Goal: Task Accomplishment & Management: Manage account settings

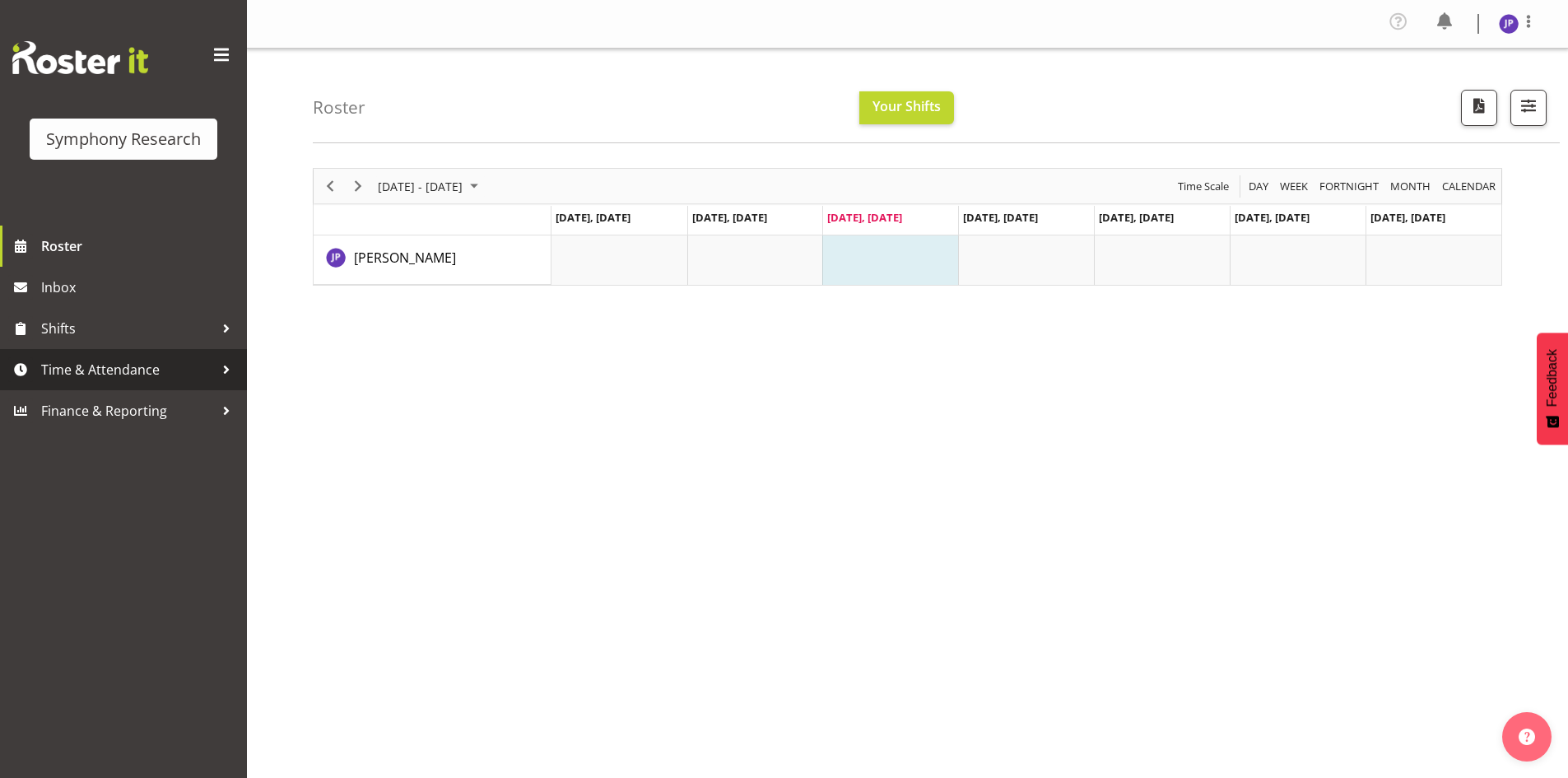
click at [224, 369] on div at bounding box center [225, 370] width 25 height 25
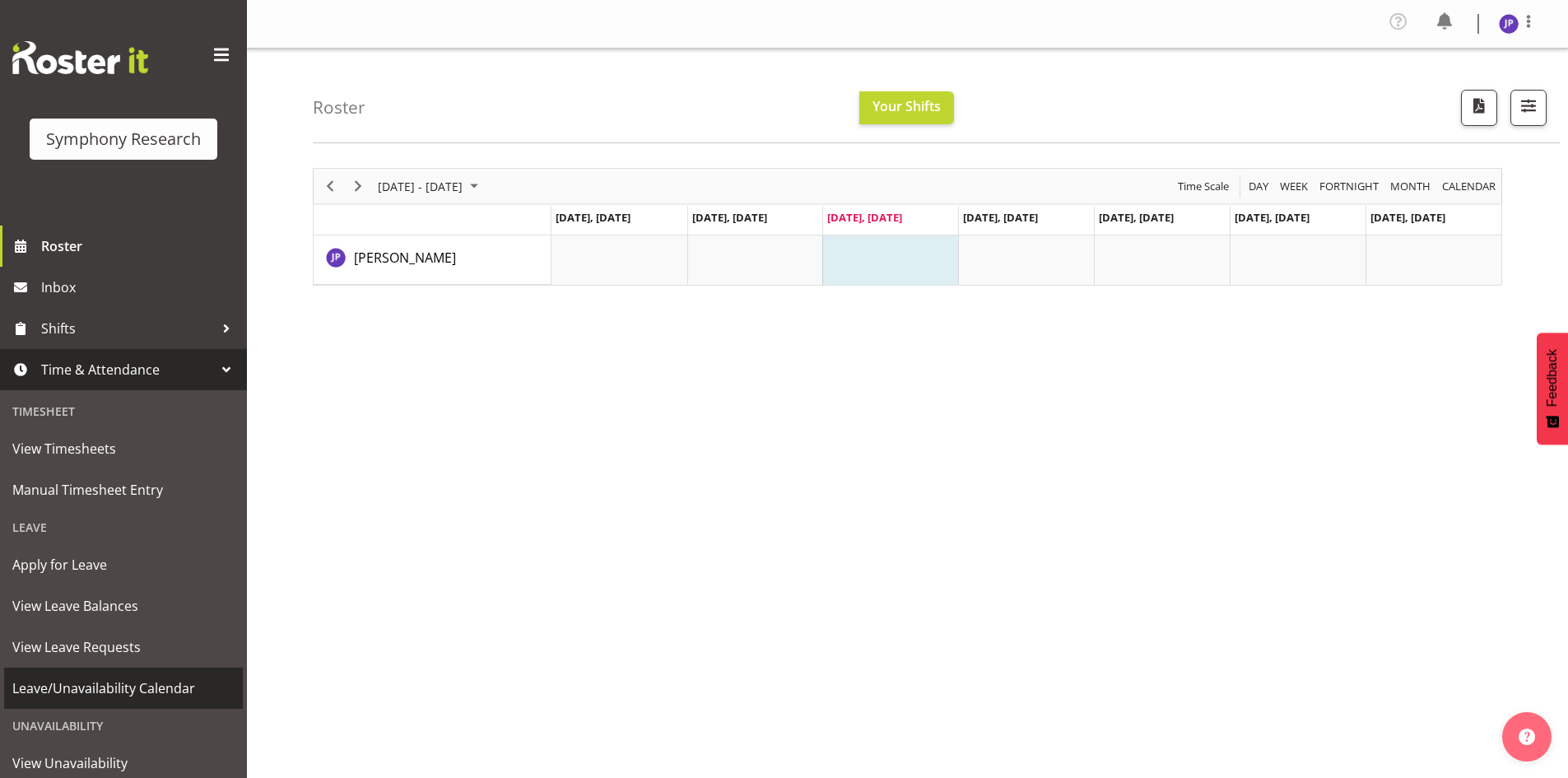
click at [178, 691] on span "Leave/Unavailability Calendar" at bounding box center [123, 688] width 222 height 25
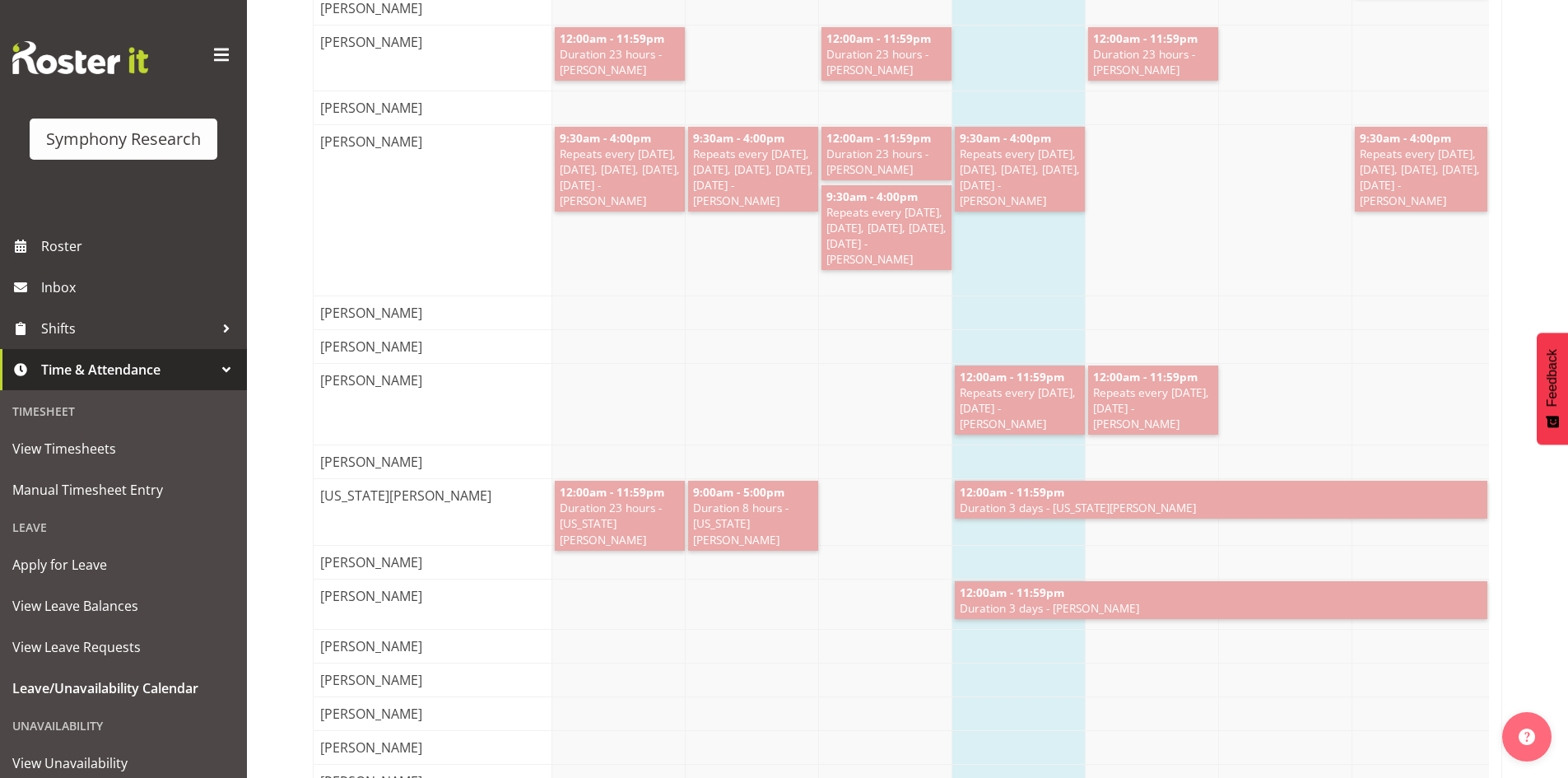
scroll to position [8386, 0]
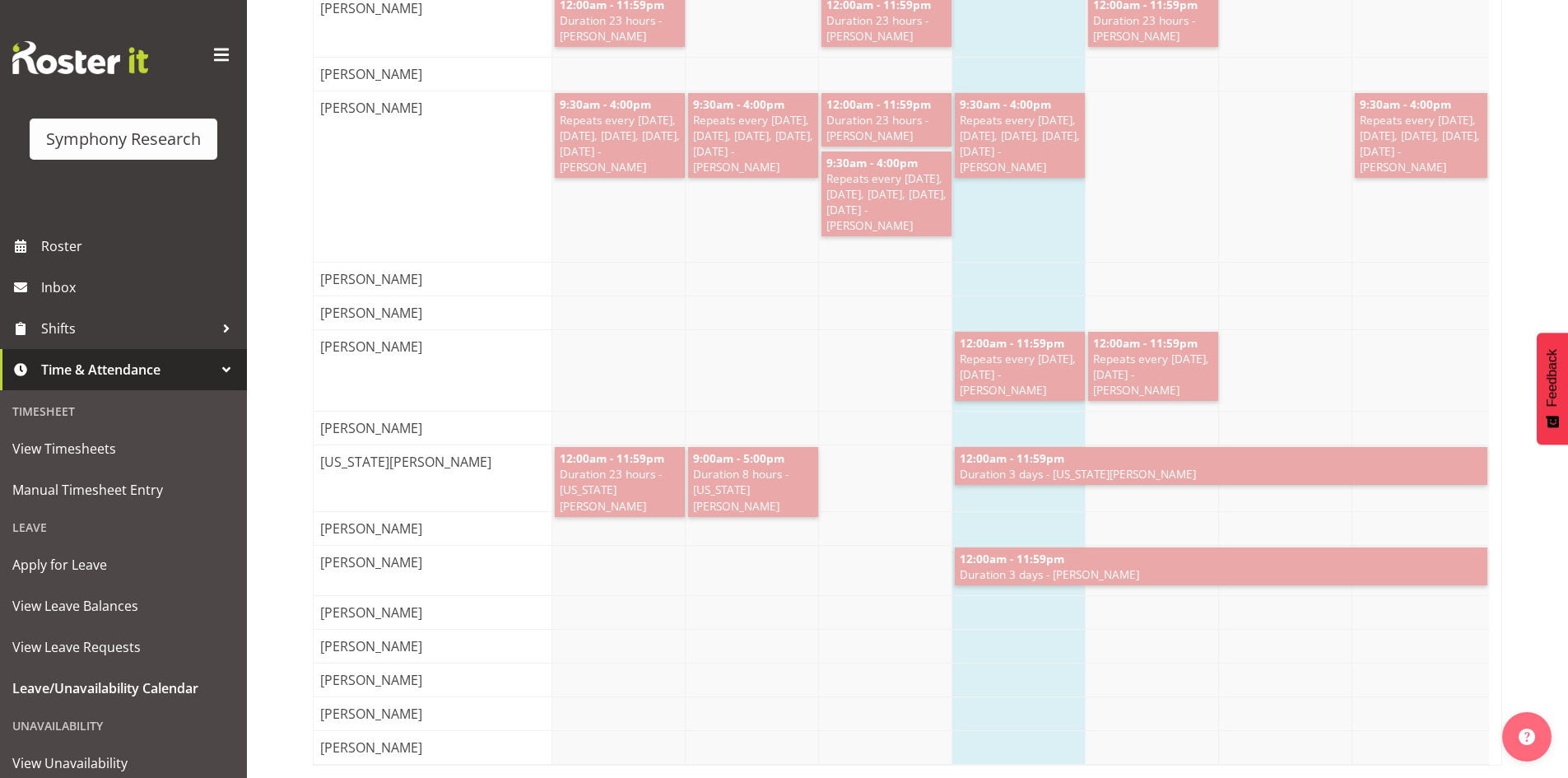
click at [404, 603] on span "[PERSON_NAME]" at bounding box center [370, 613] width 108 height 20
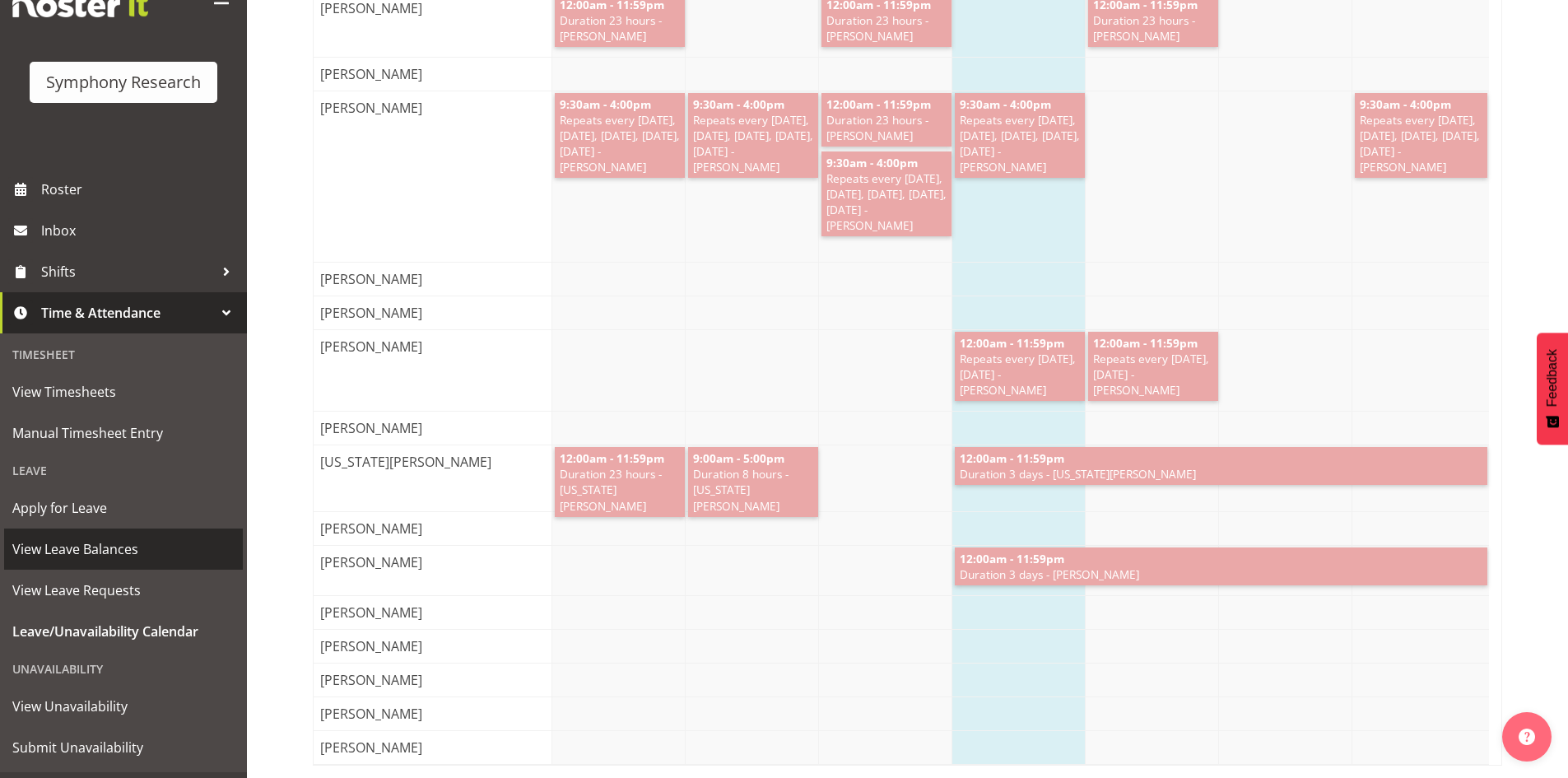
scroll to position [82, 0]
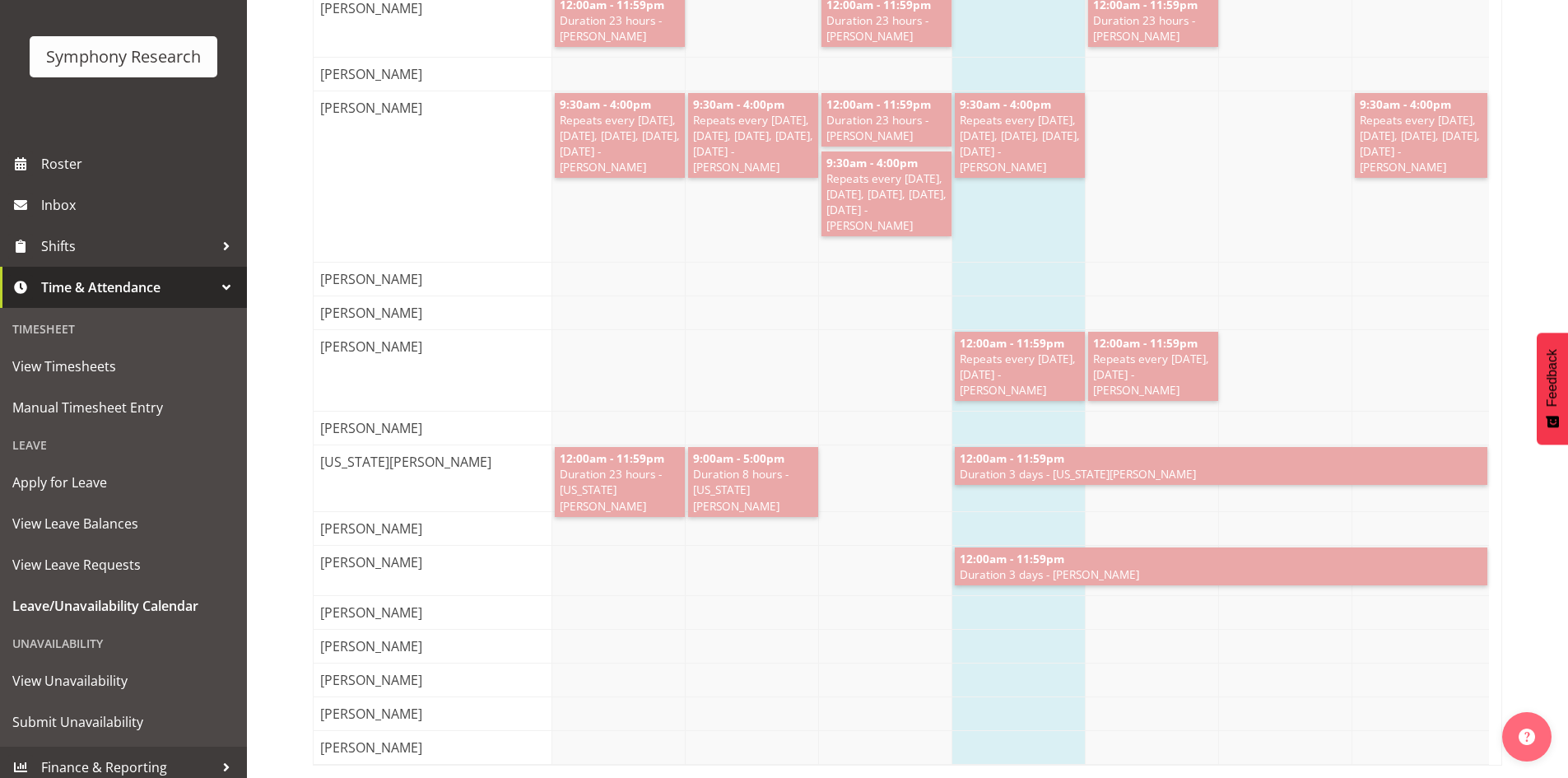
click at [81, 645] on div "Unavailability" at bounding box center [123, 644] width 238 height 34
click at [151, 610] on span "Leave/Unavailability Calendar" at bounding box center [123, 606] width 222 height 25
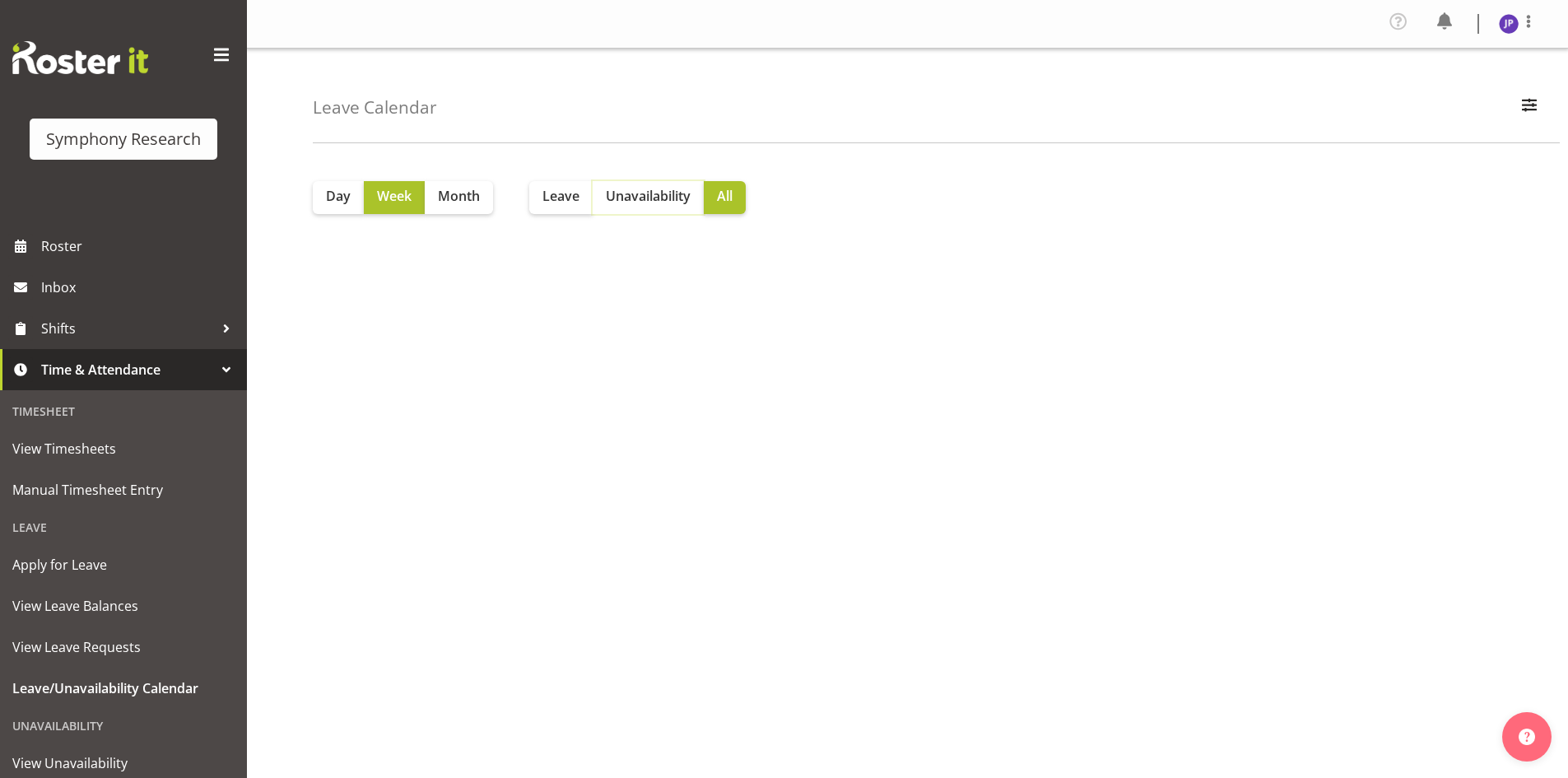
click at [638, 189] on span "Unavailability" at bounding box center [647, 196] width 84 height 20
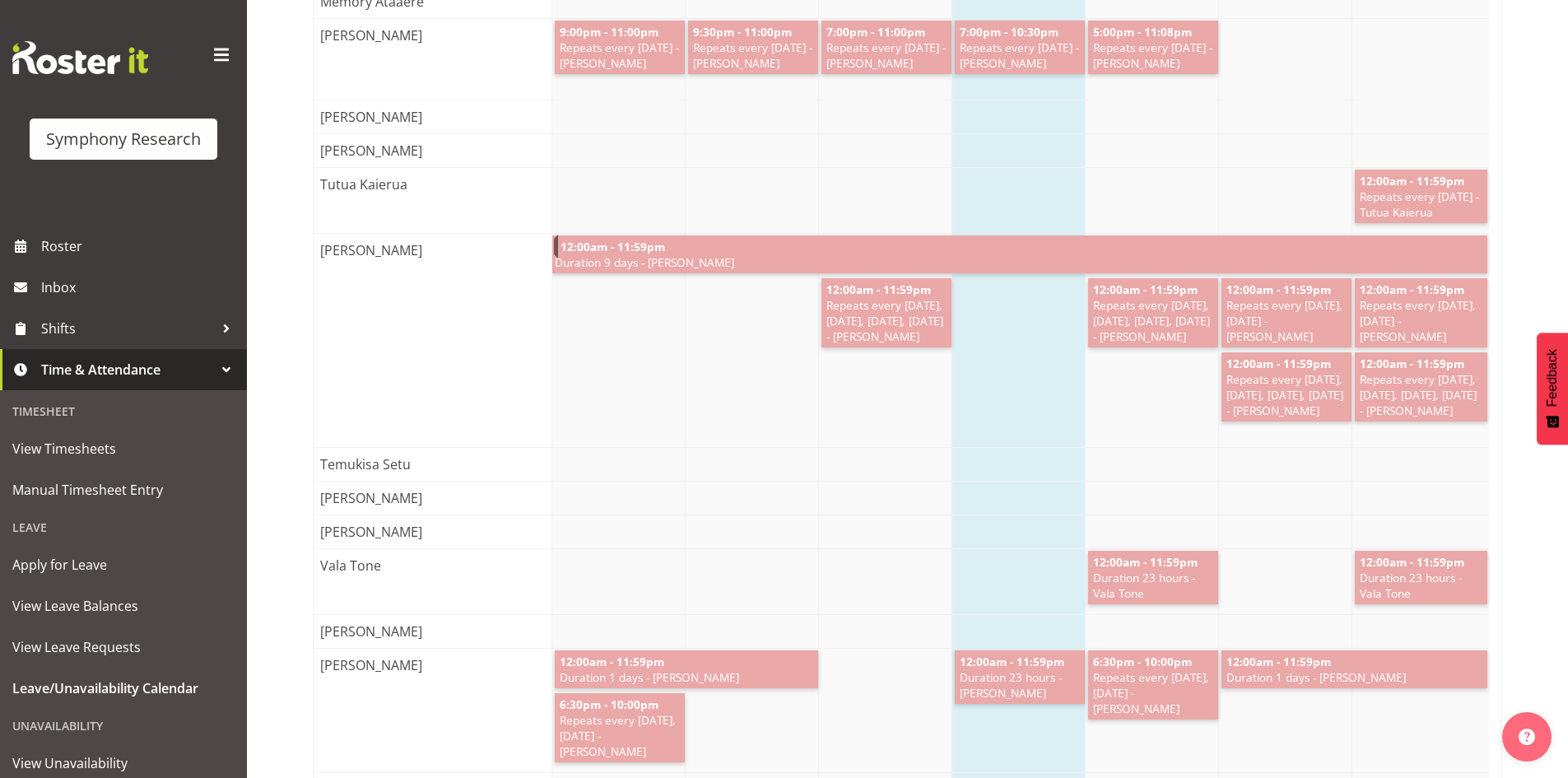
scroll to position [6259, 0]
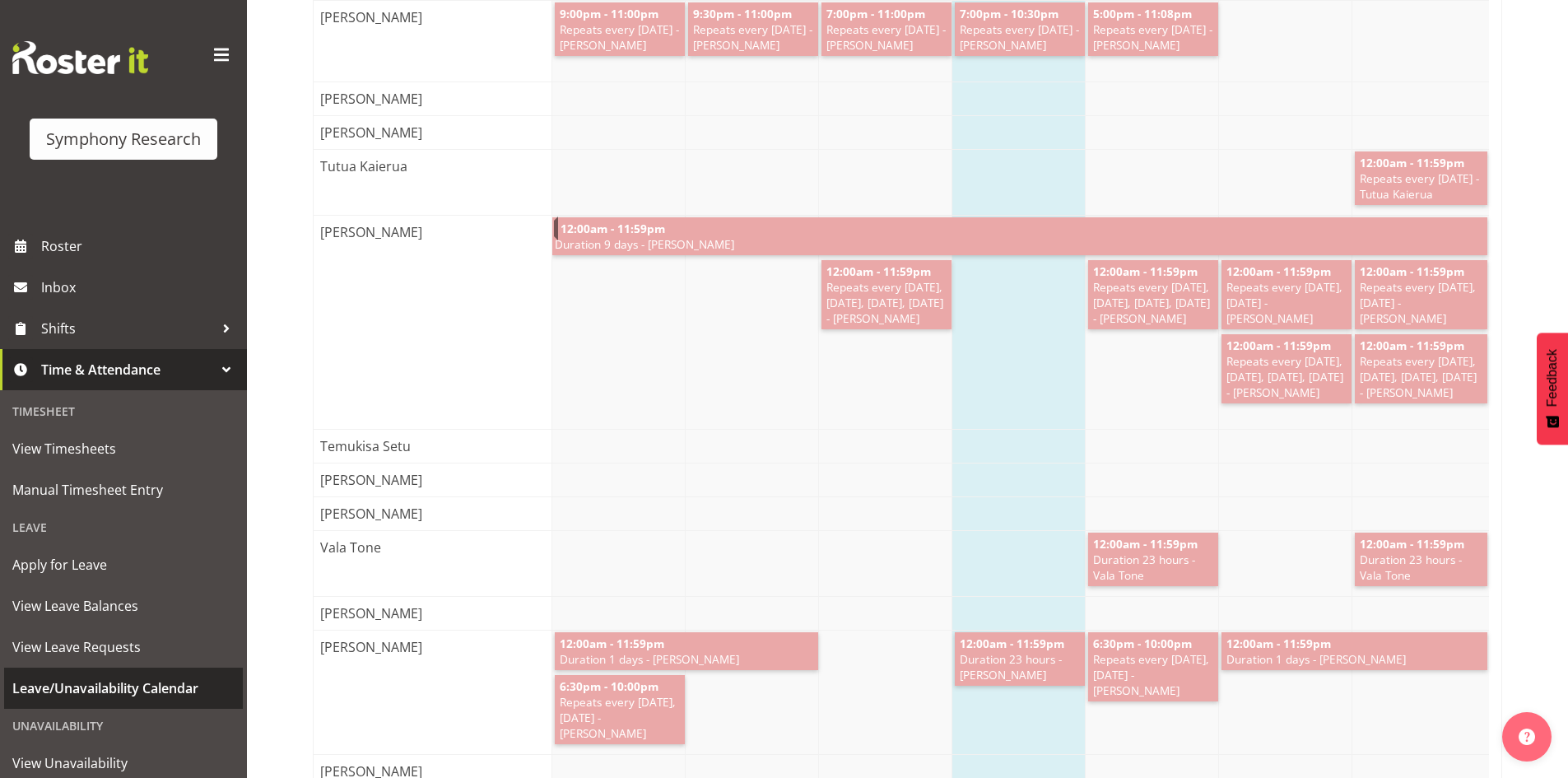
click at [166, 689] on span "Leave/Unavailability Calendar" at bounding box center [123, 688] width 222 height 25
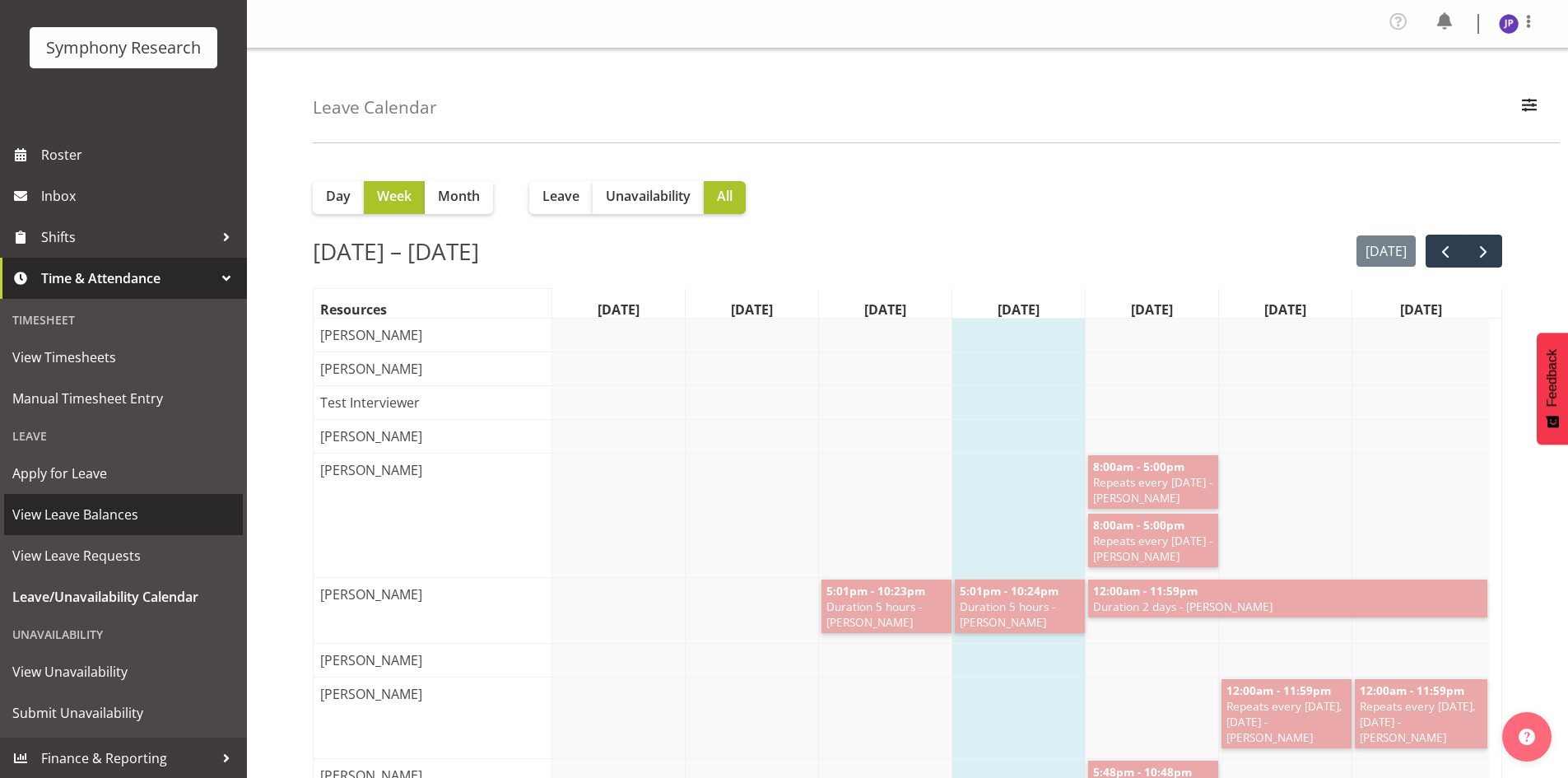
scroll to position [92, 0]
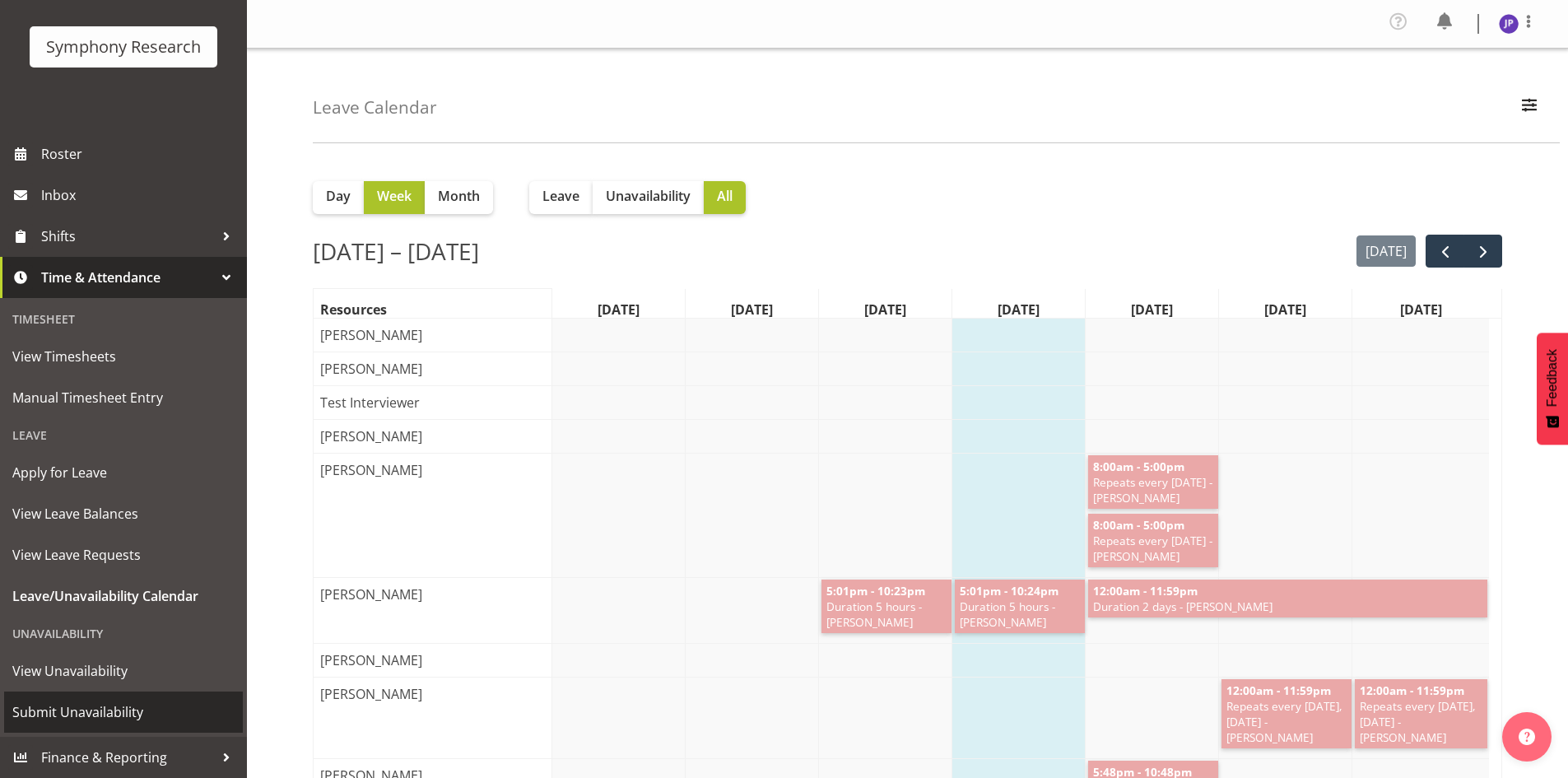
click at [75, 715] on span "Submit Unavailability" at bounding box center [123, 711] width 222 height 25
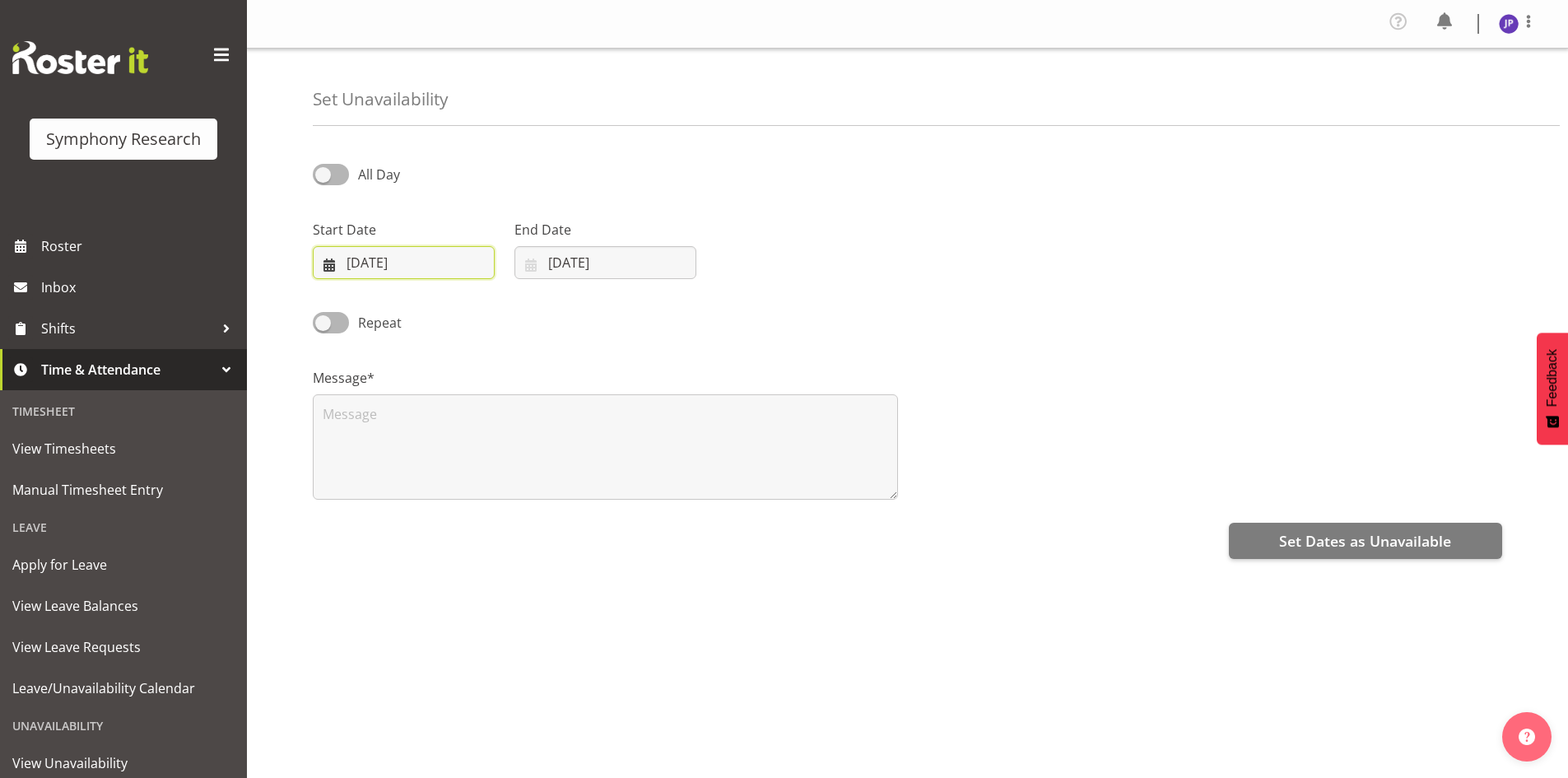
click at [481, 259] on input "[DATE]" at bounding box center [403, 262] width 182 height 33
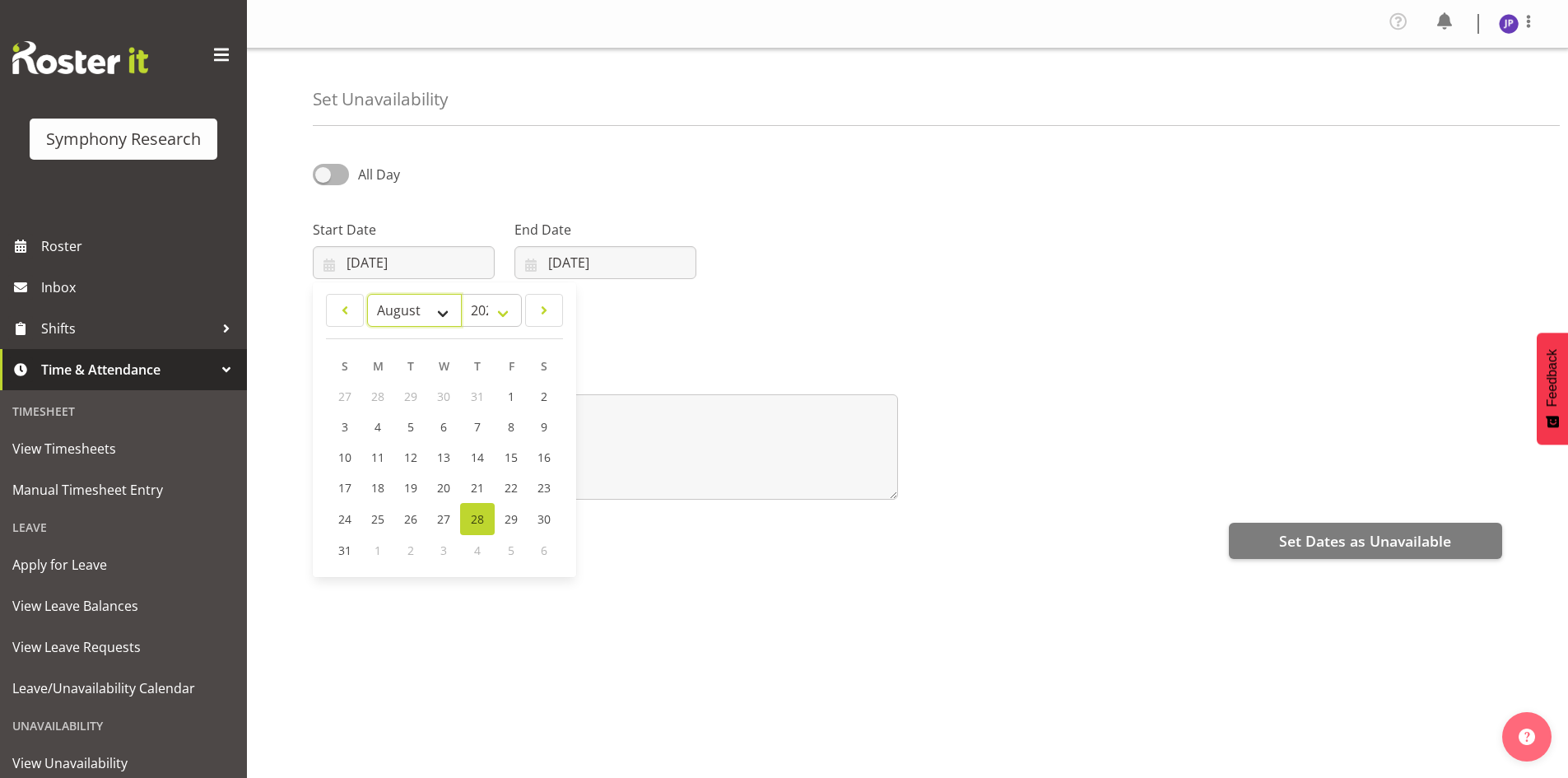
click at [440, 308] on select "January February March April May June July August September October November De…" at bounding box center [414, 310] width 94 height 33
click at [341, 550] on span "31" at bounding box center [345, 550] width 13 height 16
type input "31/08/2025"
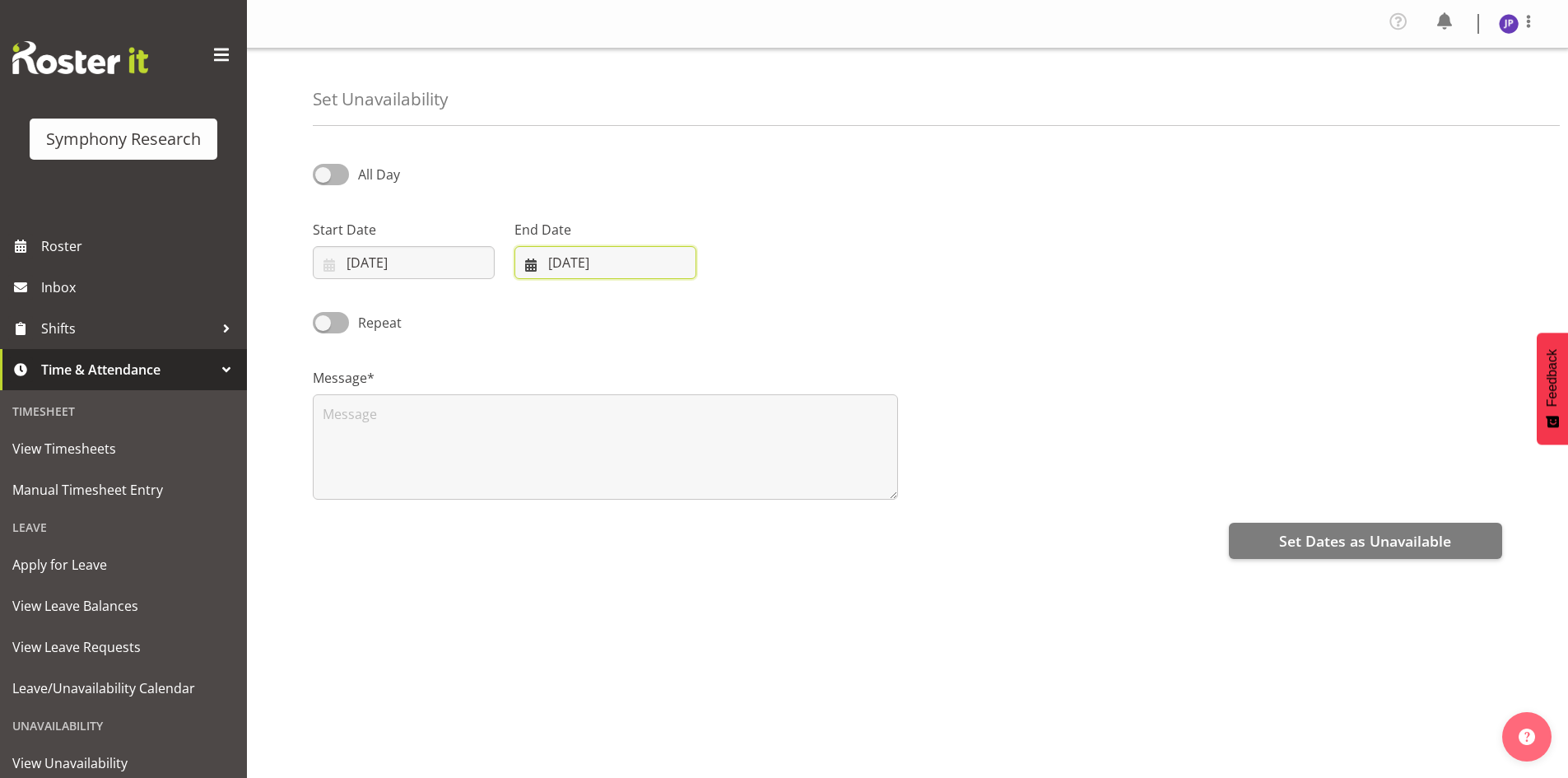
click at [632, 263] on input "[DATE]" at bounding box center [605, 262] width 182 height 33
click at [578, 553] on span "1" at bounding box center [579, 550] width 7 height 16
click at [618, 312] on select "January February March April May June July August September October November De…" at bounding box center [586, 310] width 113 height 33
select select "8"
click at [568, 294] on select "January February March April May June July August September October November De…" at bounding box center [586, 310] width 113 height 33
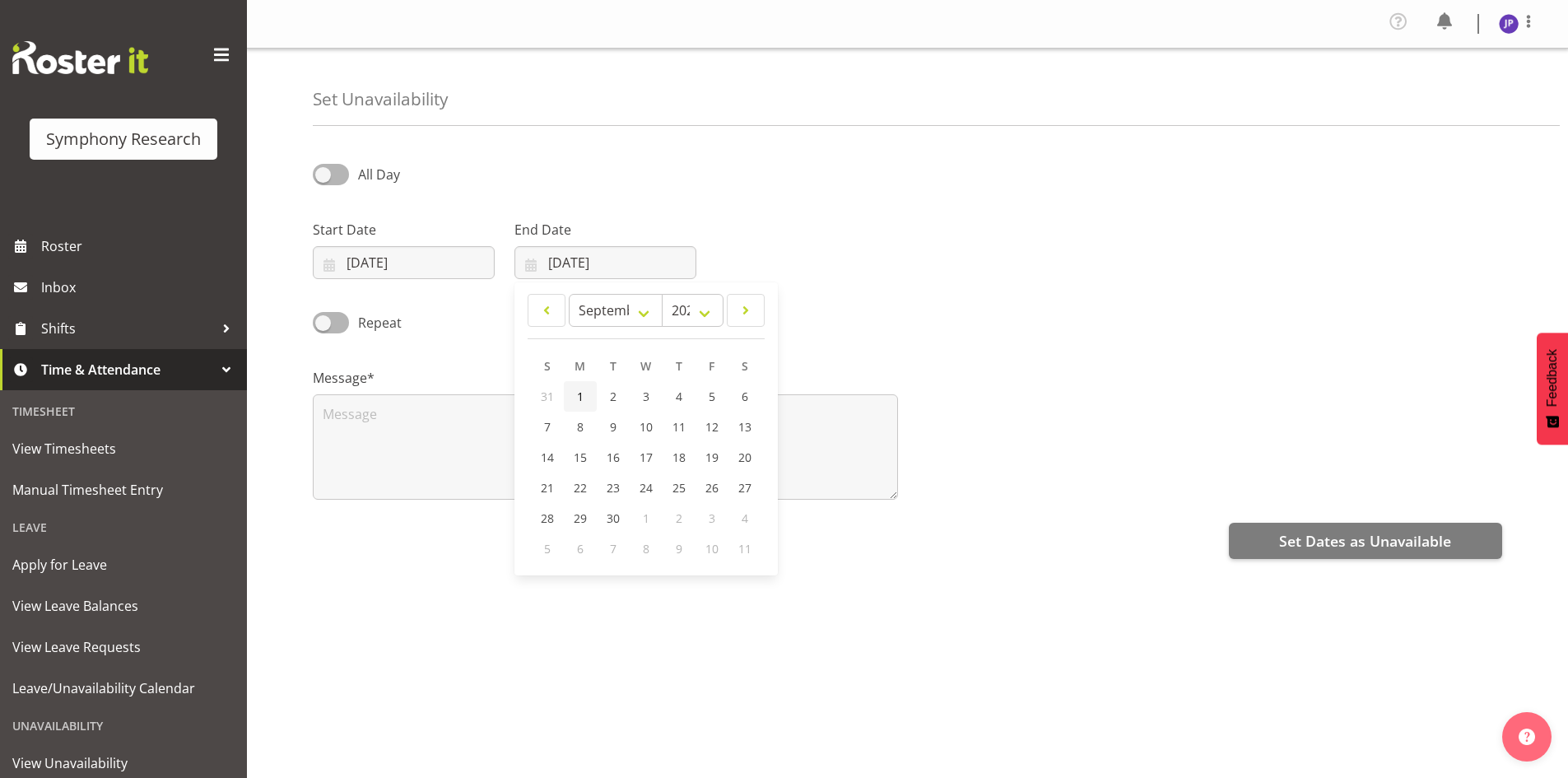
click at [579, 393] on span "1" at bounding box center [580, 396] width 7 height 16
type input "01/09/2025"
click at [326, 325] on span at bounding box center [331, 322] width 36 height 21
click at [324, 325] on input "Repeat" at bounding box center [318, 322] width 11 height 11
checkbox input "true"
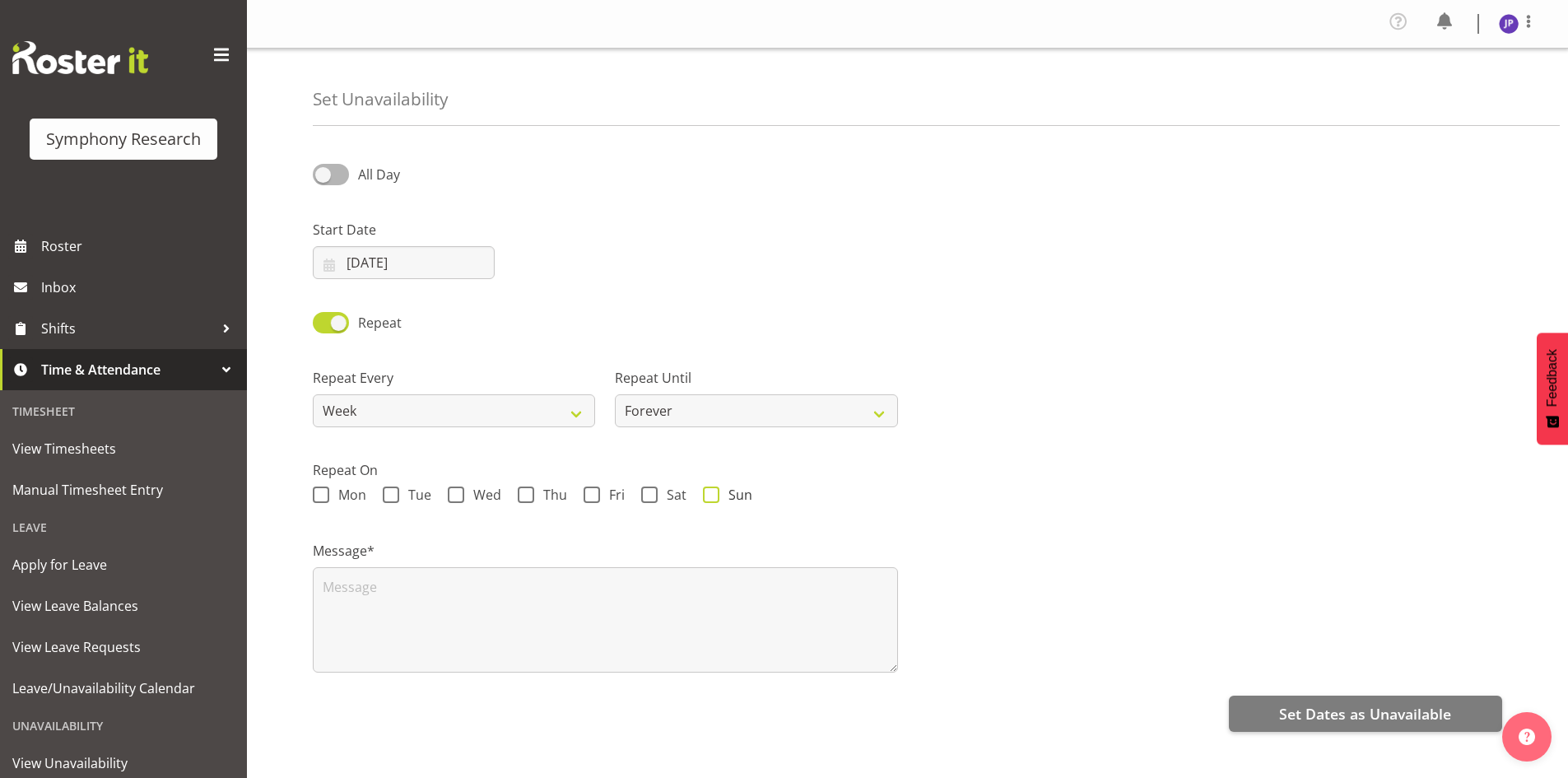
drag, startPoint x: 713, startPoint y: 498, endPoint x: 704, endPoint y: 503, distance: 10.3
click at [713, 498] on span at bounding box center [711, 495] width 17 height 17
click at [713, 498] on input "Sun" at bounding box center [708, 495] width 11 height 11
checkbox input "true"
click at [320, 494] on span at bounding box center [321, 495] width 17 height 17
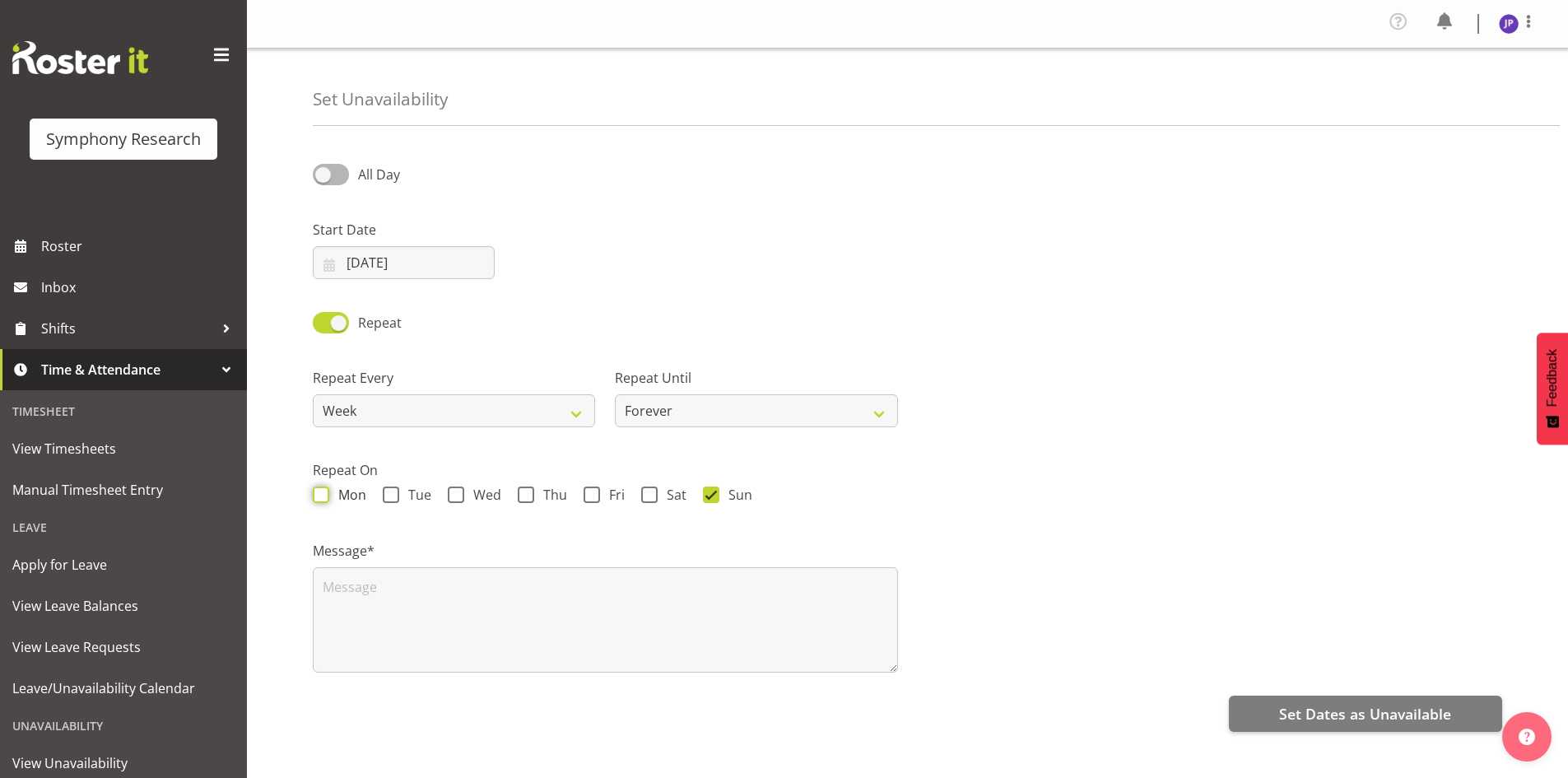
click at [320, 494] on input "Mon" at bounding box center [318, 495] width 11 height 11
checkbox input "true"
click at [362, 261] on input "31/08/2025" at bounding box center [403, 262] width 182 height 33
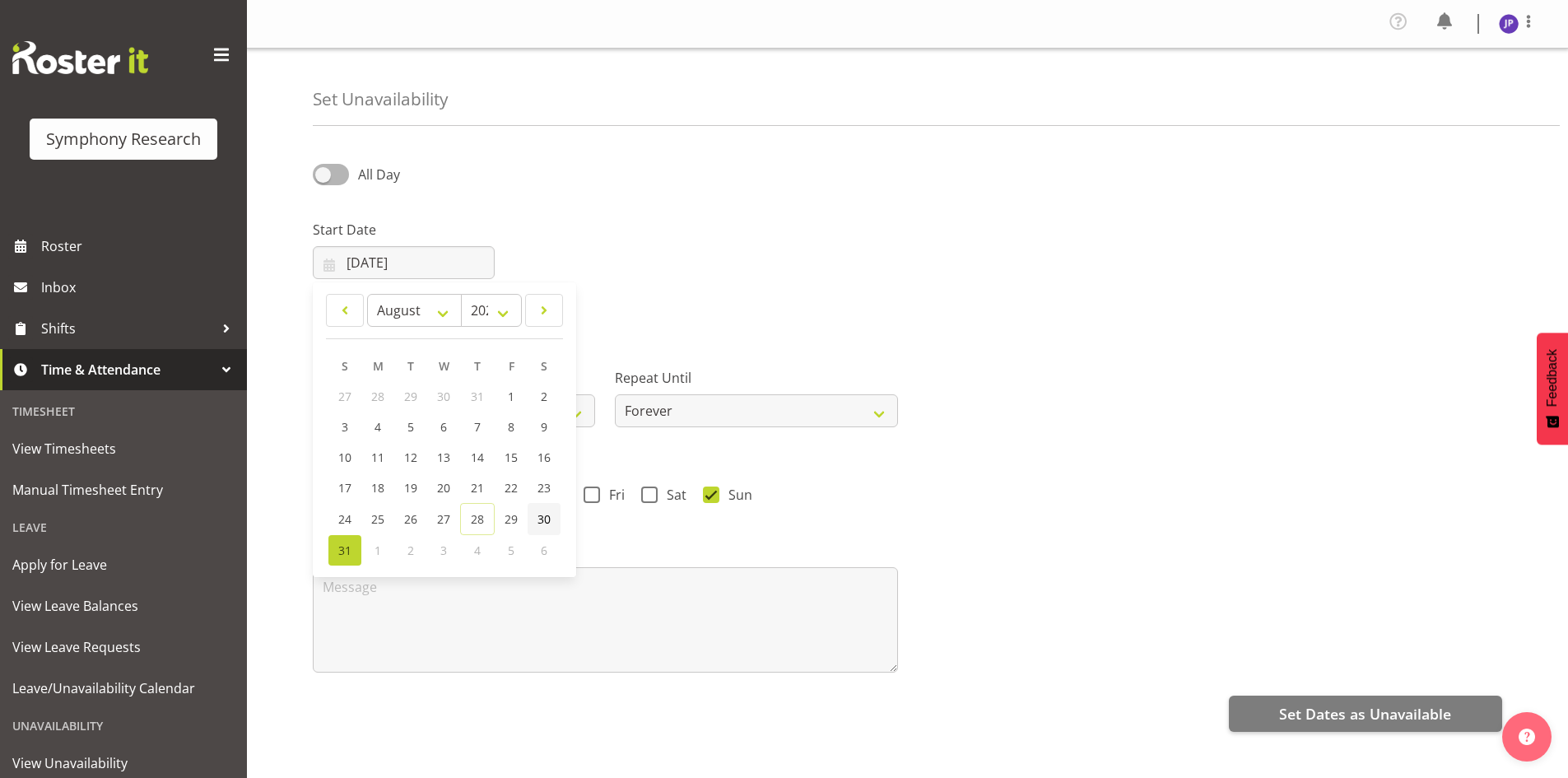
click at [544, 522] on span "30" at bounding box center [543, 520] width 13 height 16
type input "30/08/2025"
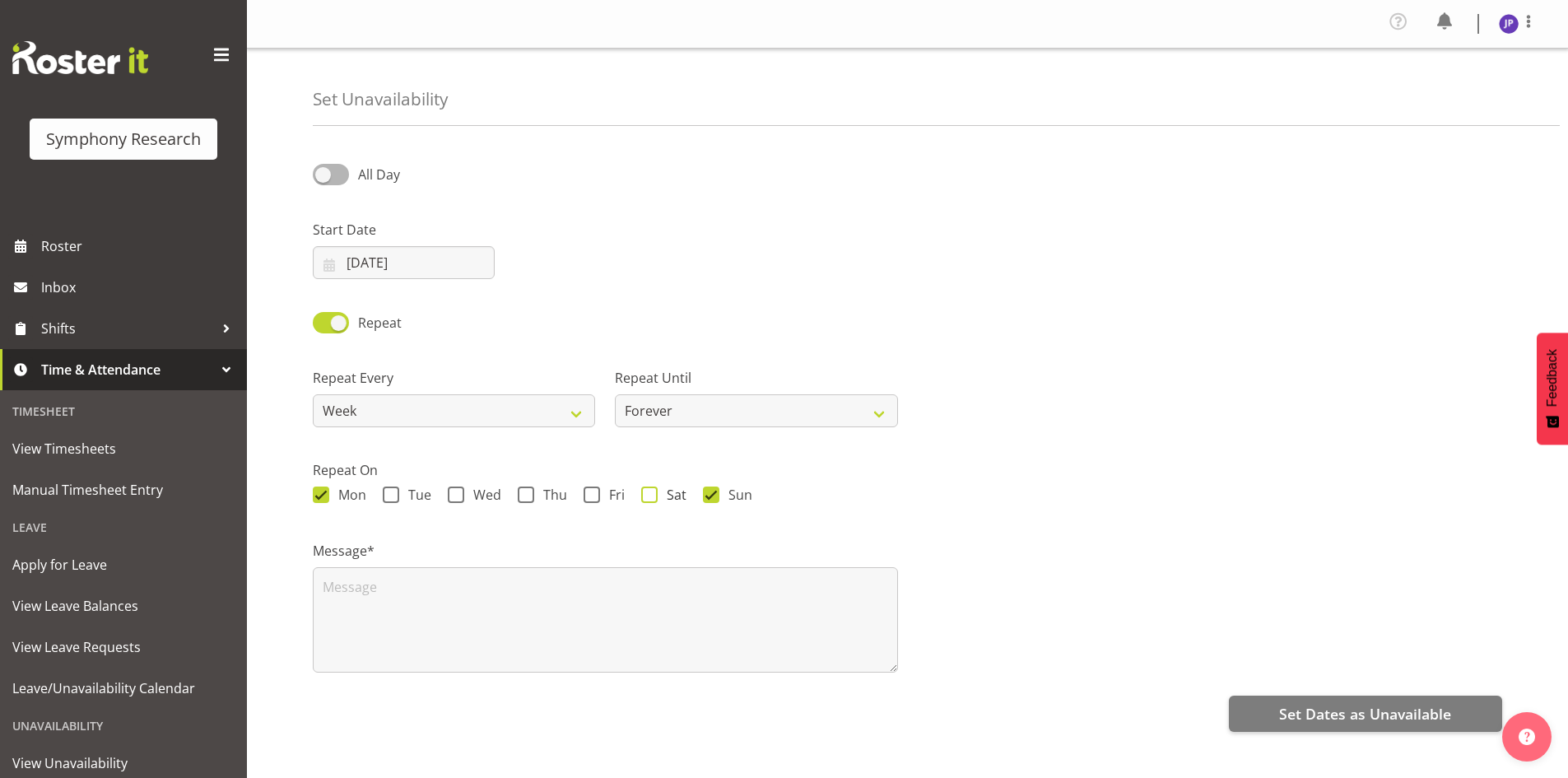
click at [646, 498] on span at bounding box center [649, 495] width 17 height 17
click at [646, 498] on input "Sat" at bounding box center [646, 495] width 11 height 11
checkbox input "true"
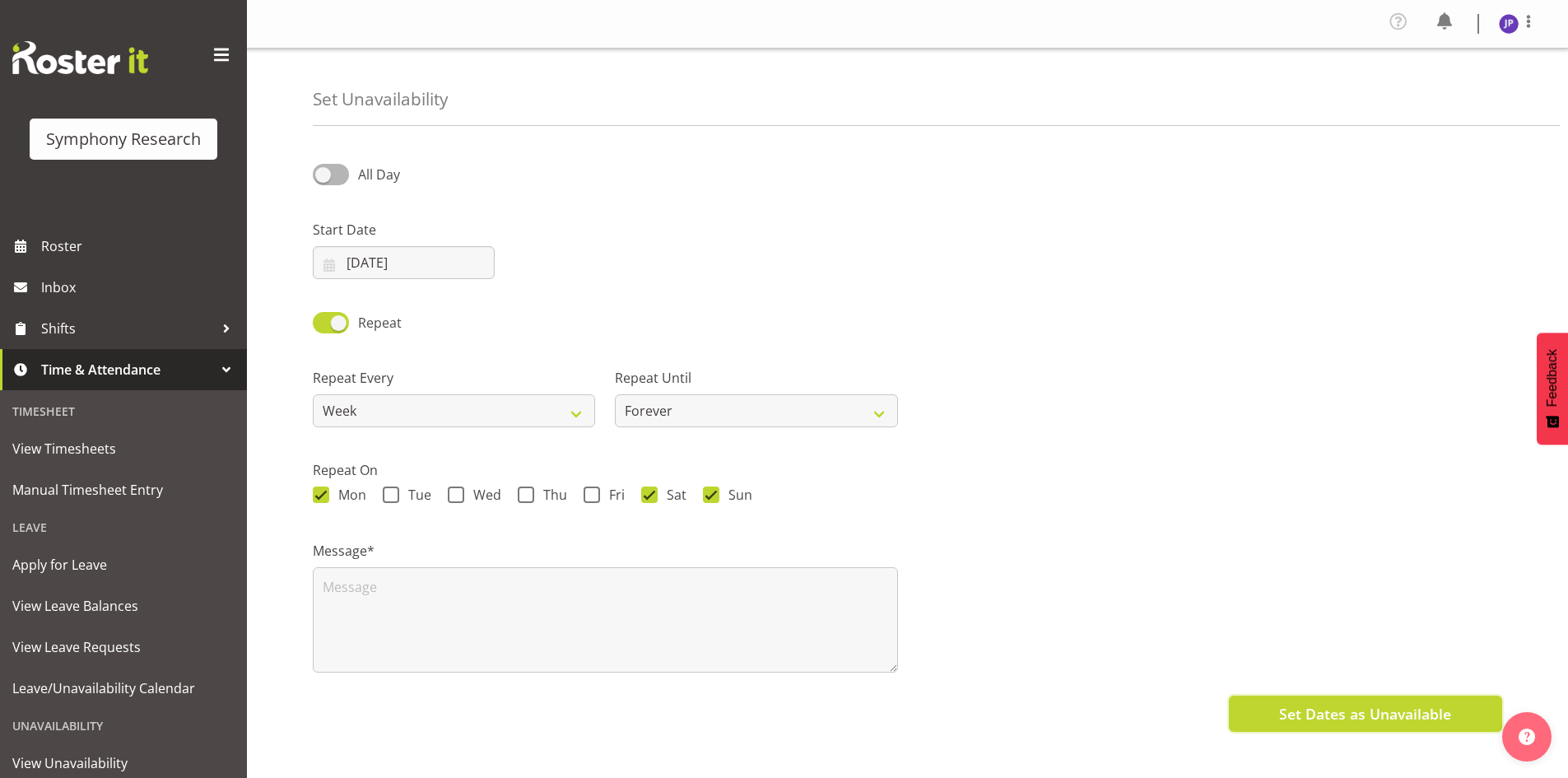
click at [1315, 715] on span "Set Dates as Unavailable" at bounding box center [1364, 714] width 172 height 22
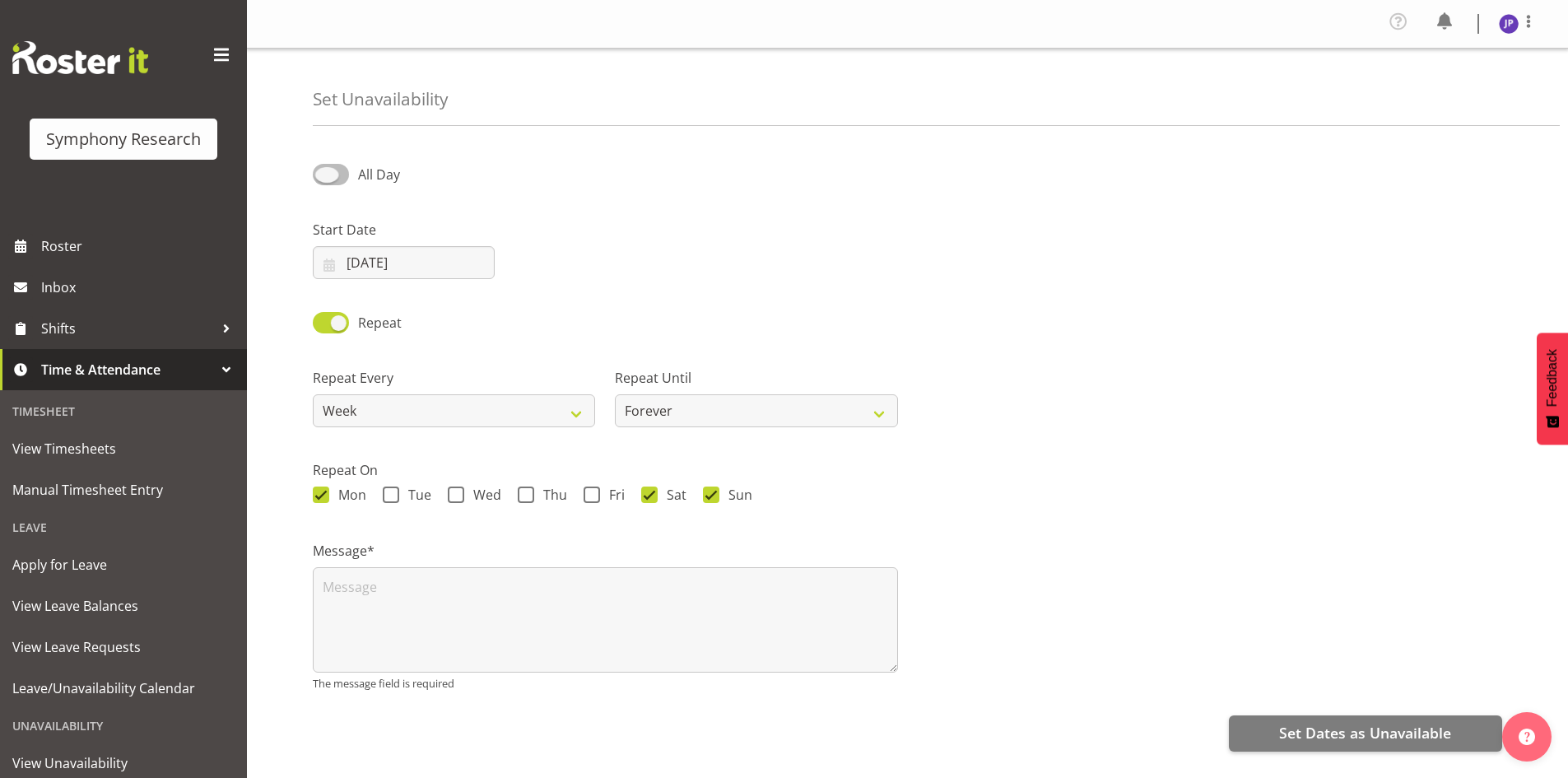
click at [325, 172] on span at bounding box center [331, 174] width 36 height 21
click at [324, 172] on input "All Day" at bounding box center [318, 174] width 11 height 11
click at [341, 168] on span at bounding box center [331, 174] width 36 height 21
click at [324, 169] on input "Part Day" at bounding box center [318, 174] width 11 height 11
checkbox input "false"
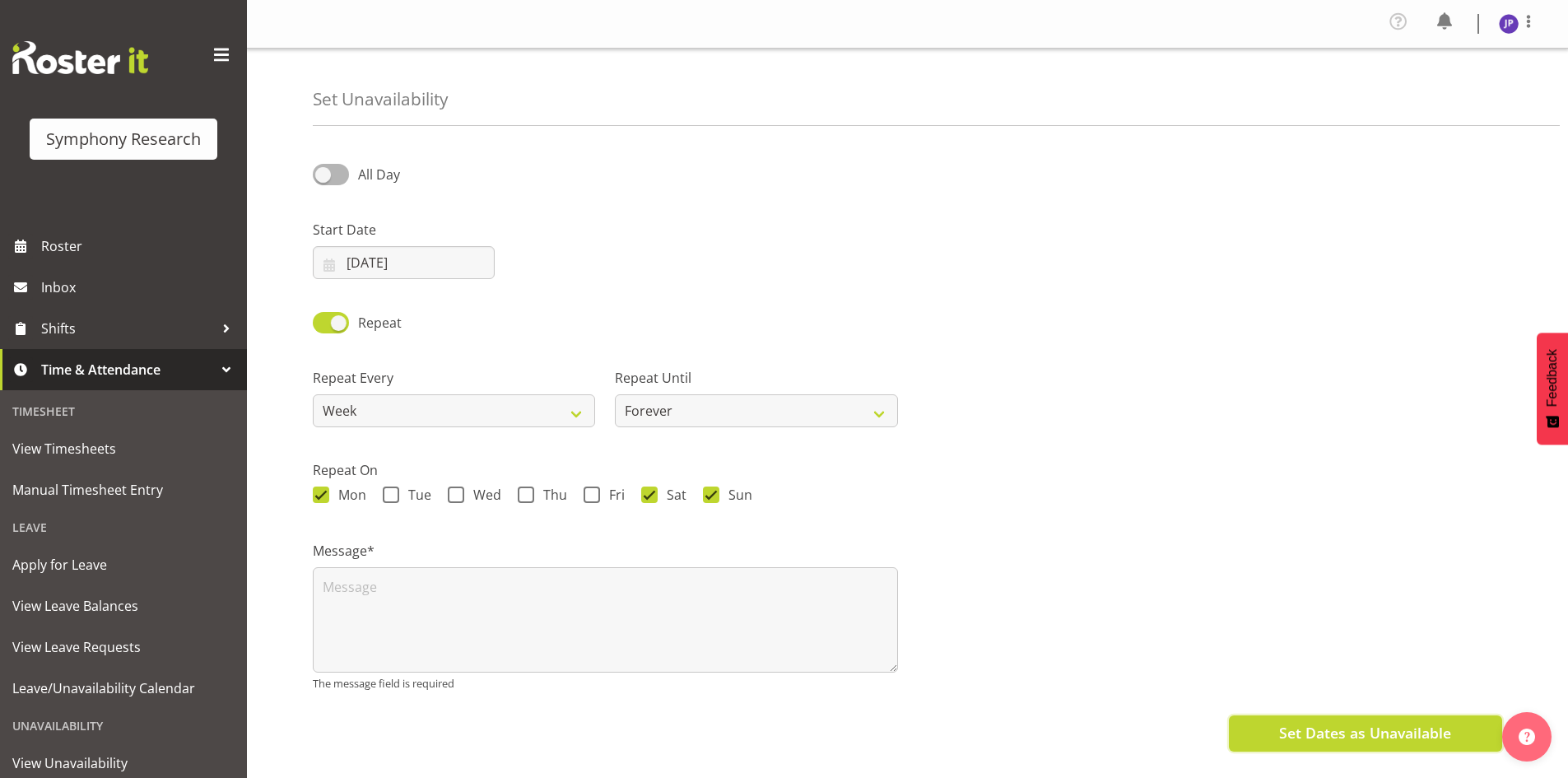
click at [1348, 738] on span "Set Dates as Unavailable" at bounding box center [1364, 733] width 172 height 22
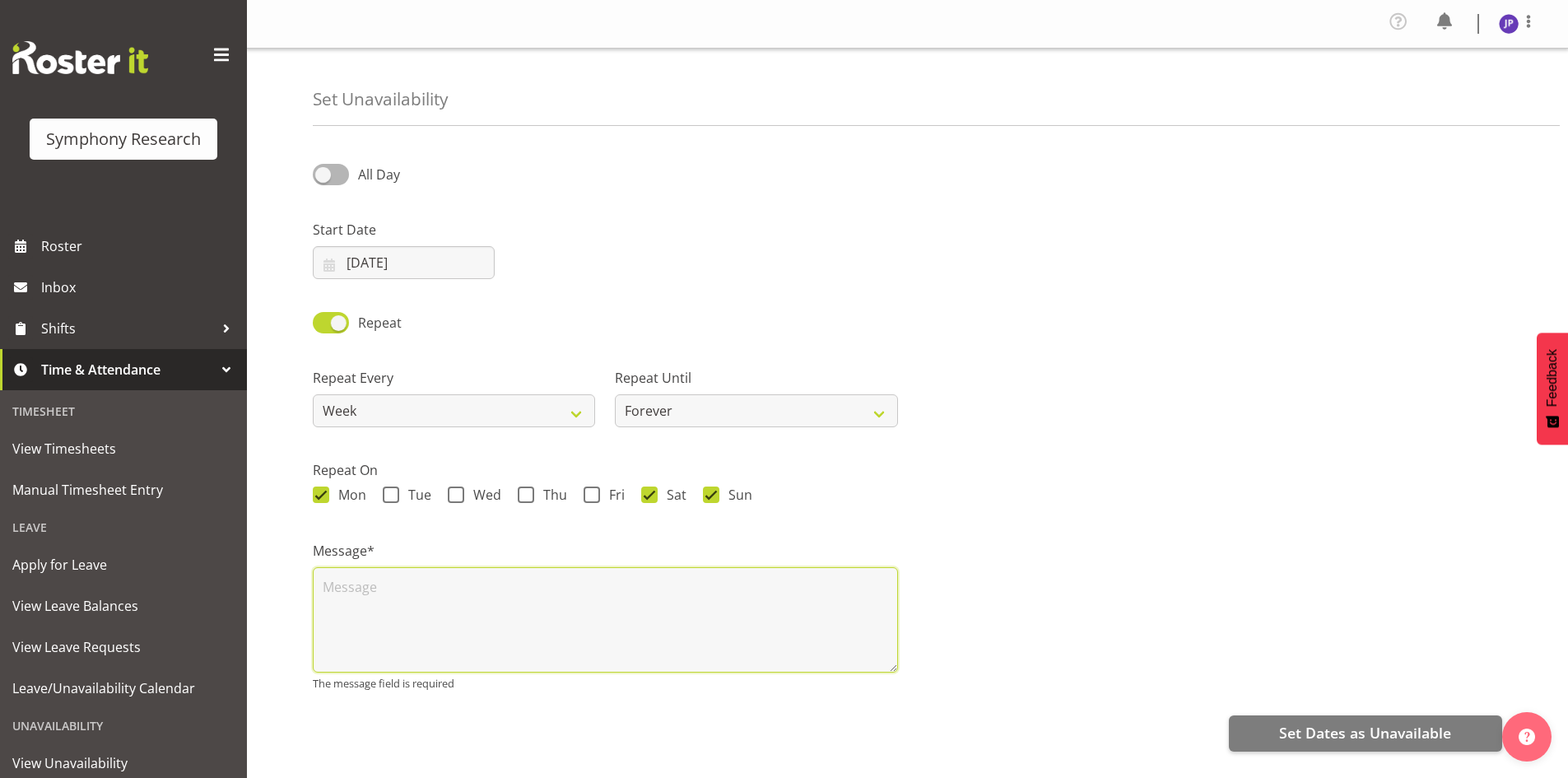
click at [369, 592] on textarea at bounding box center [605, 620] width 585 height 105
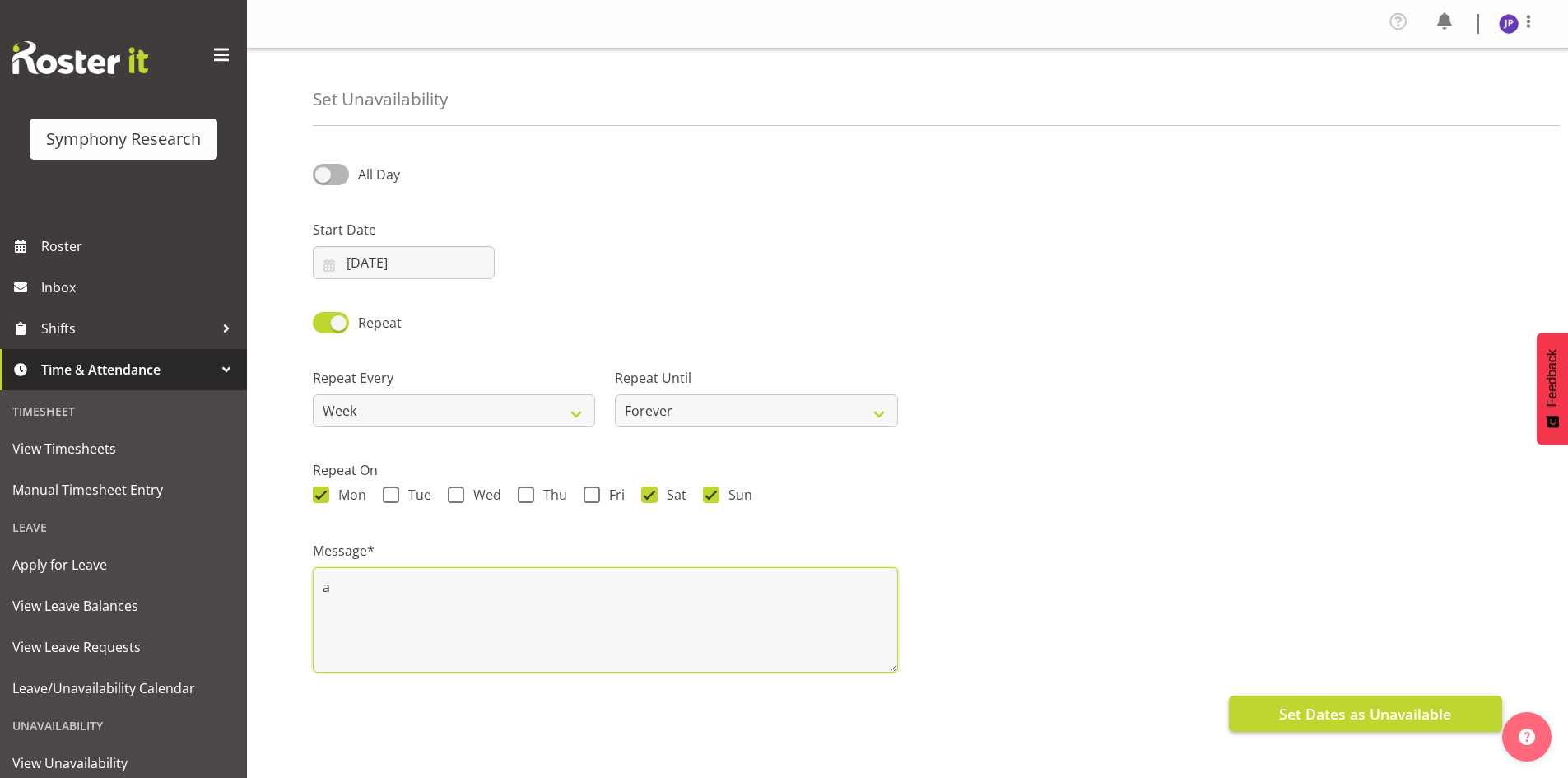
type textarea "a"
click at [1354, 711] on span "Set Dates as Unavailable" at bounding box center [1364, 714] width 172 height 22
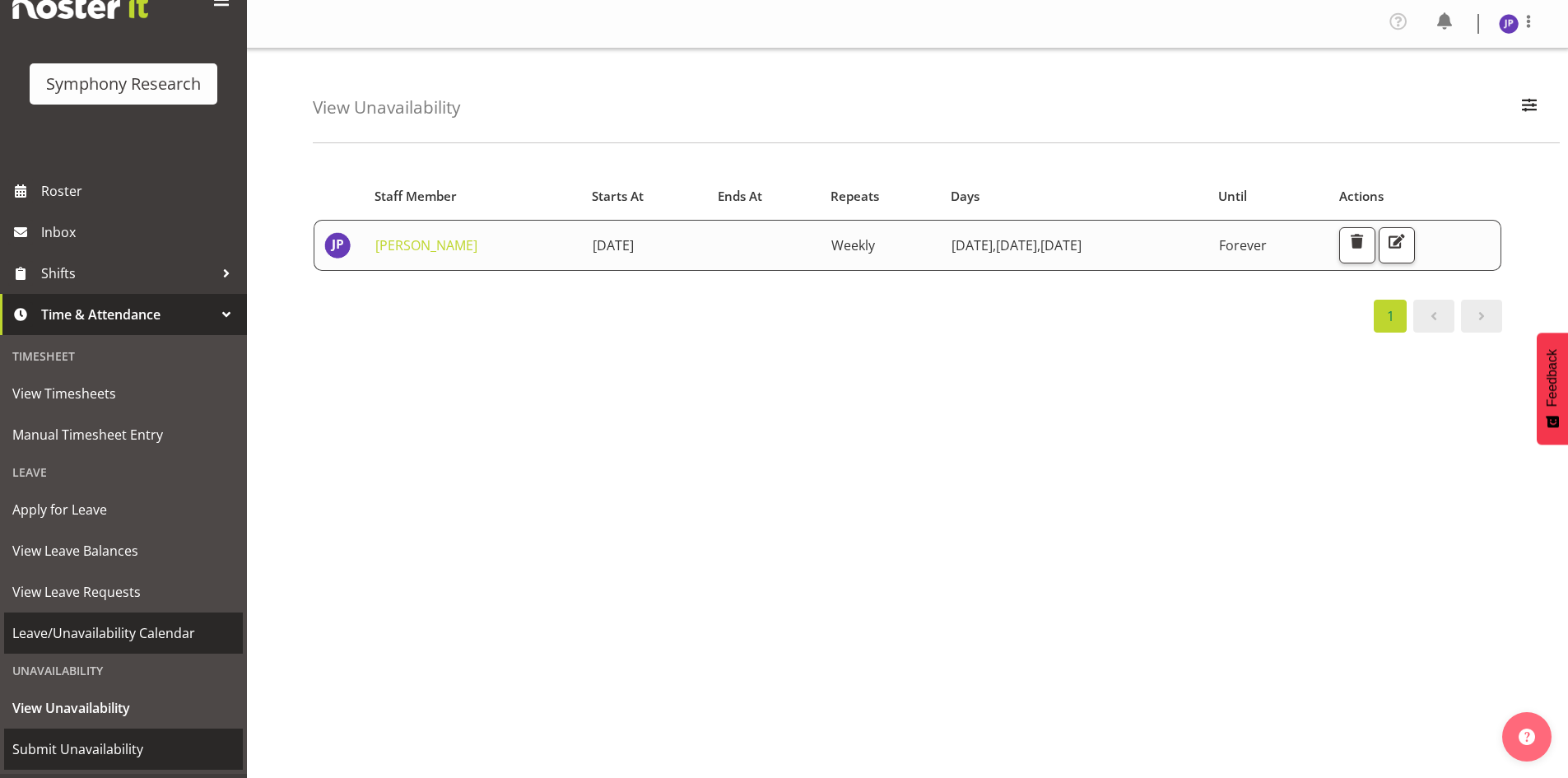
scroll to position [92, 0]
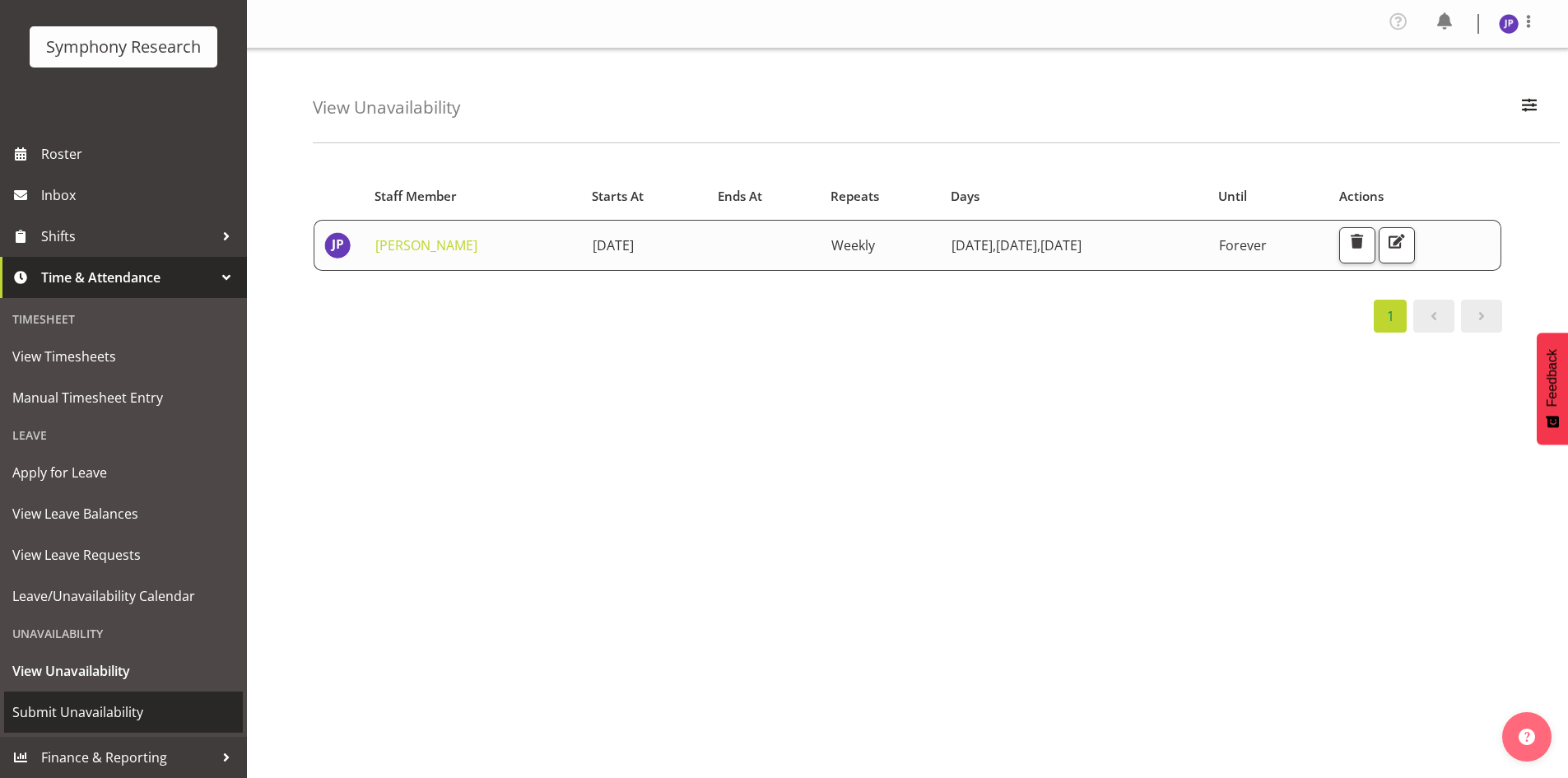
click at [124, 709] on span "Submit Unavailability" at bounding box center [123, 711] width 222 height 25
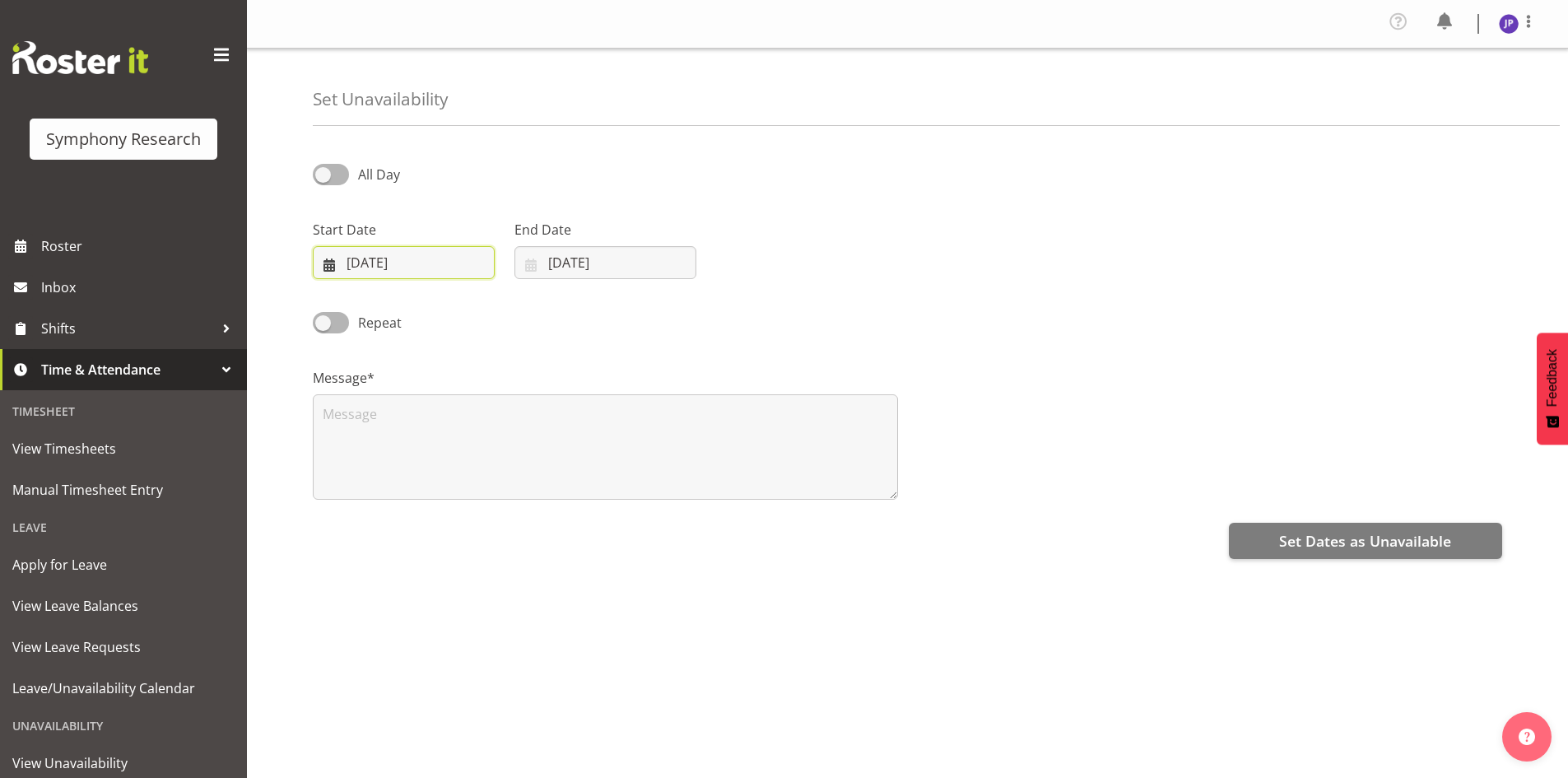
click at [438, 256] on input "28/08/2025" at bounding box center [403, 262] width 182 height 33
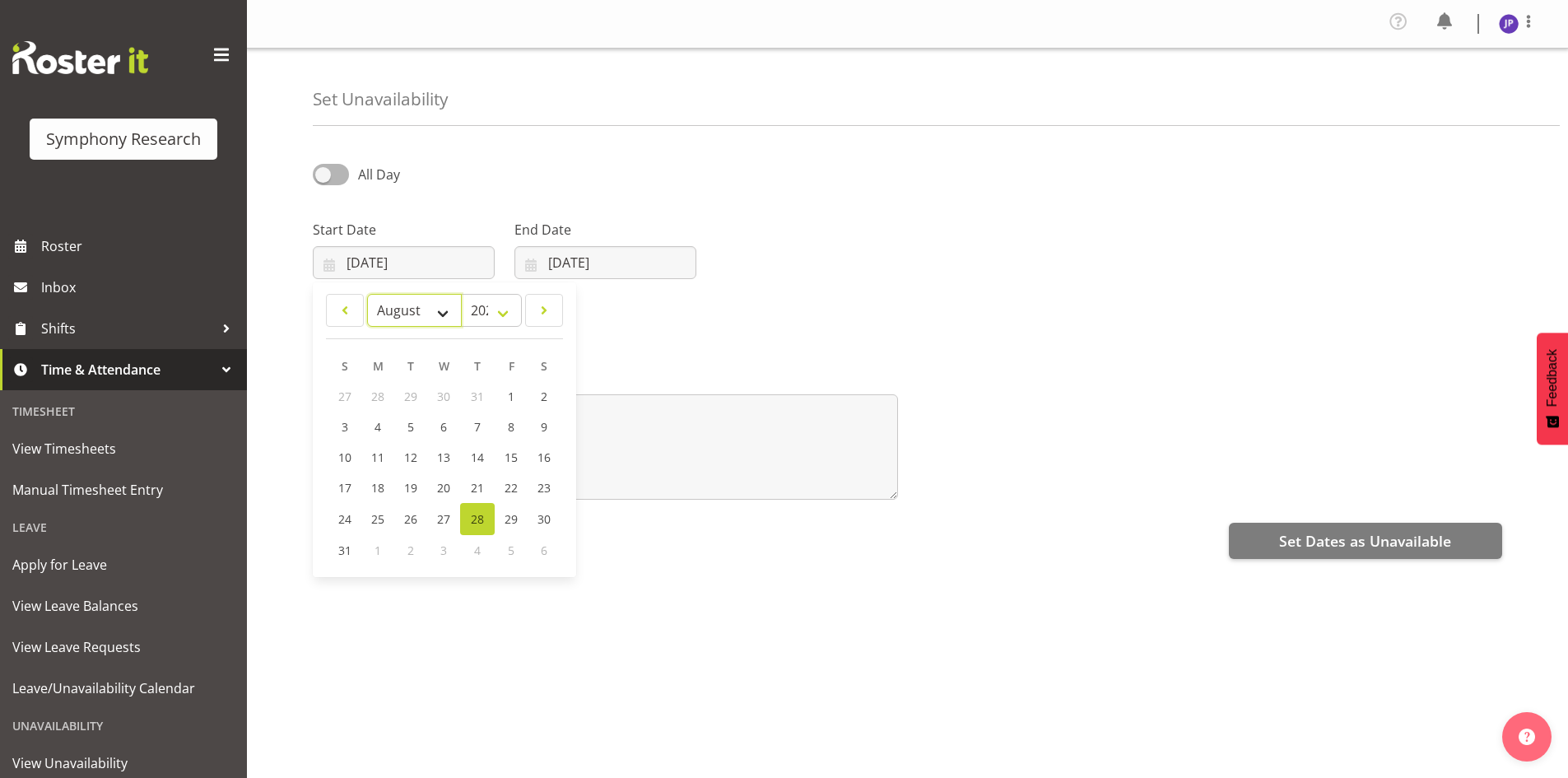
click at [443, 310] on select "January February March April May June July August September October November De…" at bounding box center [414, 310] width 94 height 33
select select "8"
click at [367, 294] on select "January February March April May June July August September October November De…" at bounding box center [414, 310] width 94 height 33
click at [444, 396] on span "3" at bounding box center [444, 396] width 7 height 16
type input "03/09/2025"
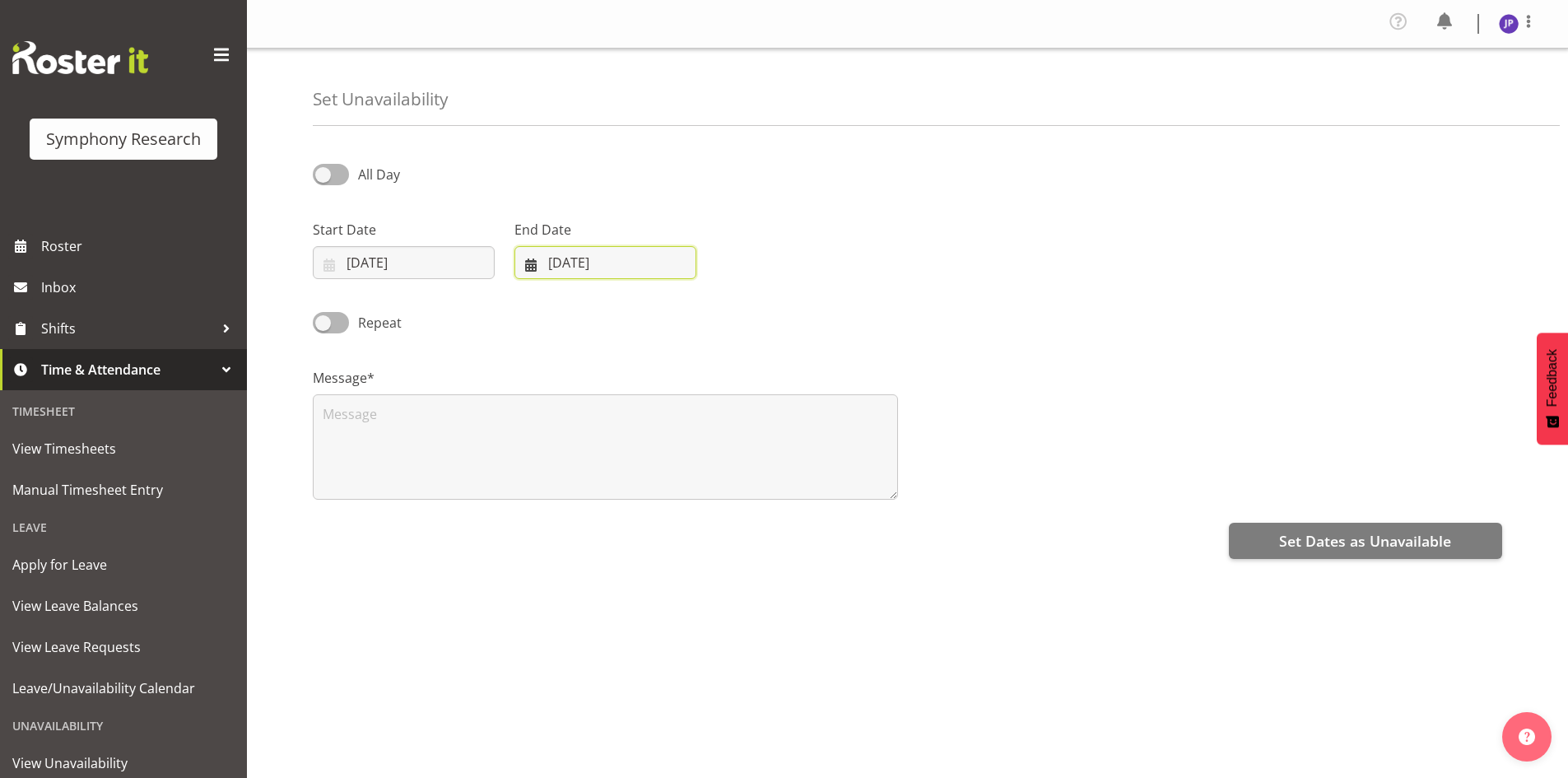
click at [583, 257] on input "[DATE]" at bounding box center [605, 262] width 182 height 33
click at [625, 310] on select "January February March April May June July August September October November De…" at bounding box center [586, 310] width 113 height 33
select select "8"
click at [529, 294] on select "January February March April May June July August September October November De…" at bounding box center [586, 310] width 113 height 33
click at [646, 396] on span "3" at bounding box center [645, 396] width 7 height 16
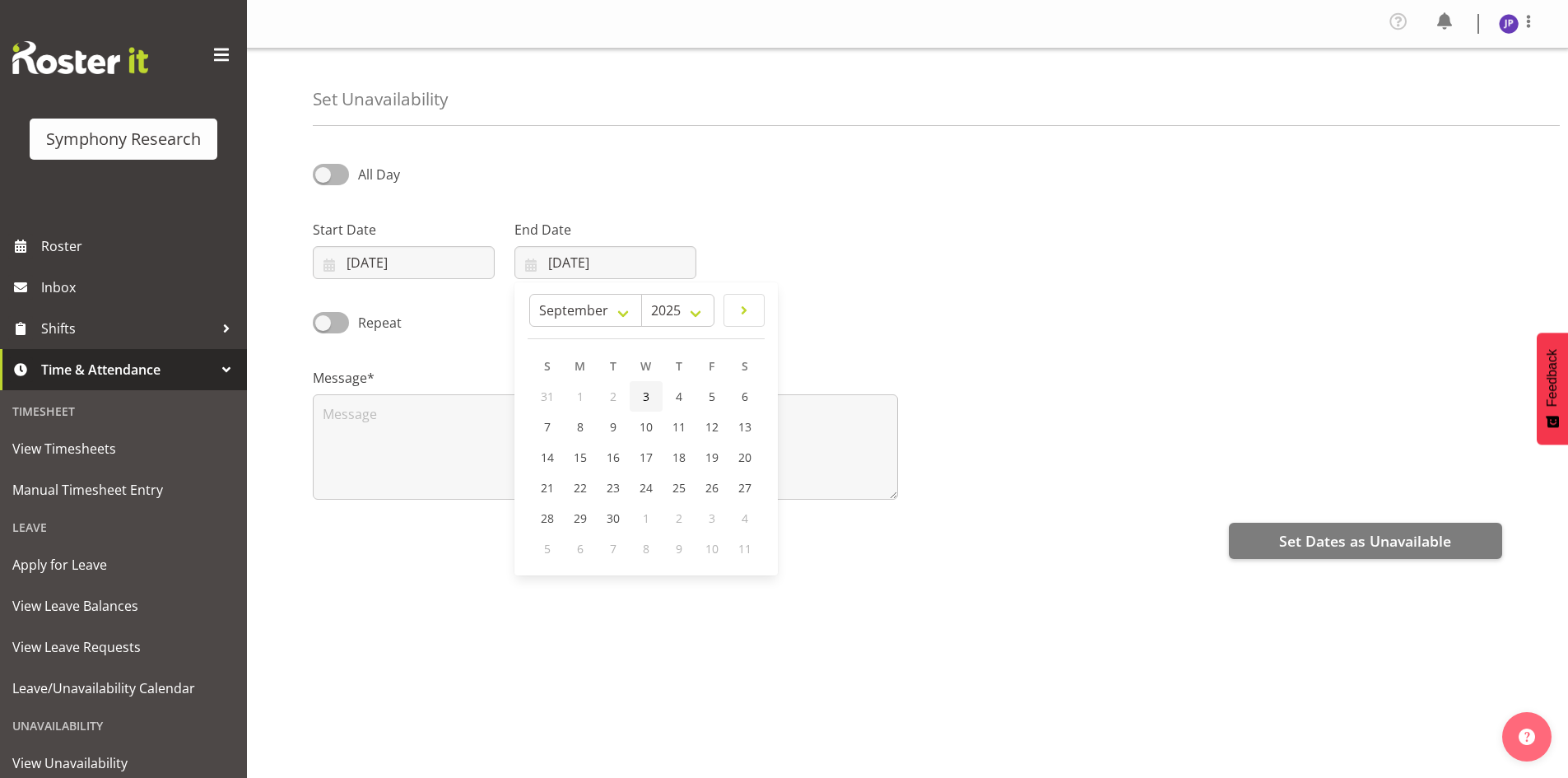
type input "03/09/2025"
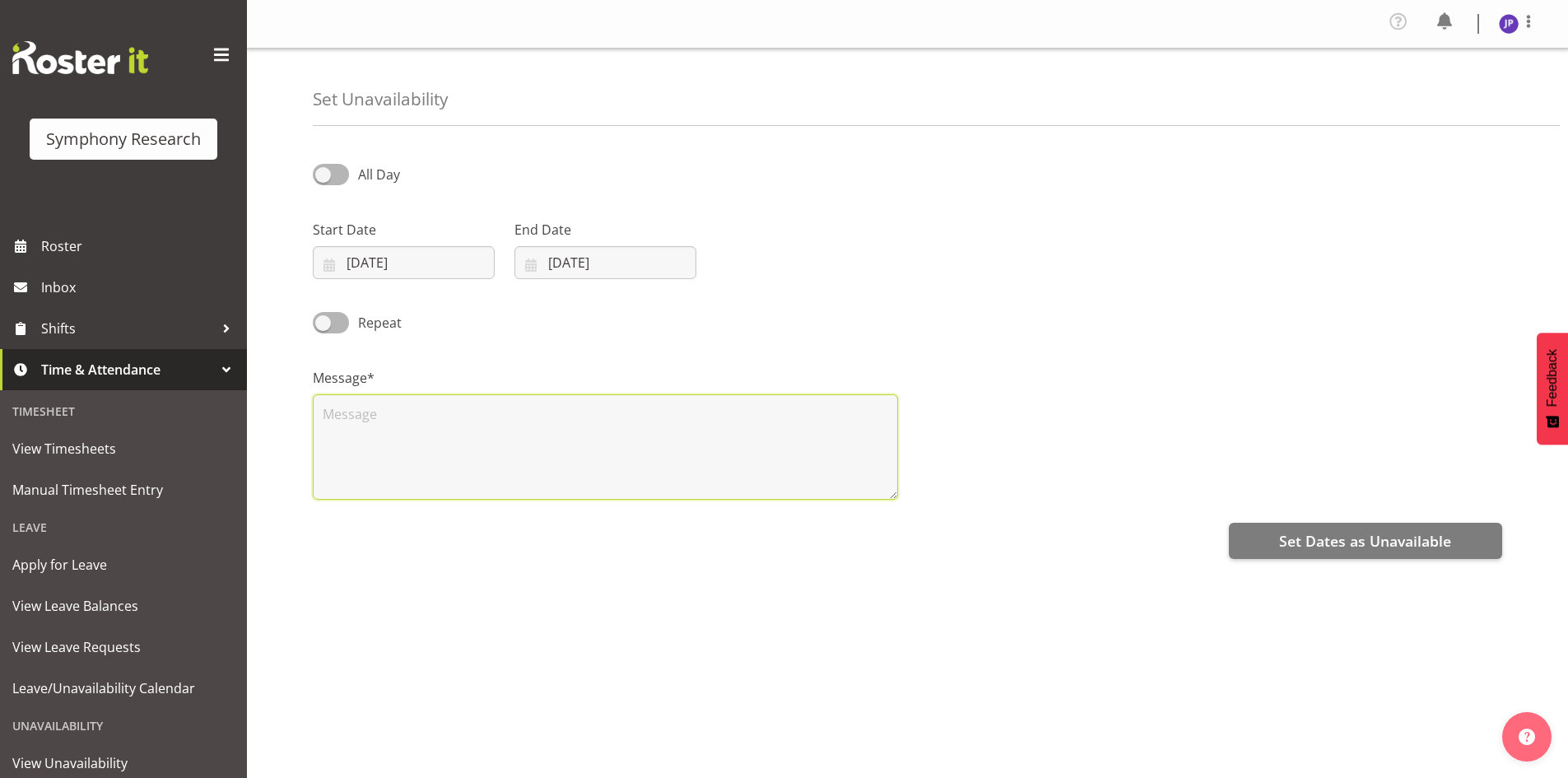
click at [339, 411] on textarea at bounding box center [605, 447] width 585 height 105
type textarea "a"
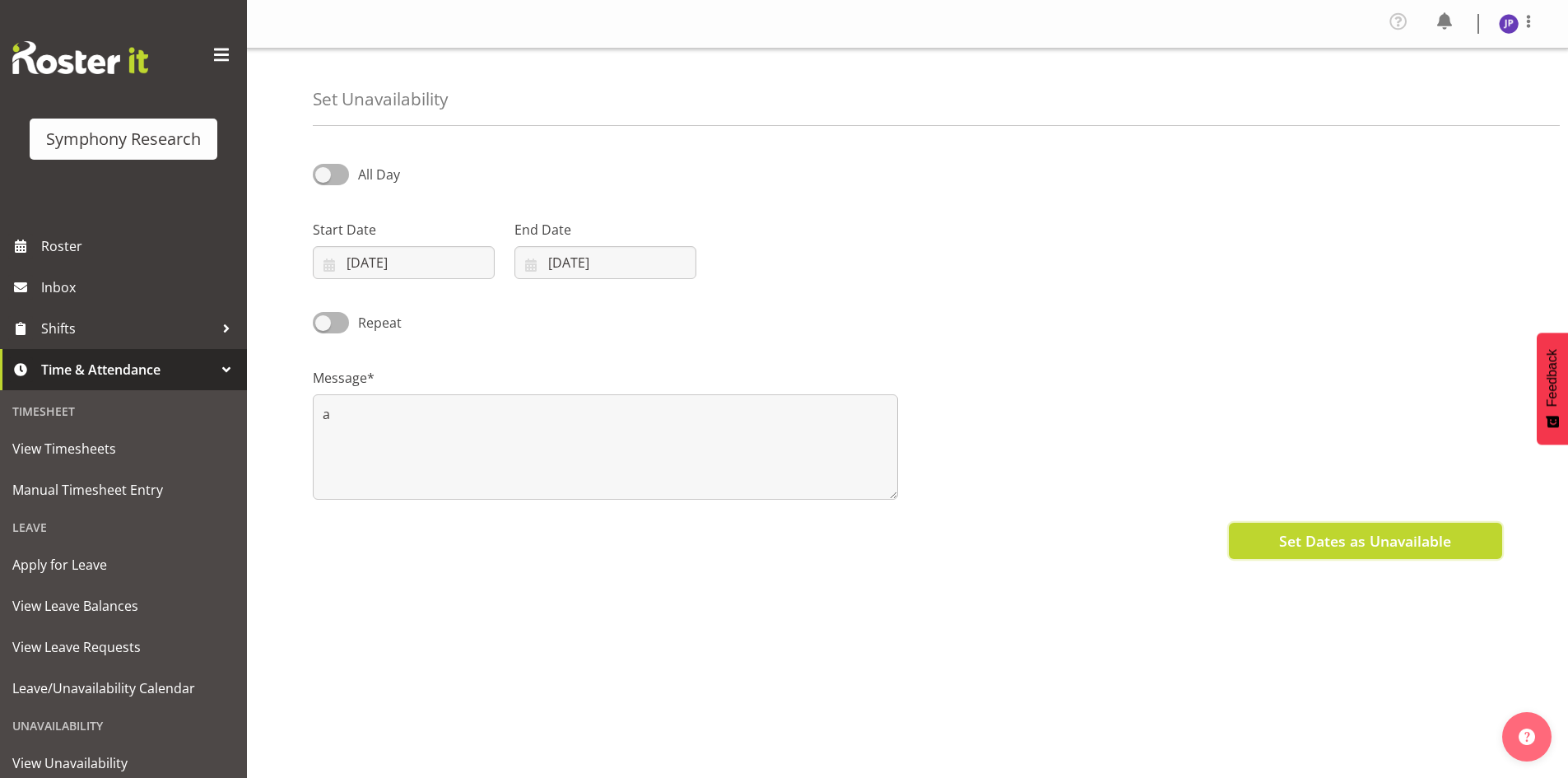
click at [1332, 543] on span "Set Dates as Unavailable" at bounding box center [1364, 542] width 172 height 22
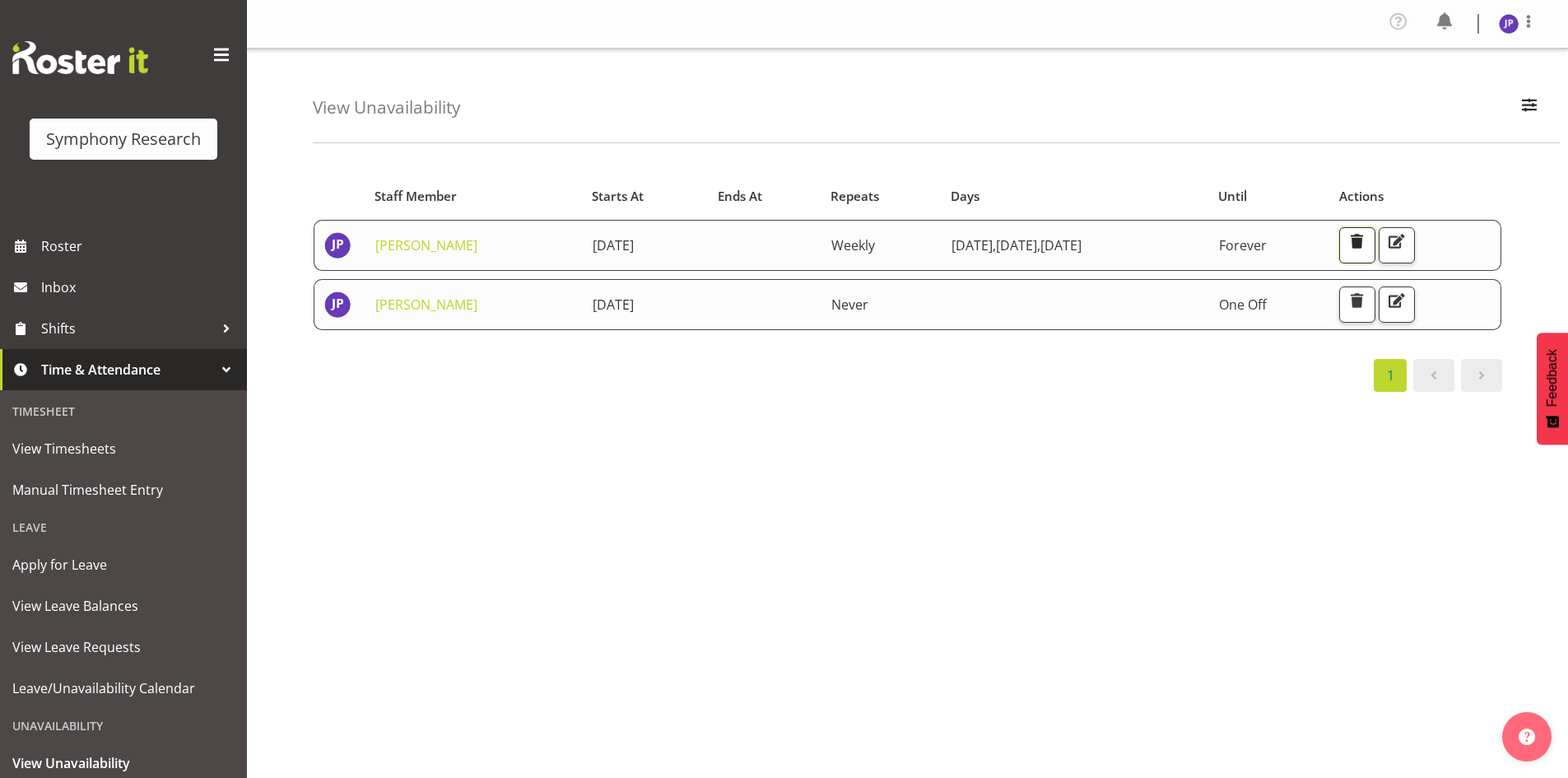
click at [1367, 242] on span "button" at bounding box center [1357, 241] width 22 height 22
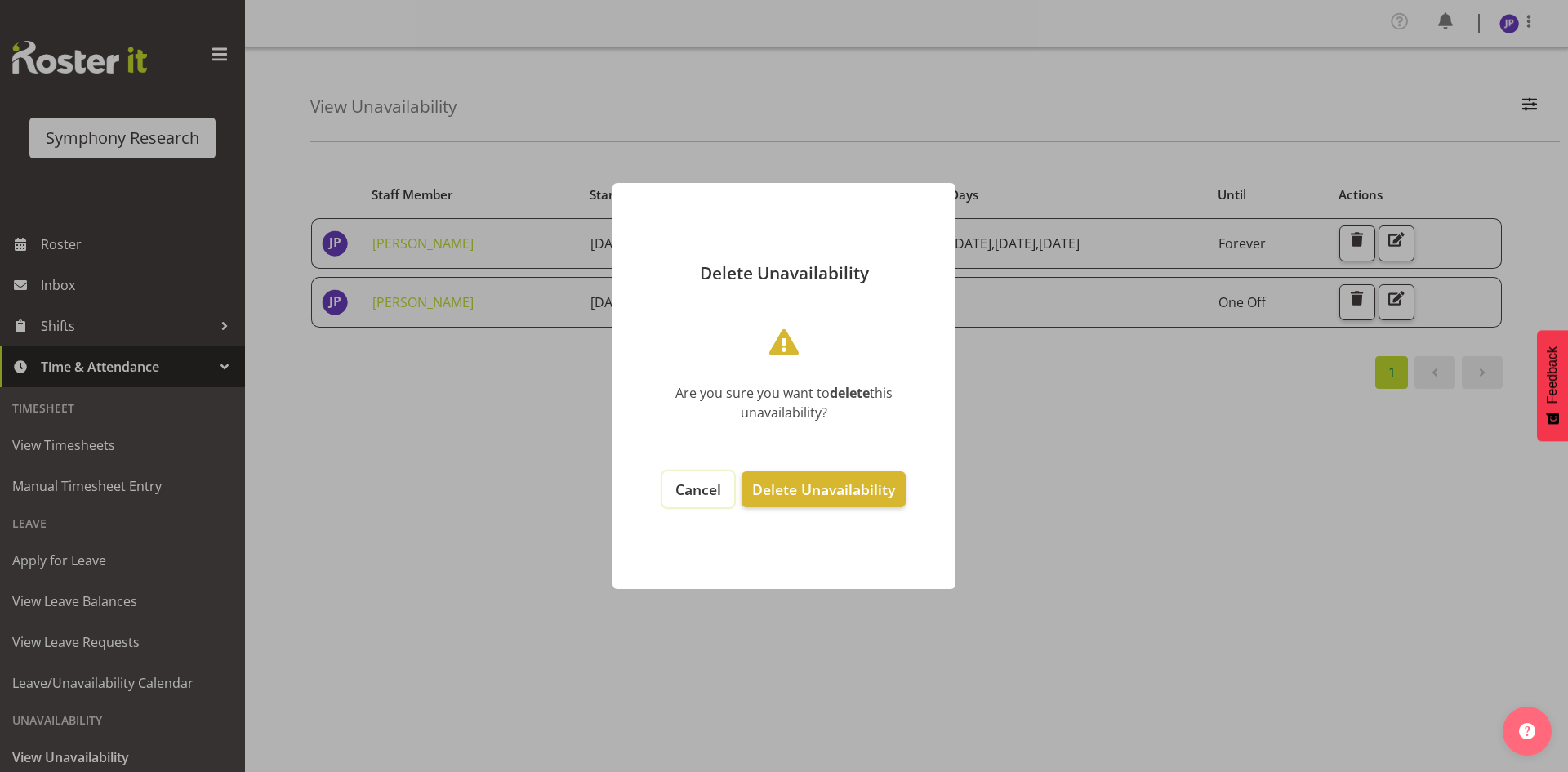
click at [697, 487] on span "Cancel" at bounding box center [698, 490] width 45 height 20
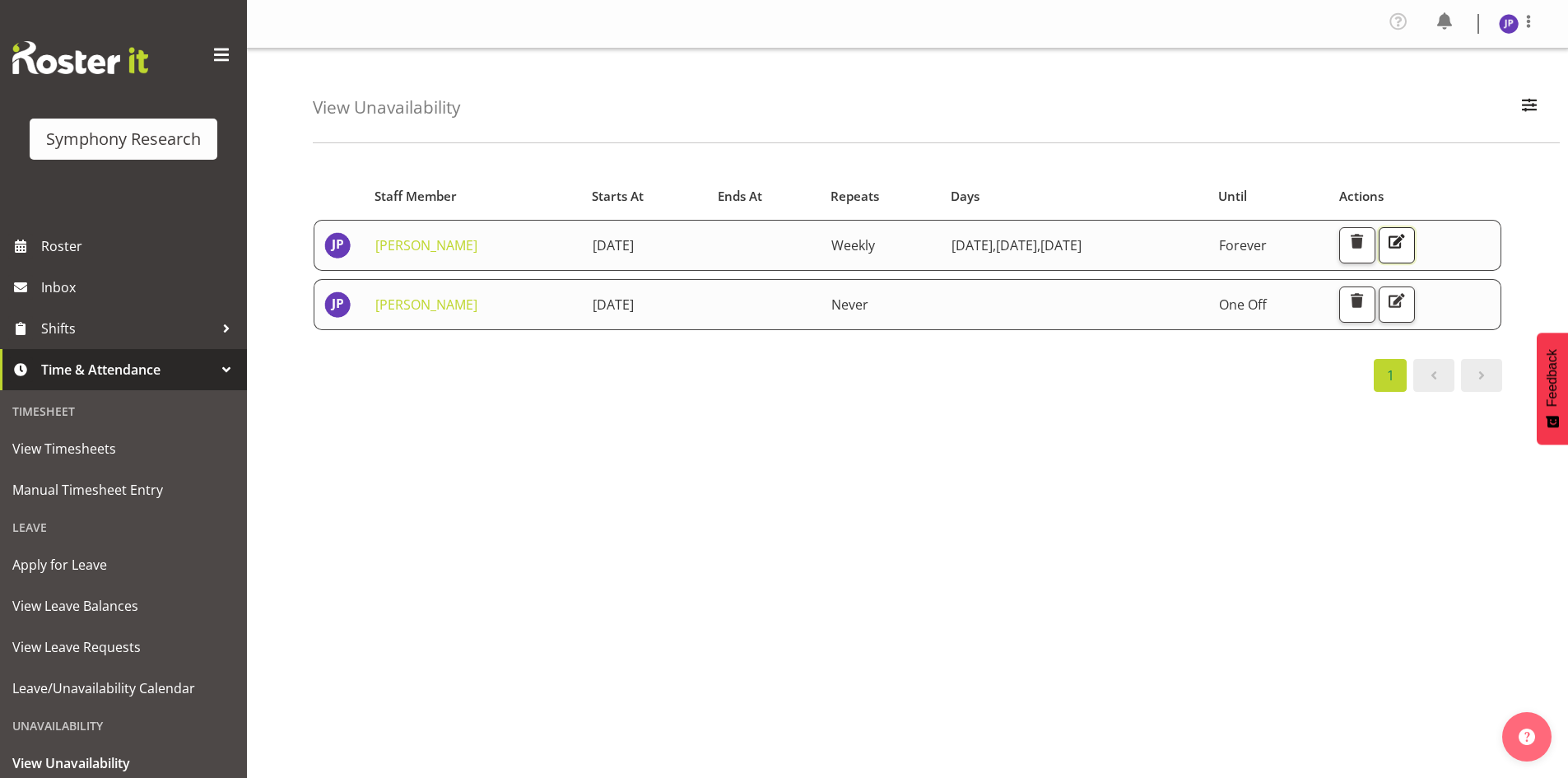
click at [1407, 231] on span "button" at bounding box center [1397, 241] width 22 height 22
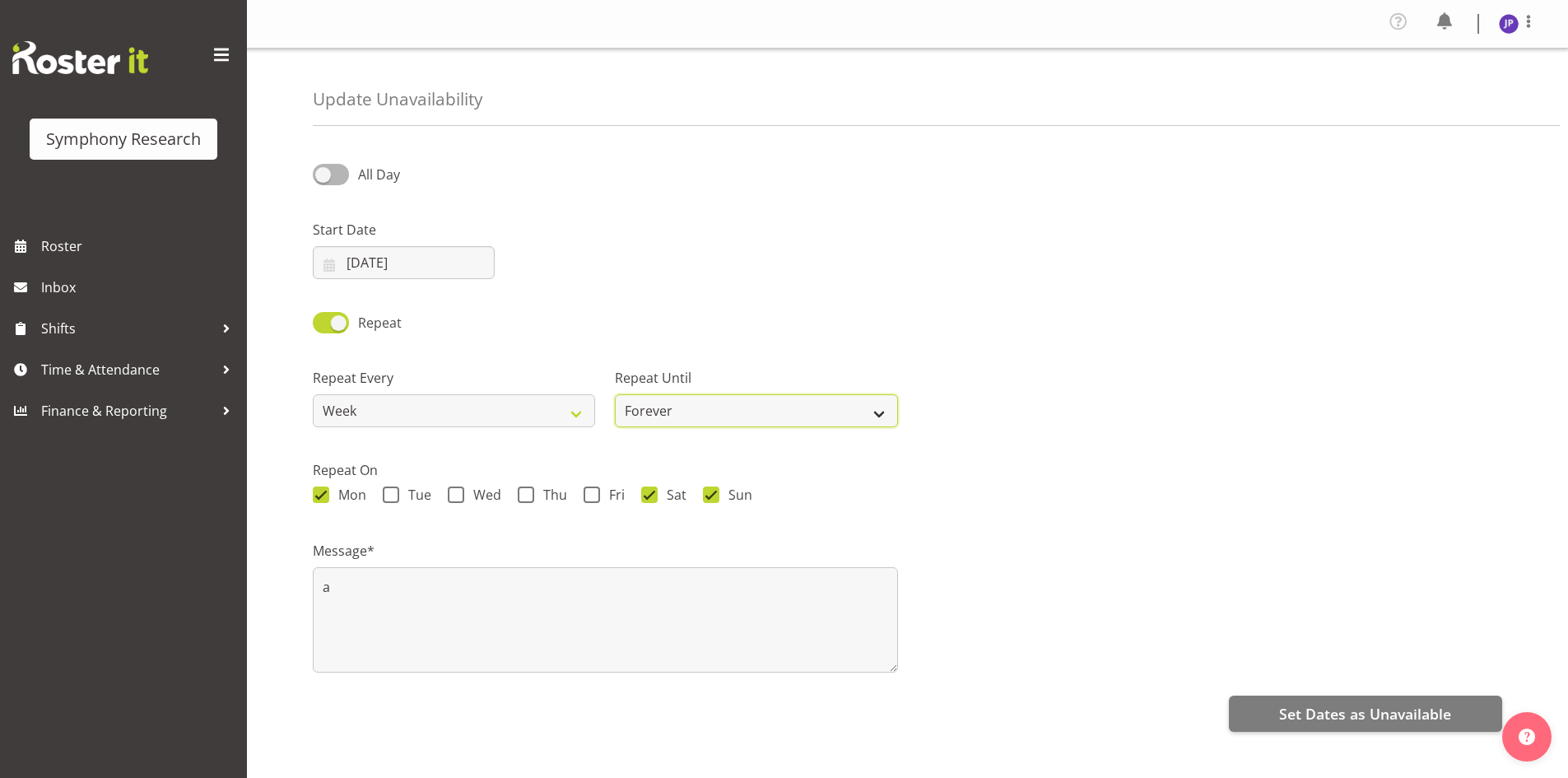
click at [882, 411] on select "Forever On a date" at bounding box center [756, 410] width 282 height 33
click at [615, 394] on select "Forever On a date" at bounding box center [756, 410] width 282 height 33
click at [877, 411] on select "Forever On a date" at bounding box center [756, 410] width 282 height 33
select select "forever"
click at [615, 394] on select "Forever On a date" at bounding box center [756, 410] width 282 height 33
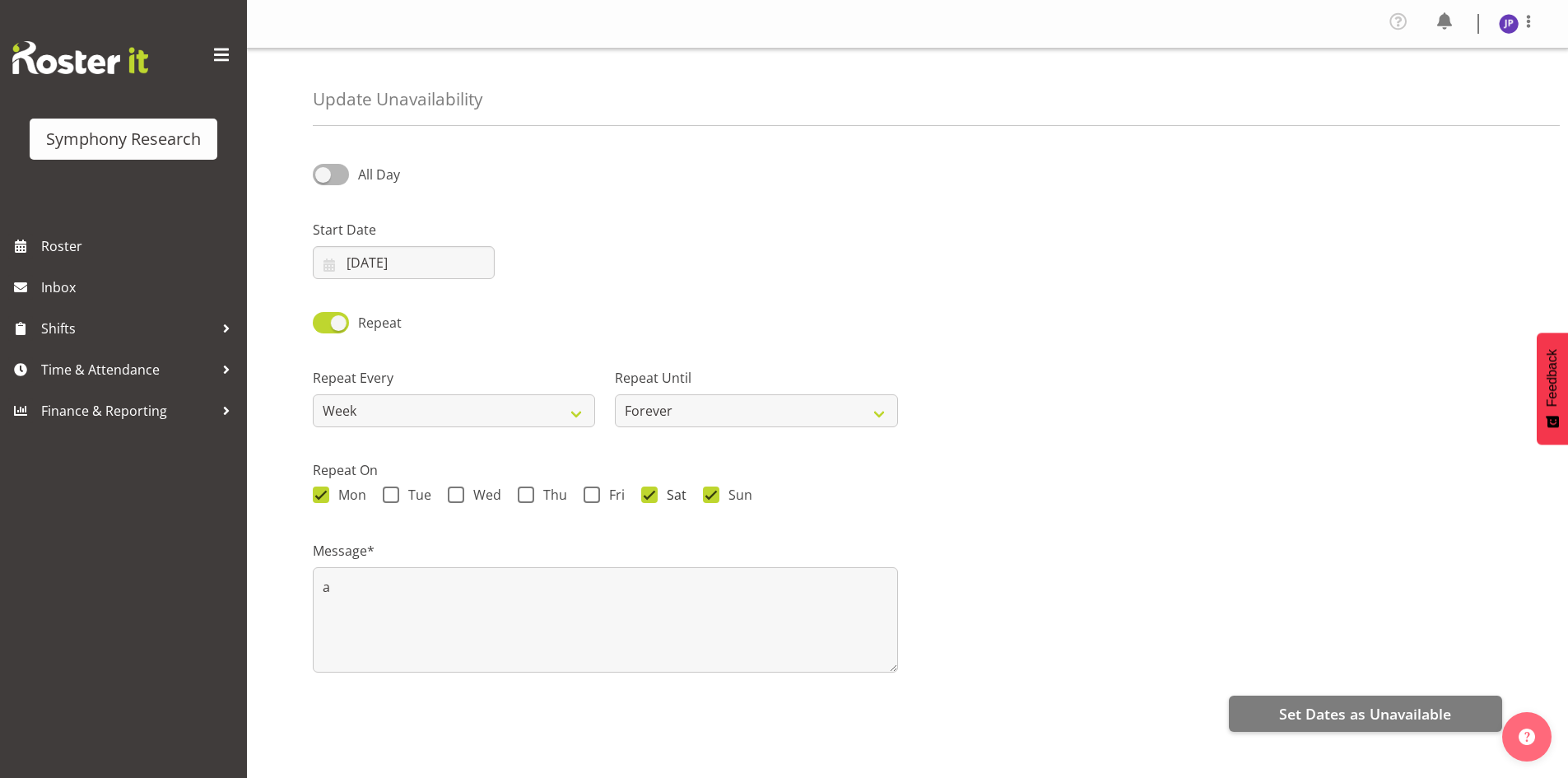
click at [651, 500] on span at bounding box center [649, 495] width 17 height 17
click at [651, 500] on input "Sat" at bounding box center [646, 495] width 11 height 11
checkbox input "false"
click at [713, 493] on span at bounding box center [711, 495] width 17 height 17
click at [713, 493] on input "Sun" at bounding box center [708, 495] width 11 height 11
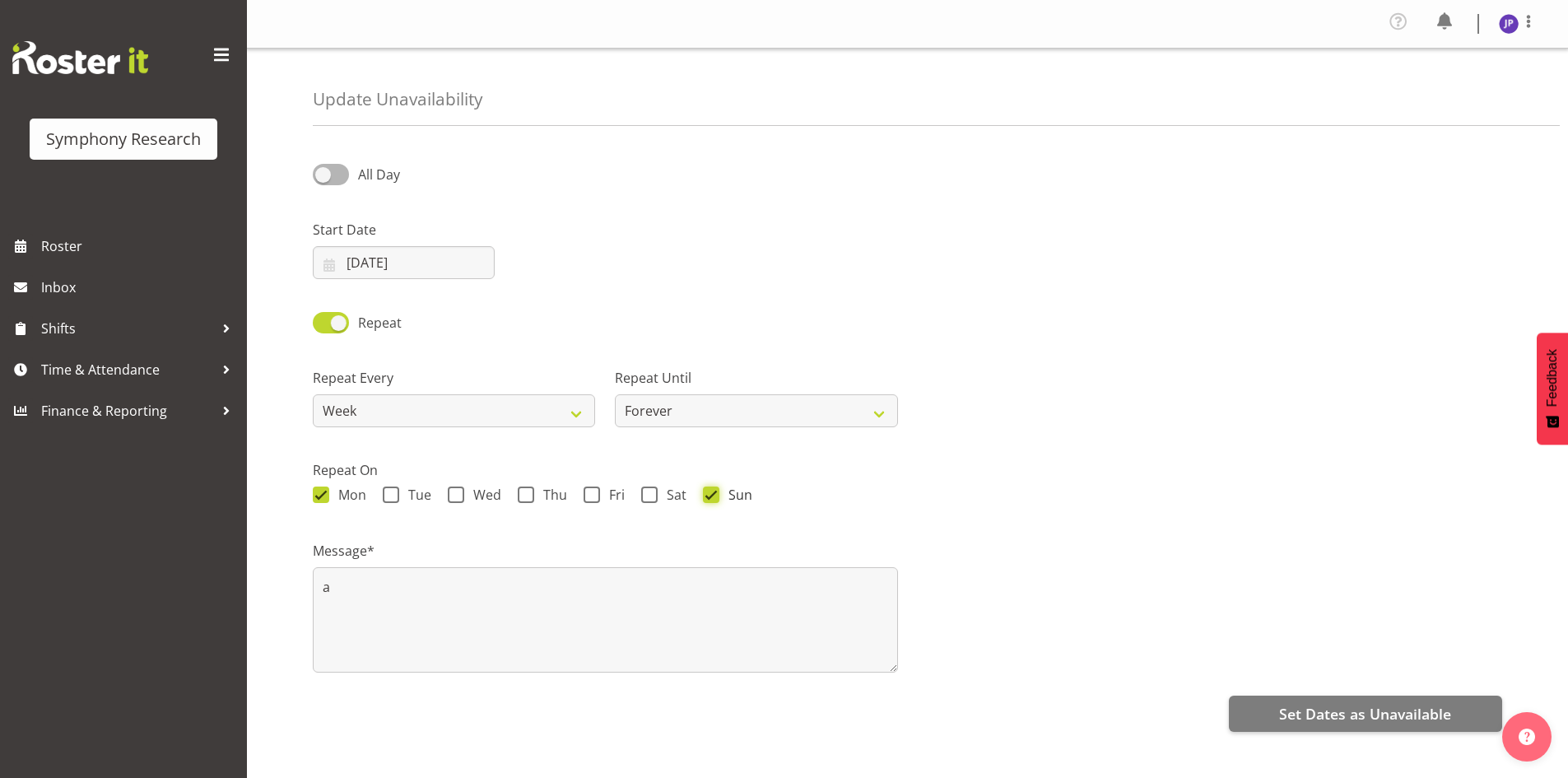
checkbox input "false"
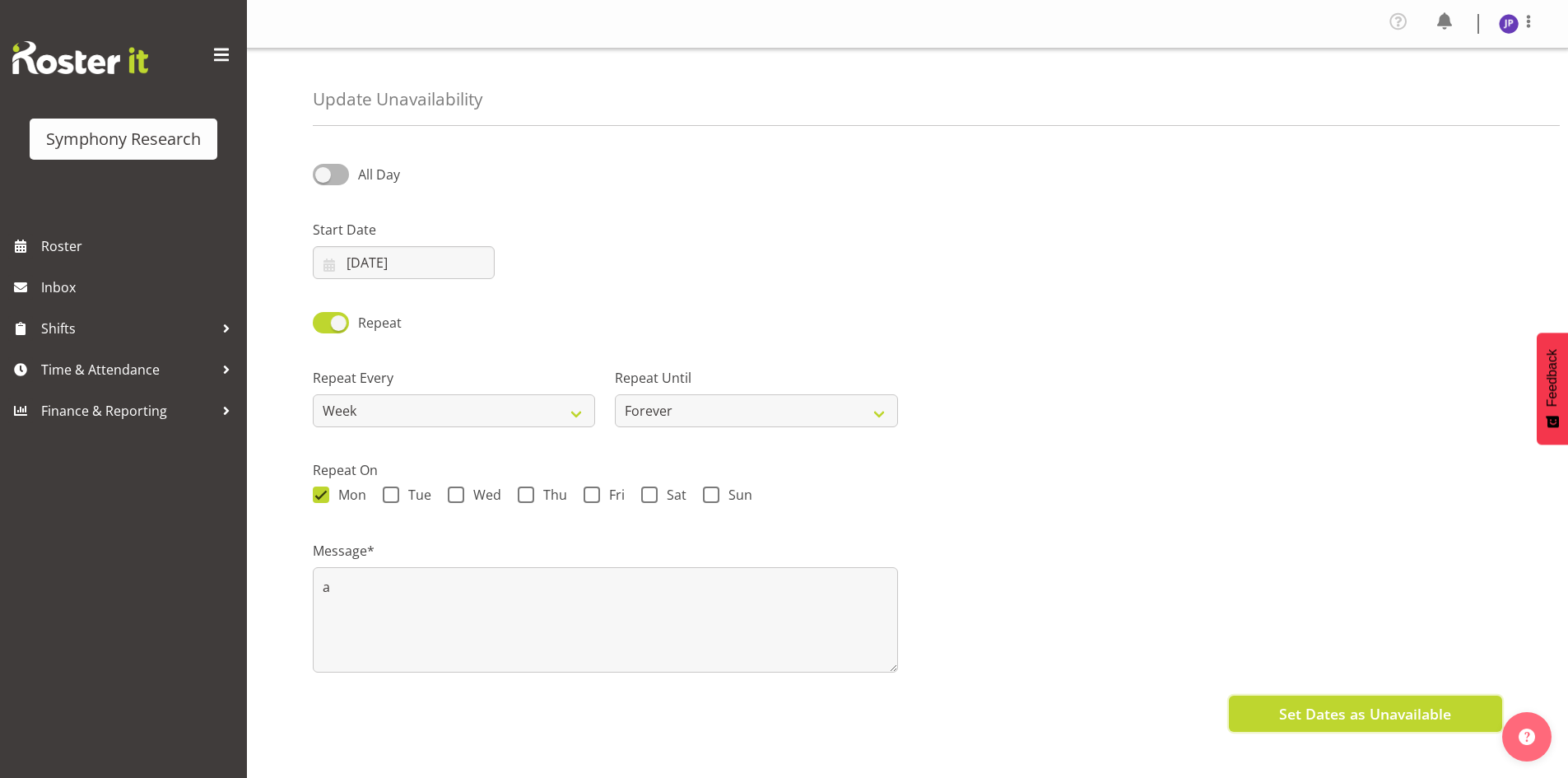
click at [1310, 715] on span "Set Dates as Unavailable" at bounding box center [1364, 714] width 172 height 22
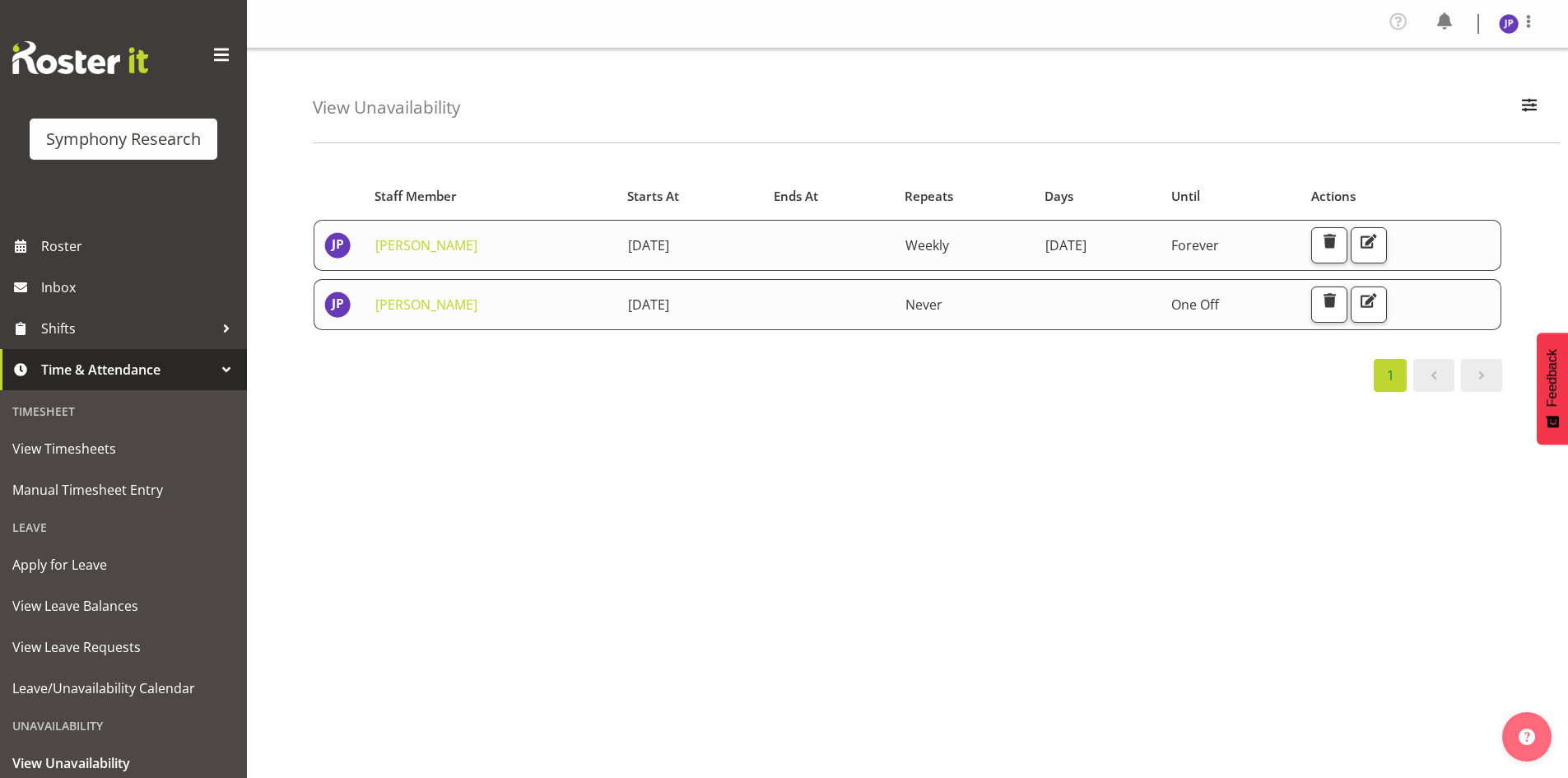
click at [93, 724] on div "Unavailability" at bounding box center [123, 726] width 238 height 34
click at [100, 759] on span "View Unavailability" at bounding box center [123, 763] width 222 height 25
click at [138, 686] on span "Leave/Unavailability Calendar" at bounding box center [123, 688] width 222 height 25
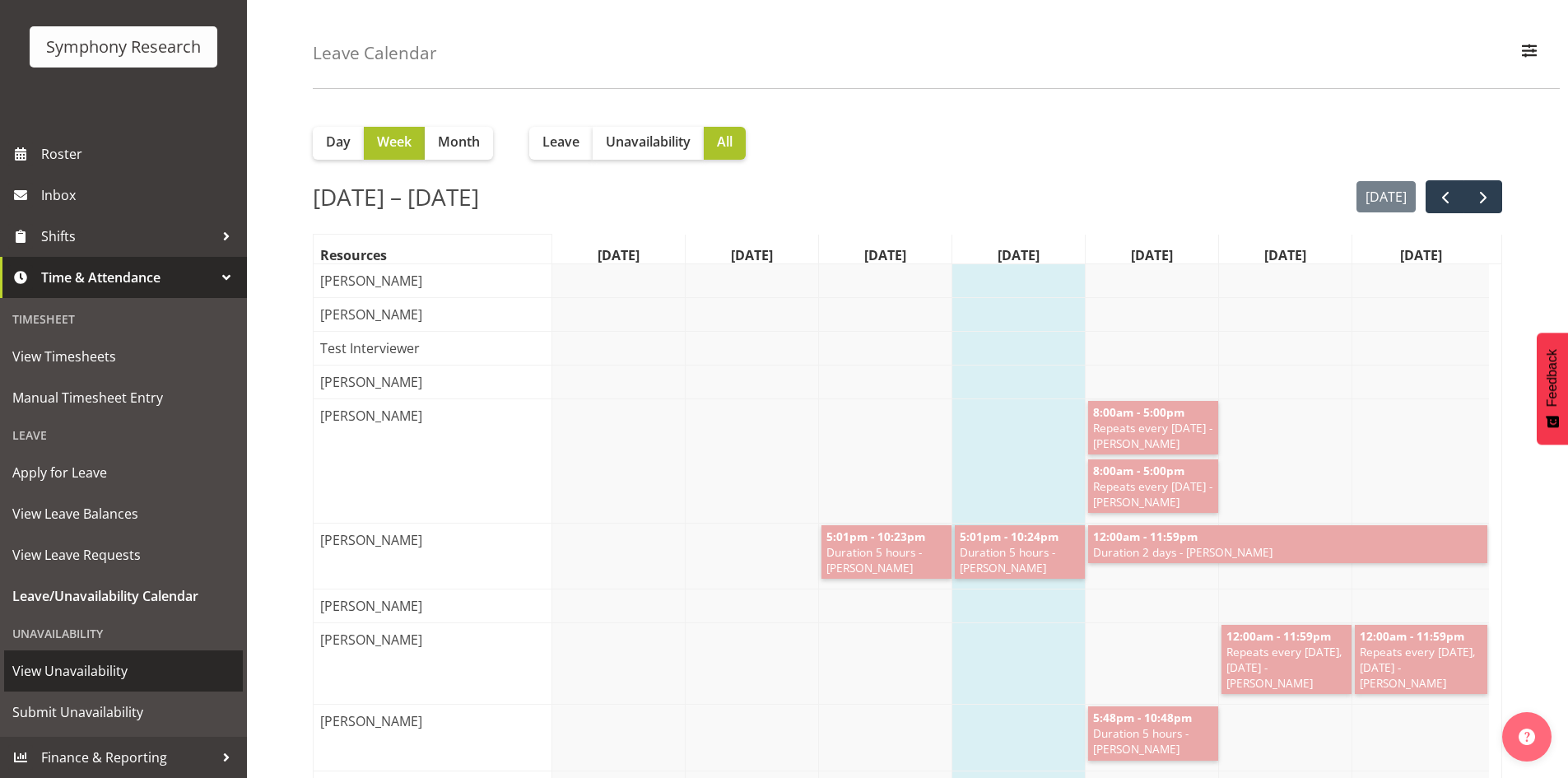
scroll to position [82, 0]
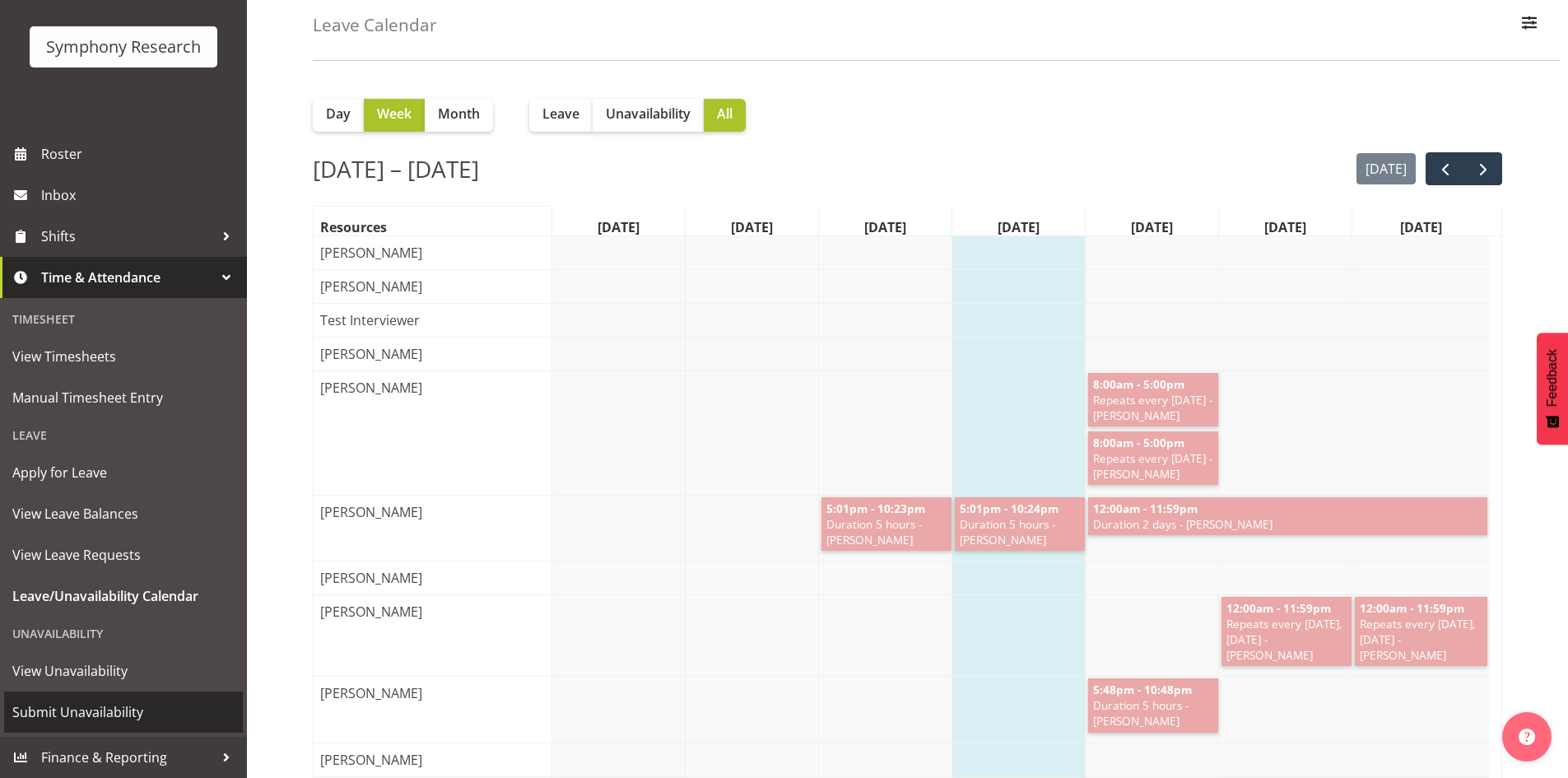
click at [66, 708] on span "Submit Unavailability" at bounding box center [123, 711] width 222 height 25
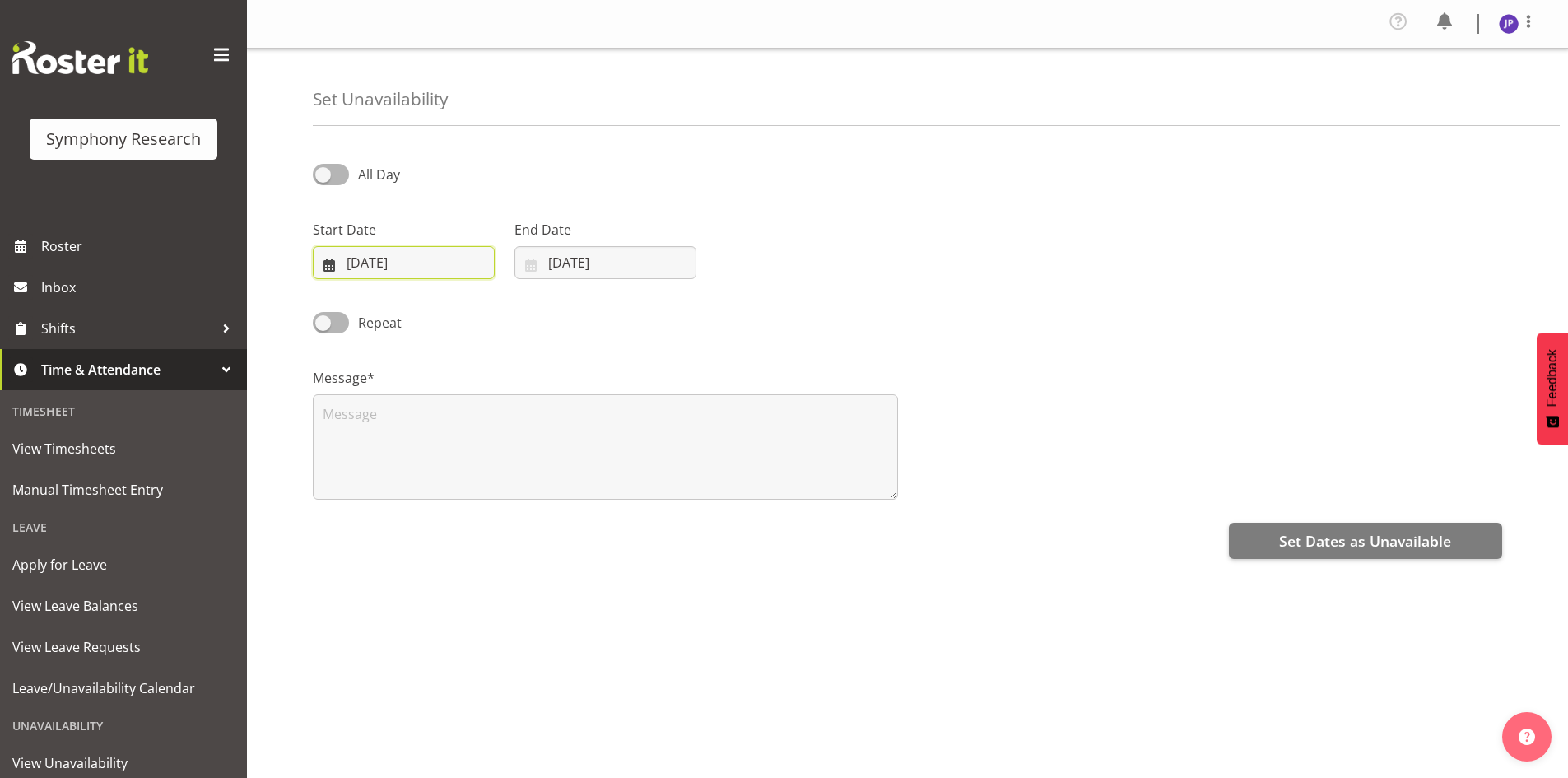
click at [370, 260] on input "28/08/2025" at bounding box center [403, 262] width 182 height 33
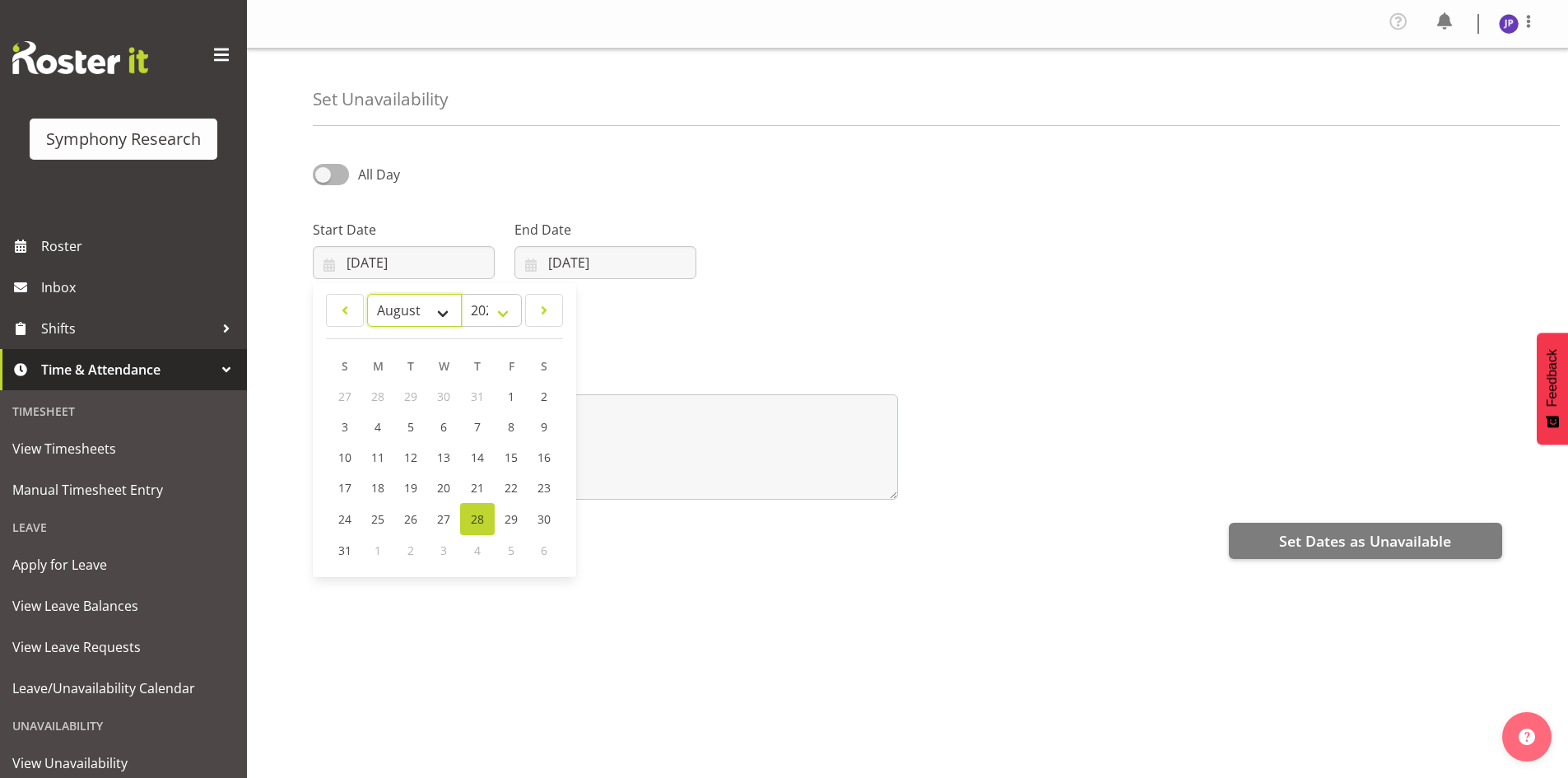
click at [448, 311] on select "January February March April May June July August September October November De…" at bounding box center [414, 310] width 94 height 33
click at [807, 605] on div "All Day Start Date 28/08/2025 January February March April May June July August…" at bounding box center [940, 467] width 1255 height 659
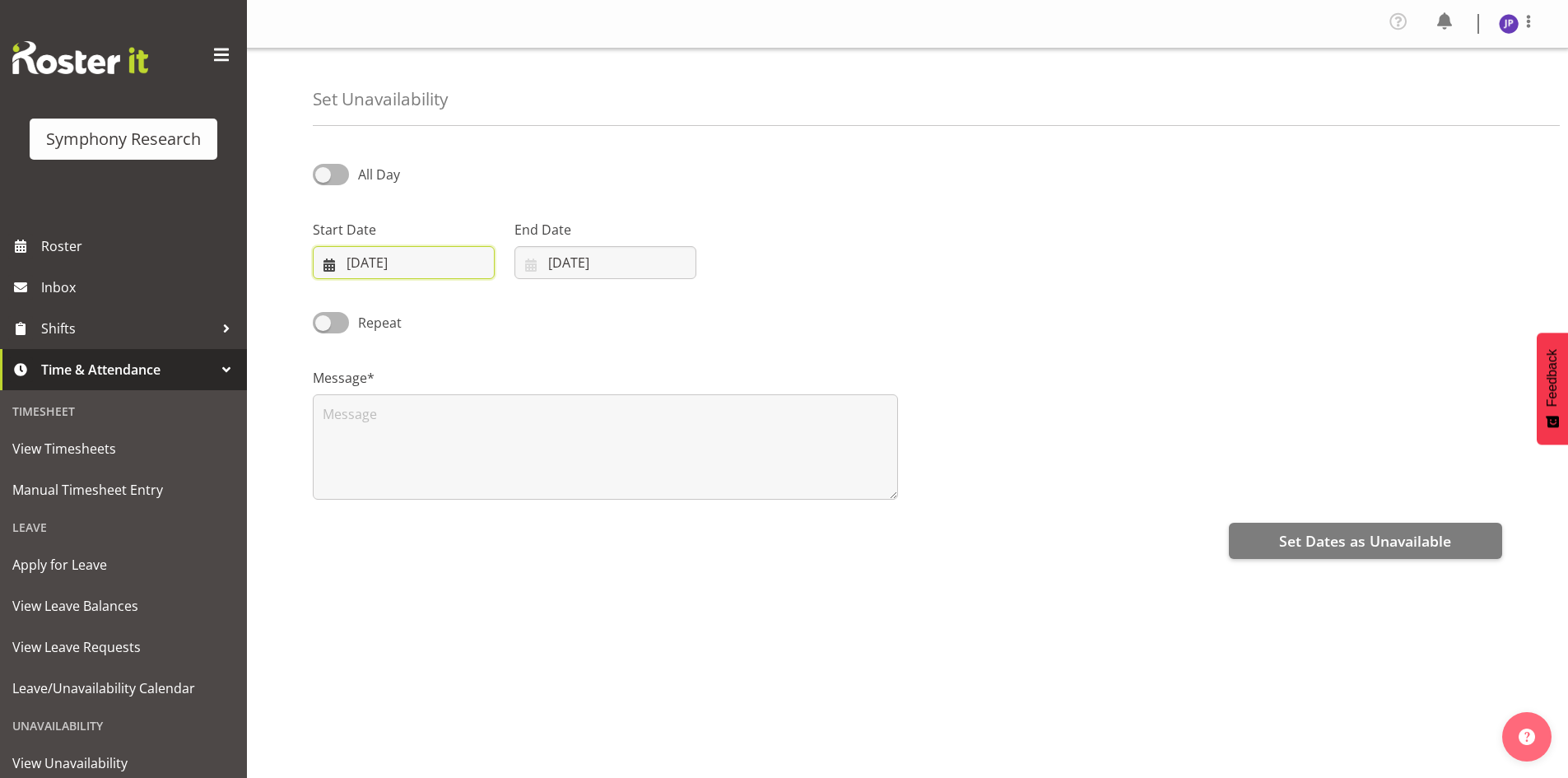
click at [429, 254] on input "28/08/2025" at bounding box center [403, 262] width 182 height 33
click at [547, 519] on span "30" at bounding box center [543, 520] width 13 height 16
type input "30/08/2025"
click at [577, 260] on input "28/08/2025" at bounding box center [605, 262] width 182 height 33
click at [548, 554] on span "31" at bounding box center [546, 550] width 13 height 16
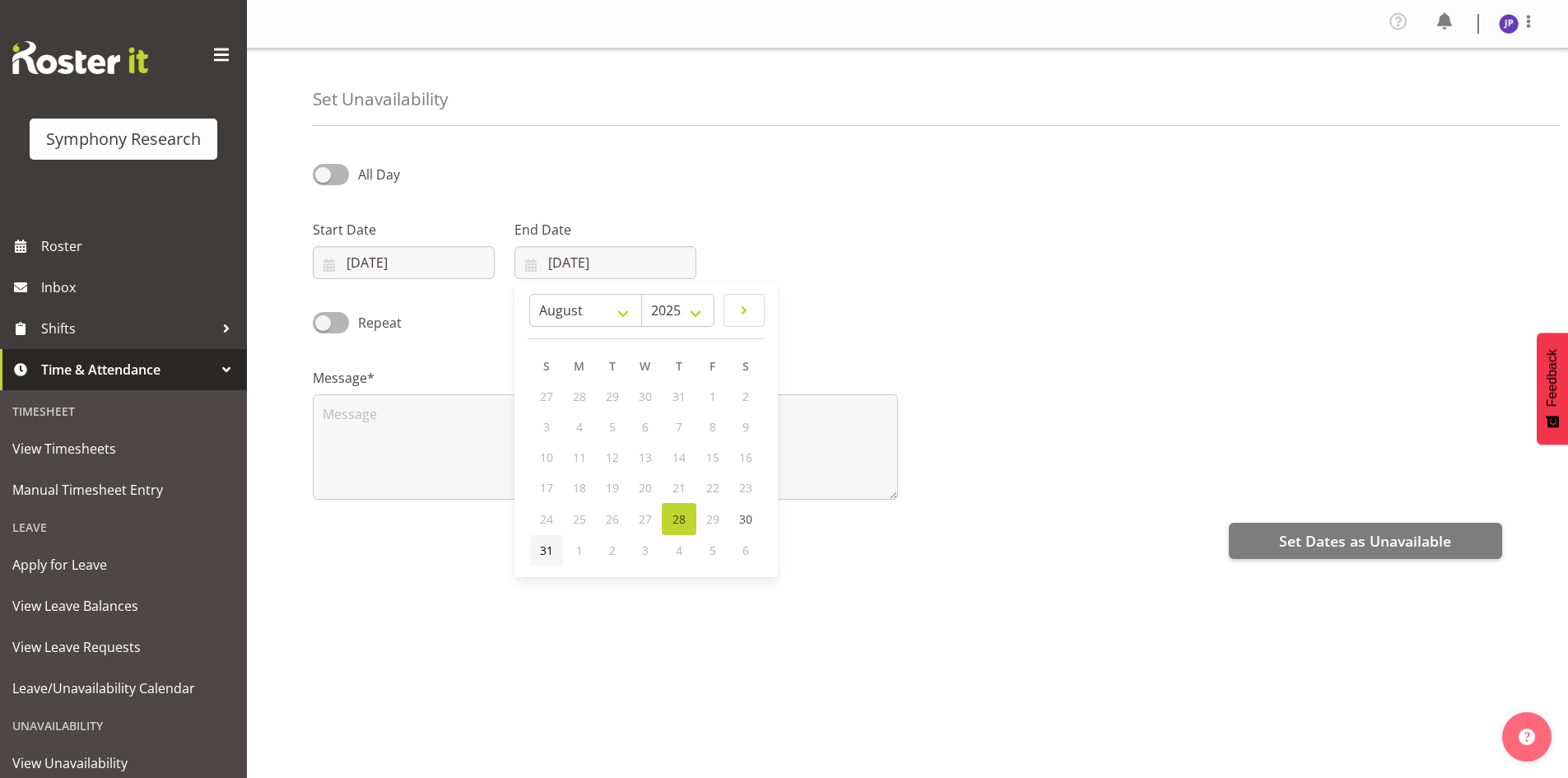
type input "31/08/2025"
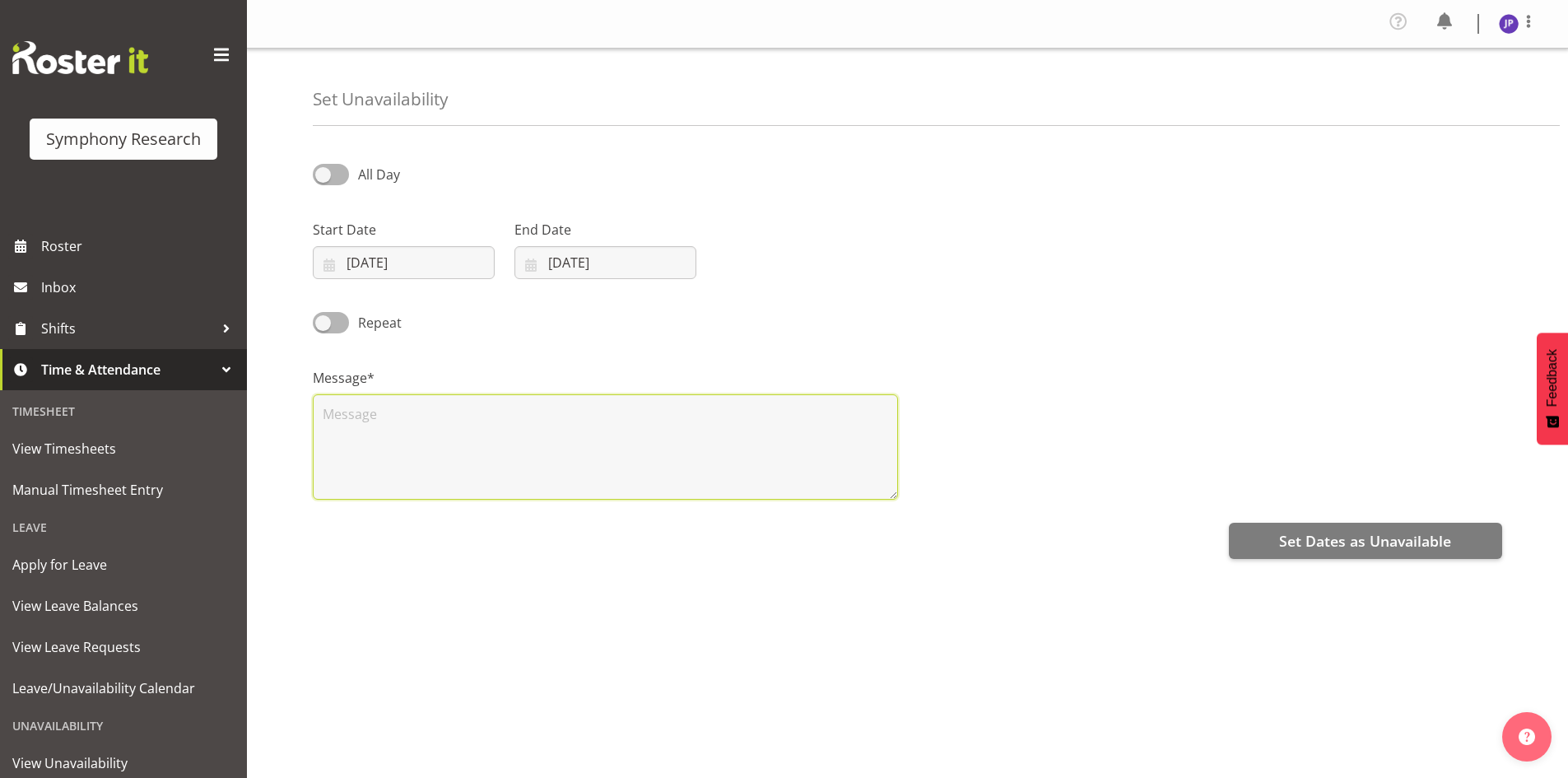
click at [331, 419] on textarea at bounding box center [605, 447] width 585 height 105
type textarea "a"
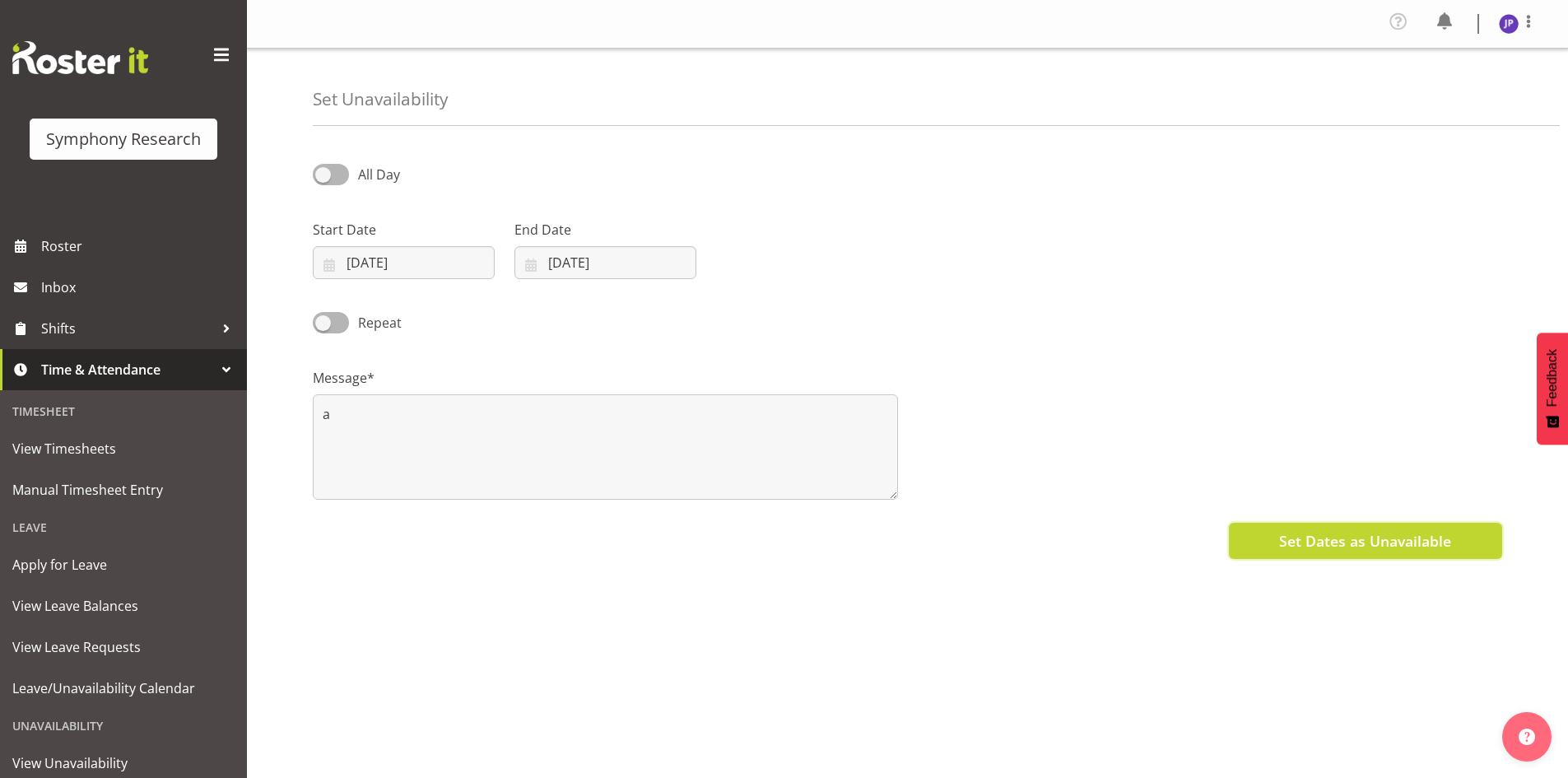
click at [1330, 545] on span "Set Dates as Unavailable" at bounding box center [1364, 542] width 172 height 22
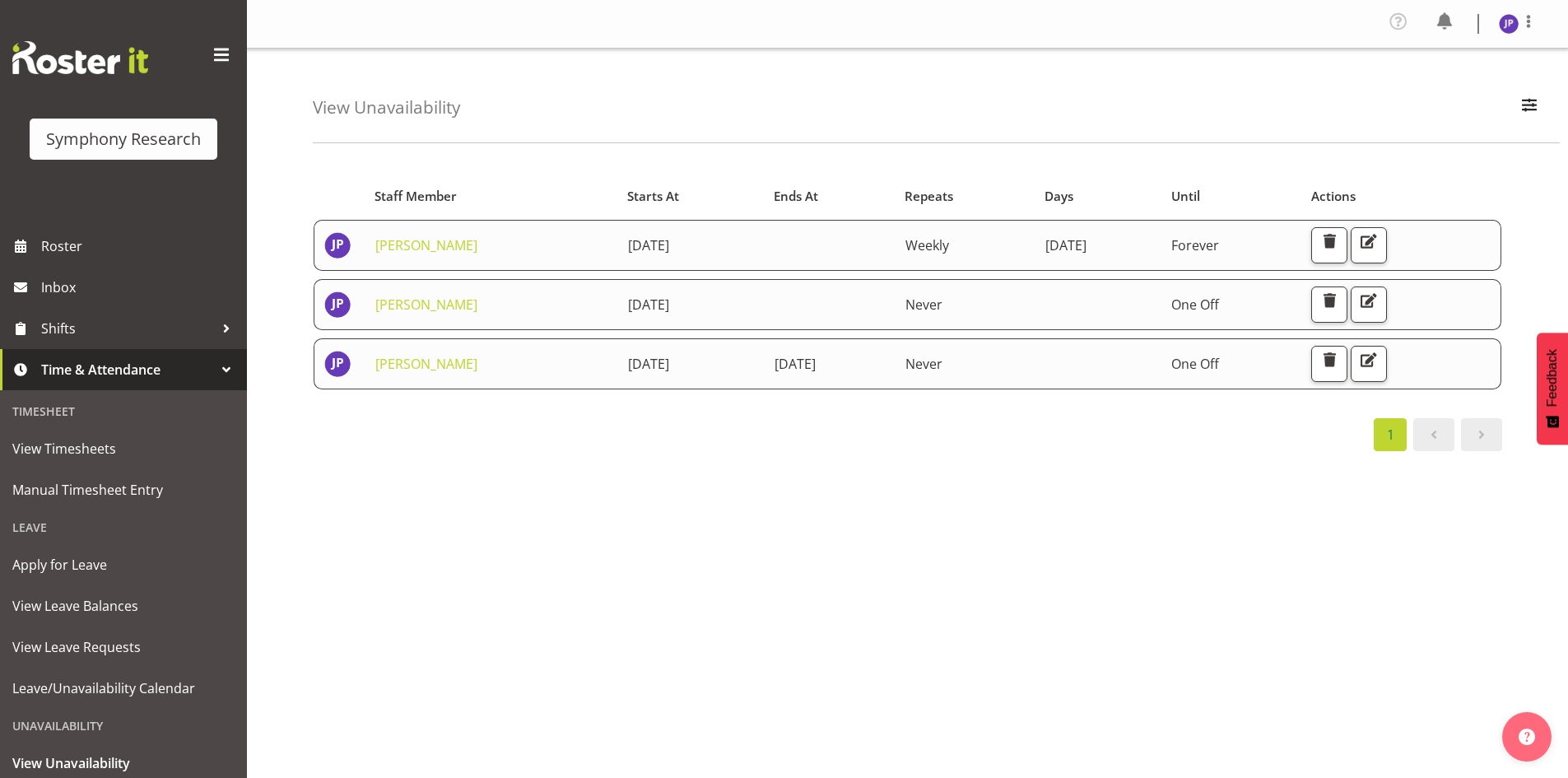
click at [896, 369] on td "[DATE]" at bounding box center [830, 364] width 131 height 51
click at [1379, 246] on span "button" at bounding box center [1369, 241] width 22 height 22
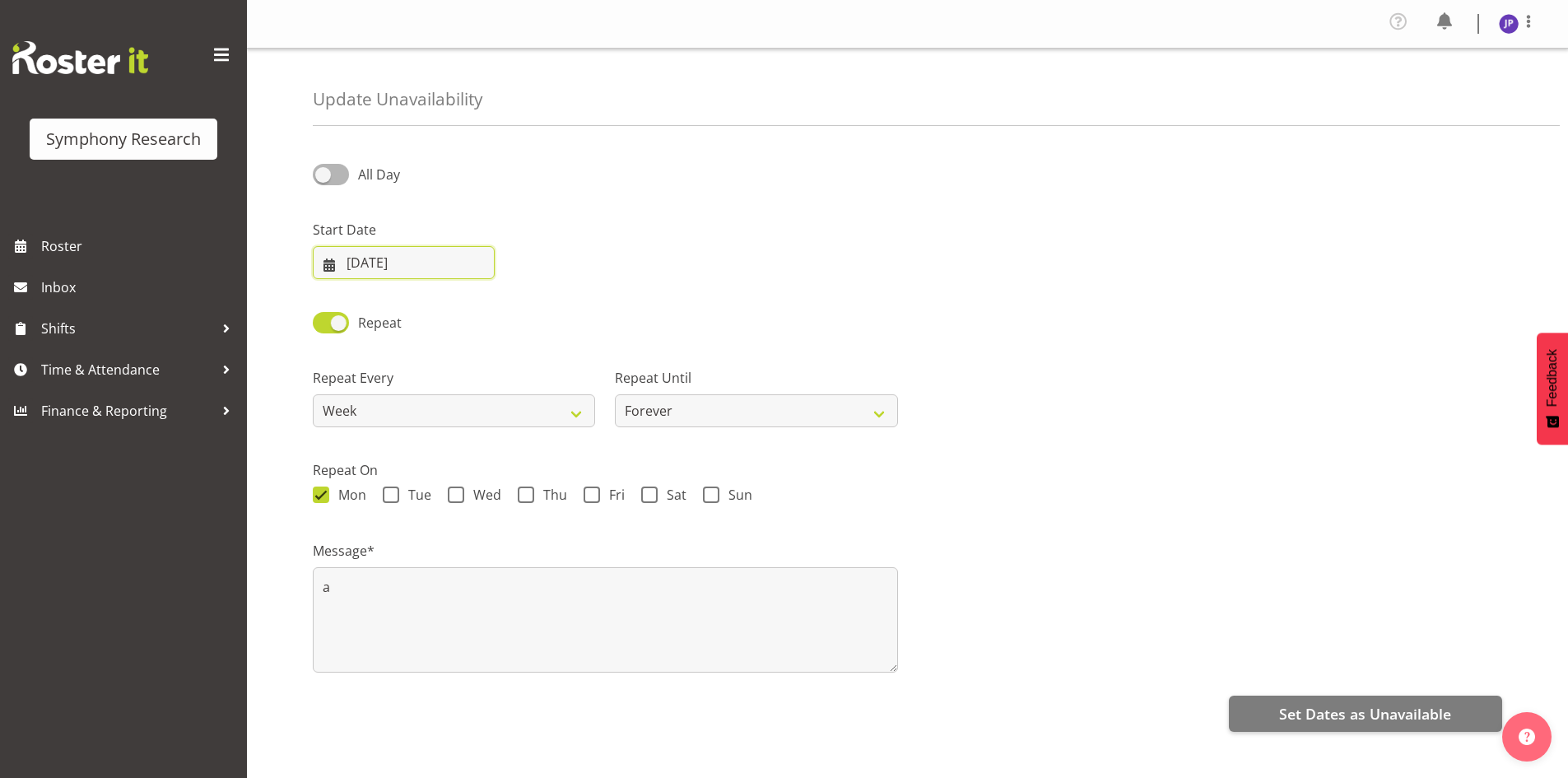
click at [401, 257] on input "30/08/2025" at bounding box center [403, 262] width 182 height 33
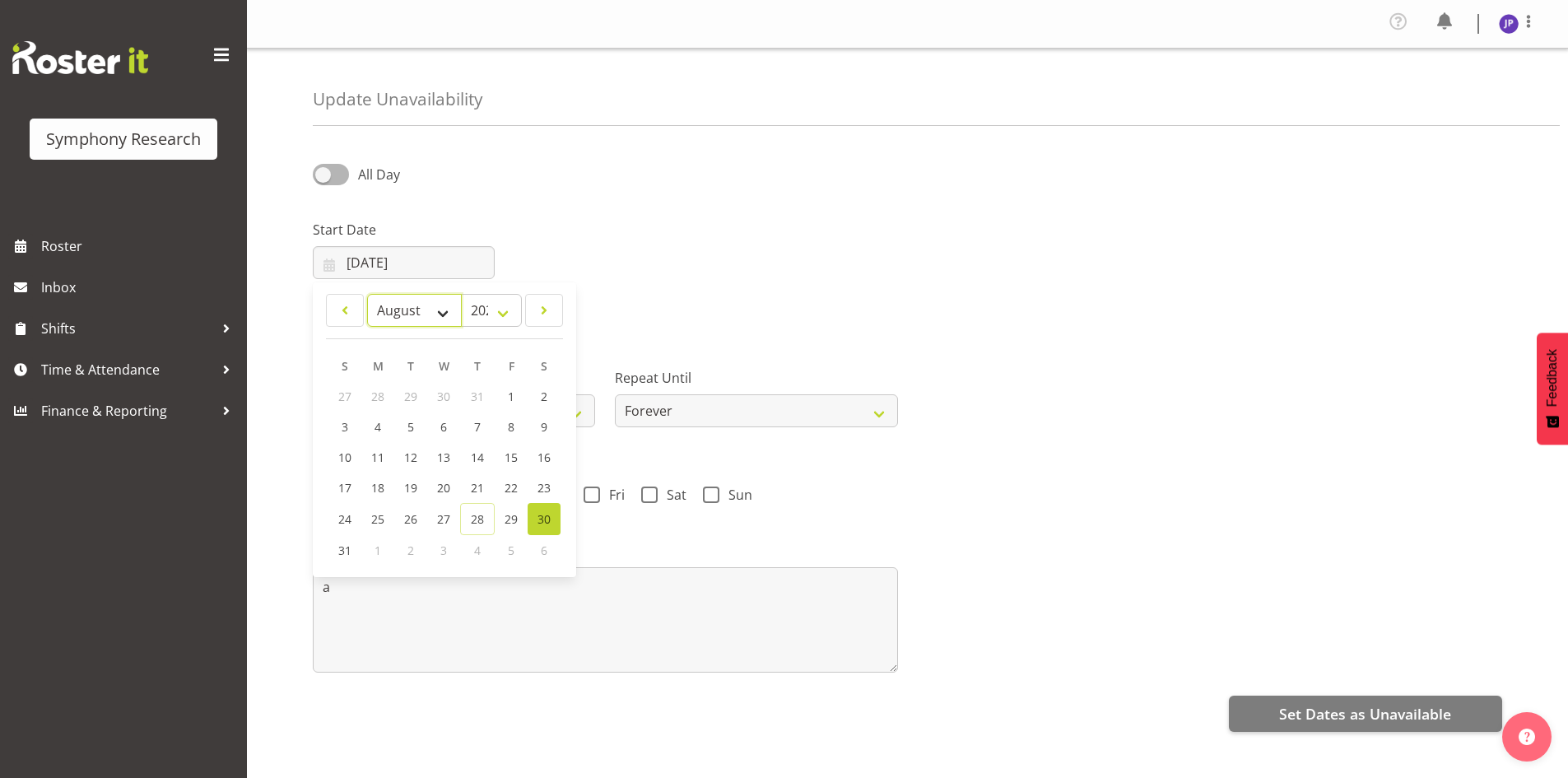
click at [437, 311] on select "January February March April May June July August September October November De…" at bounding box center [414, 310] width 94 height 33
select select "8"
click at [367, 294] on select "January February March April May June July August September October November De…" at bounding box center [414, 310] width 94 height 33
click at [372, 393] on link "1" at bounding box center [378, 396] width 33 height 31
type input "01/09/2025"
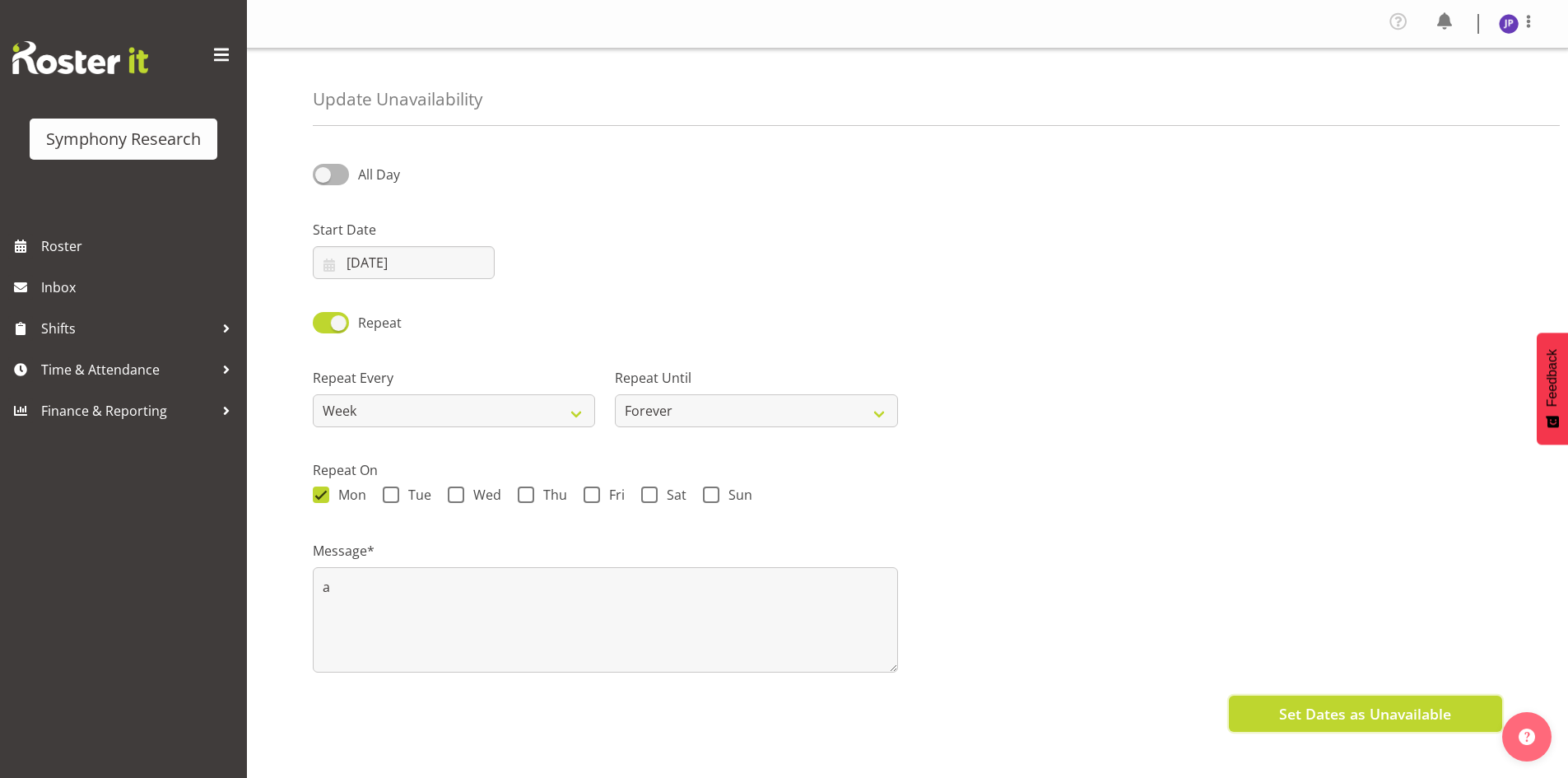
click at [1323, 711] on span "Set Dates as Unavailable" at bounding box center [1364, 714] width 172 height 22
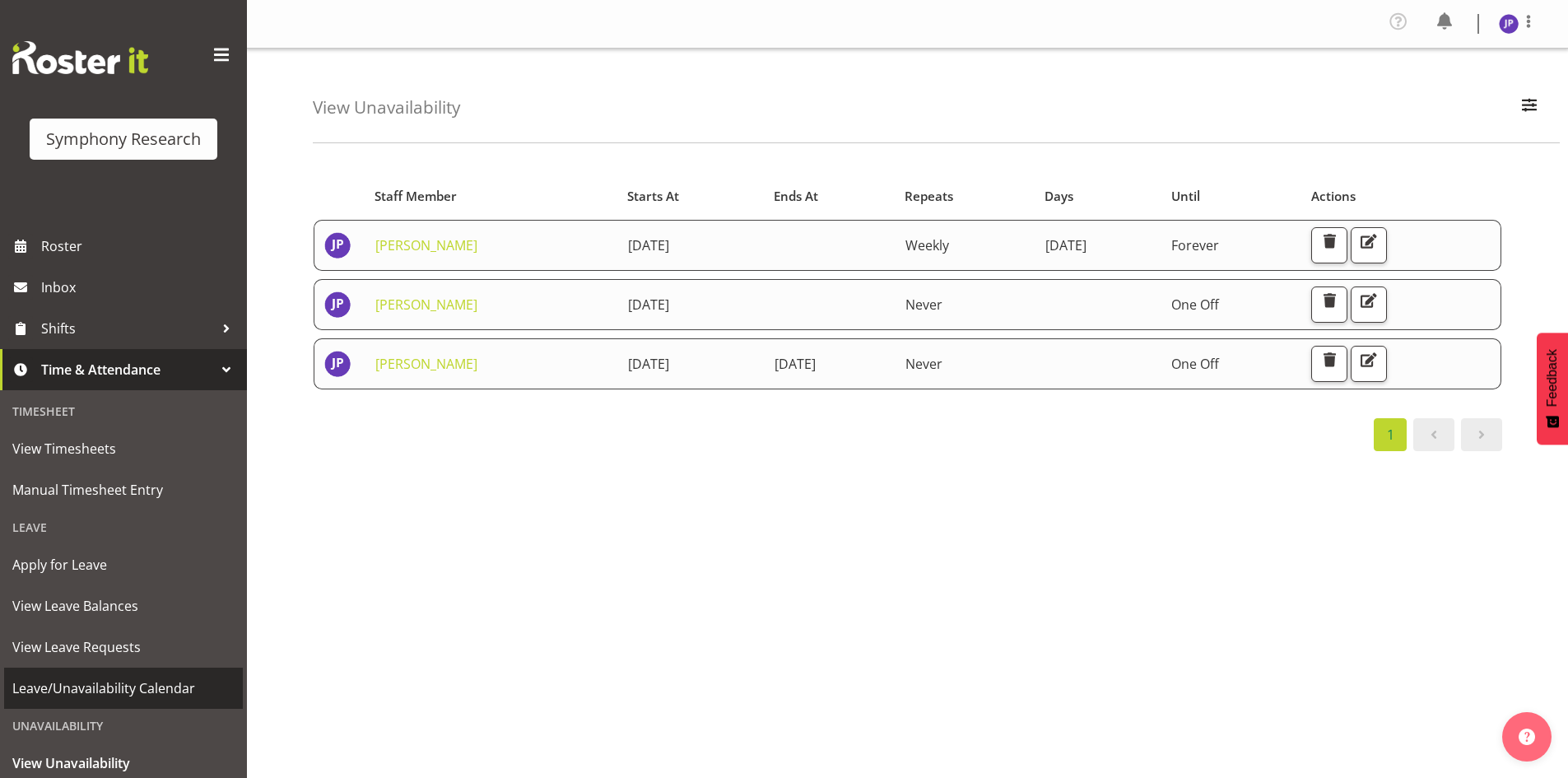
click at [106, 691] on span "Leave/Unavailability Calendar" at bounding box center [123, 688] width 222 height 25
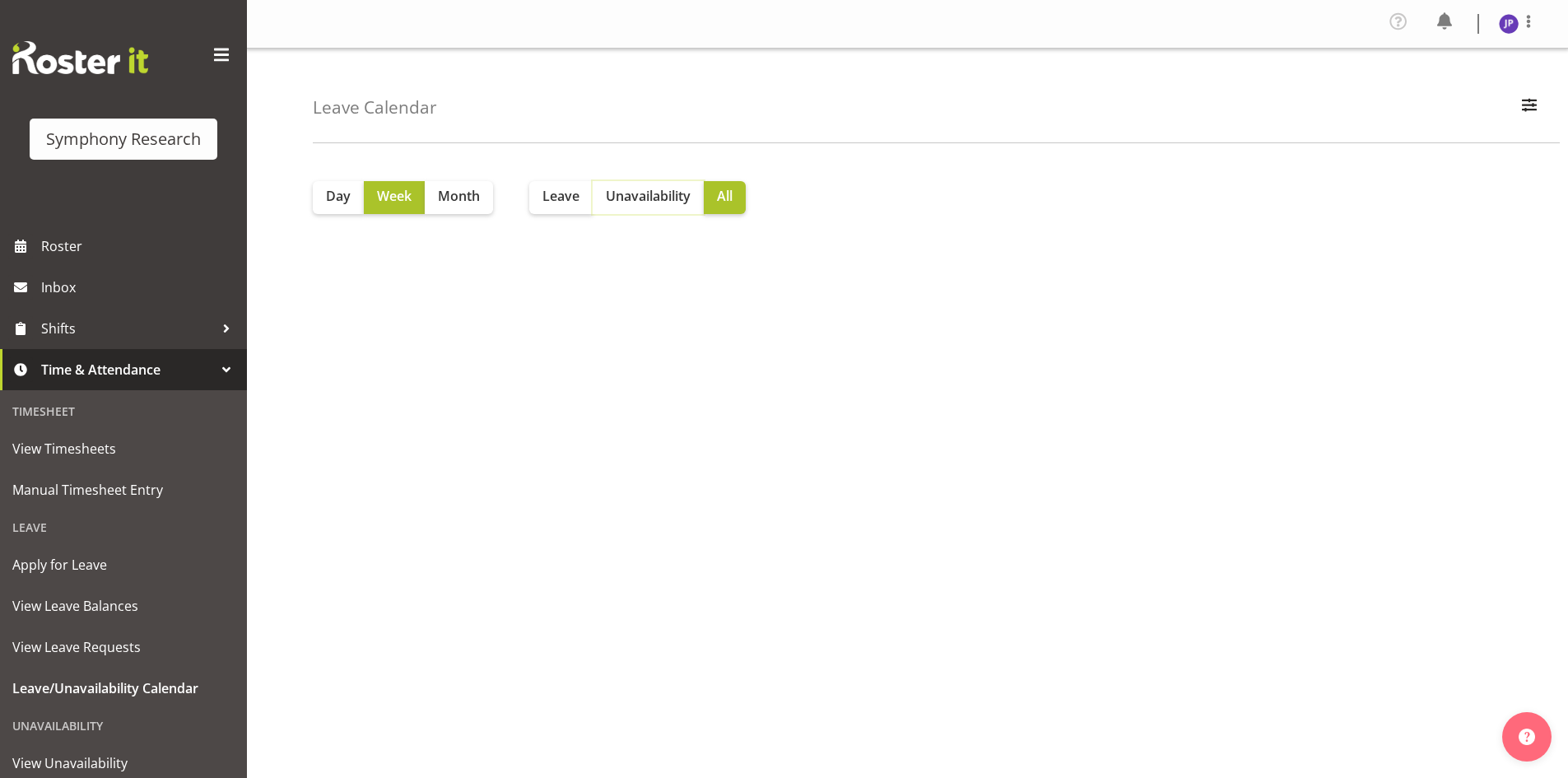
click at [641, 198] on span "Unavailability" at bounding box center [647, 196] width 84 height 20
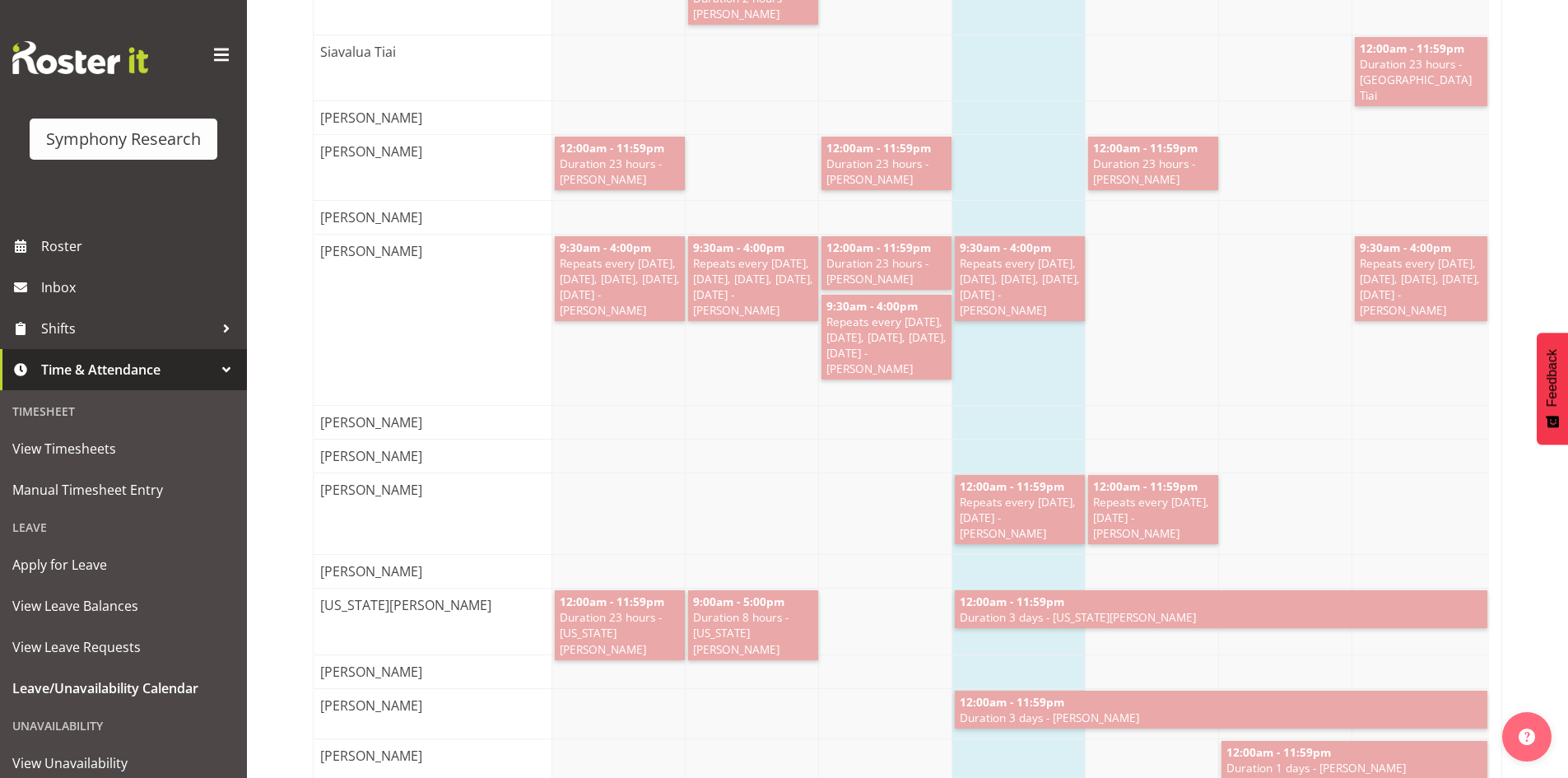
scroll to position [8402, 0]
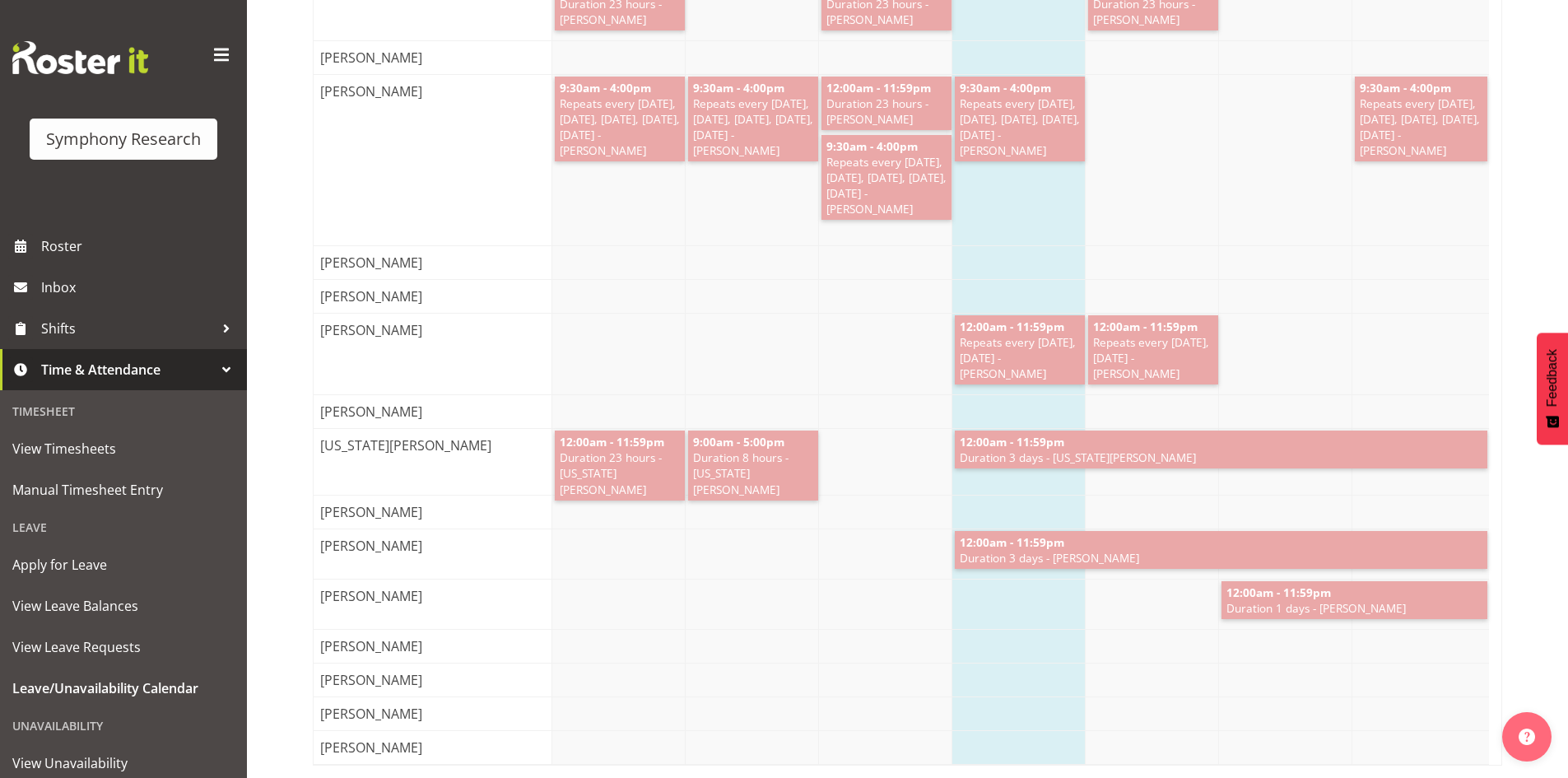
click at [649, 592] on div "12:00am - 11:59pm Duration 1 days - Judith Partridge" at bounding box center [1020, 604] width 936 height 50
click at [1264, 600] on span "Duration 1 days - Judith Partridge" at bounding box center [1354, 608] width 260 height 16
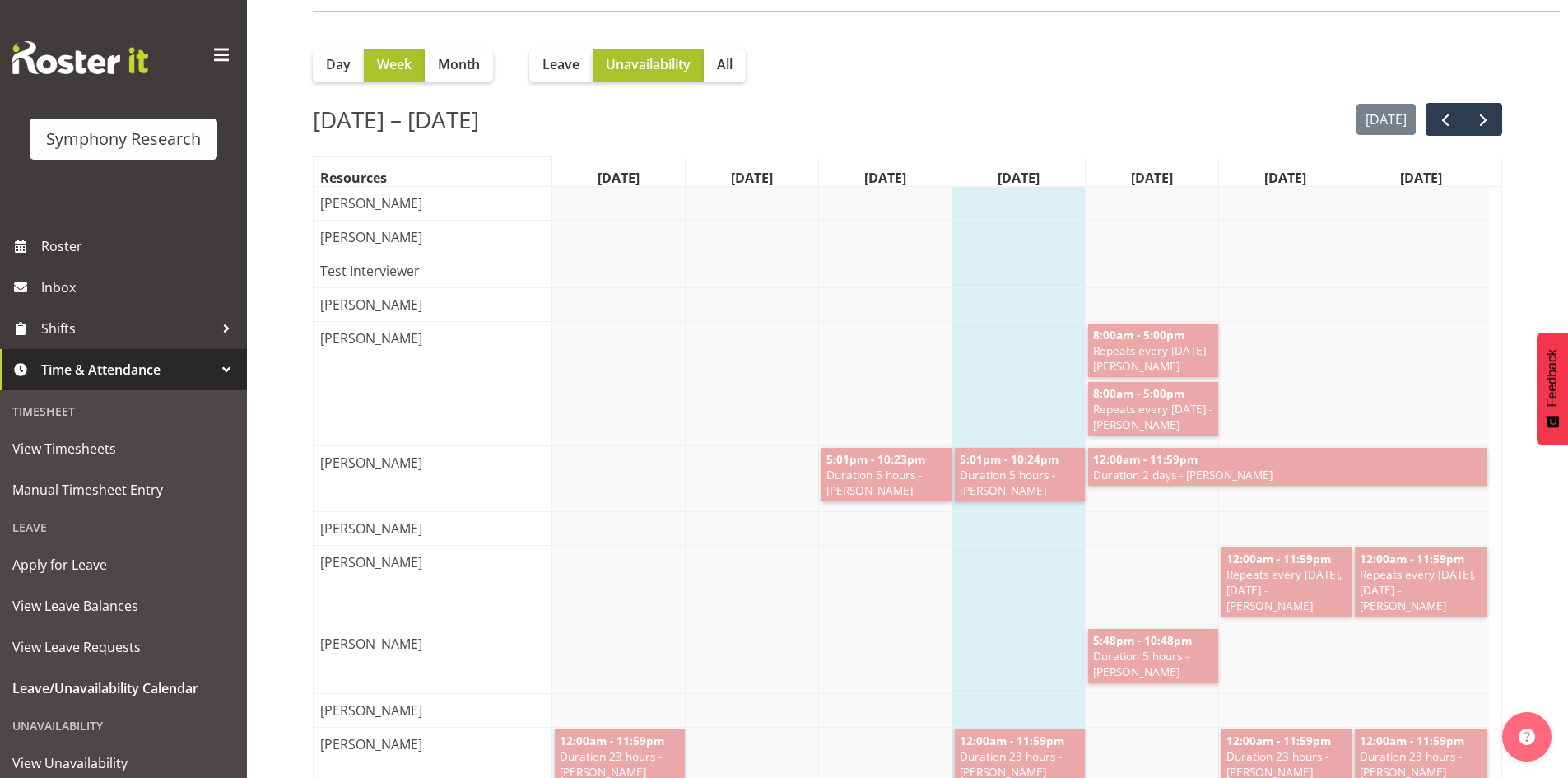
scroll to position [0, 0]
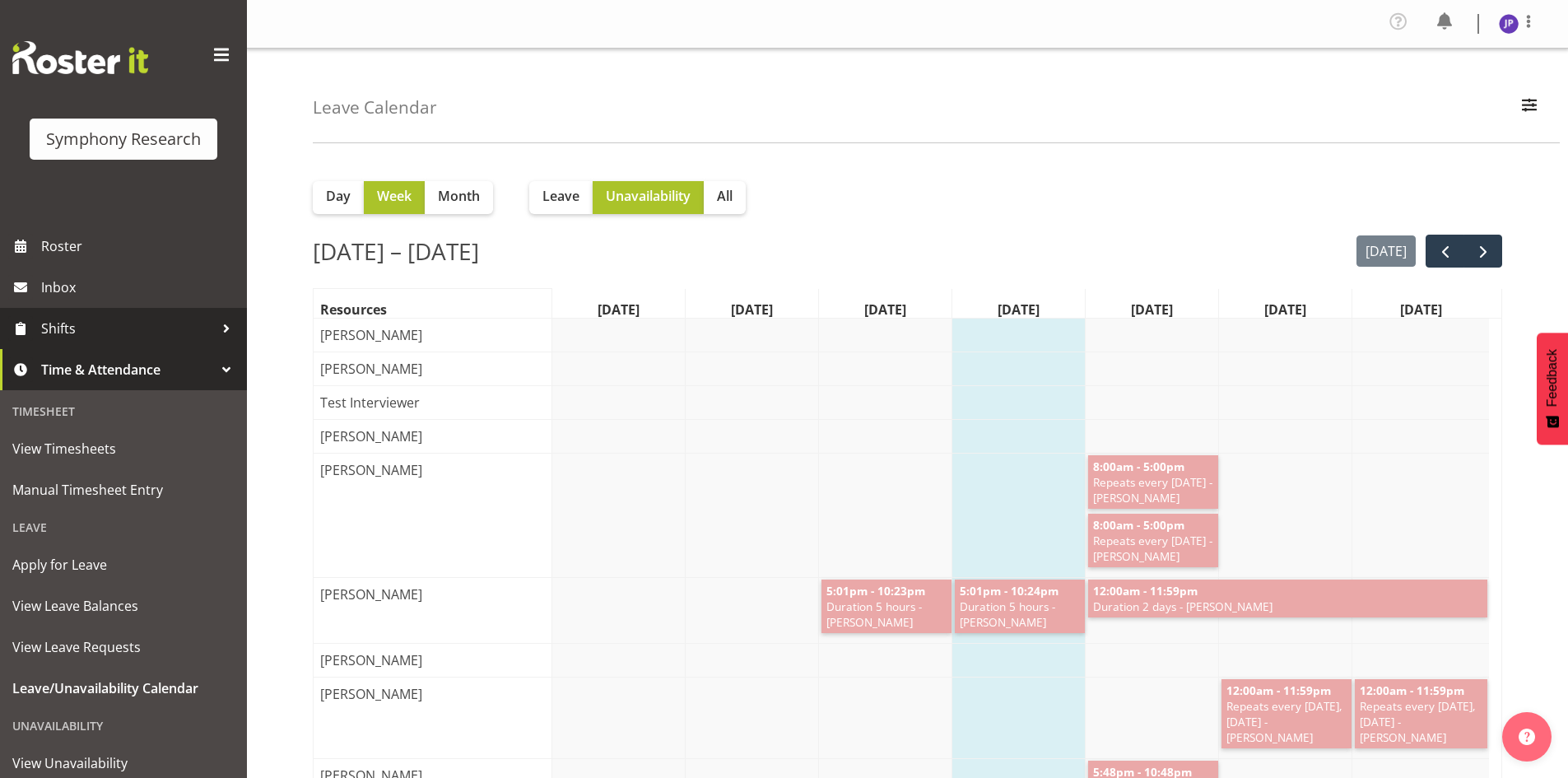
click at [95, 328] on span "Shifts" at bounding box center [127, 328] width 173 height 25
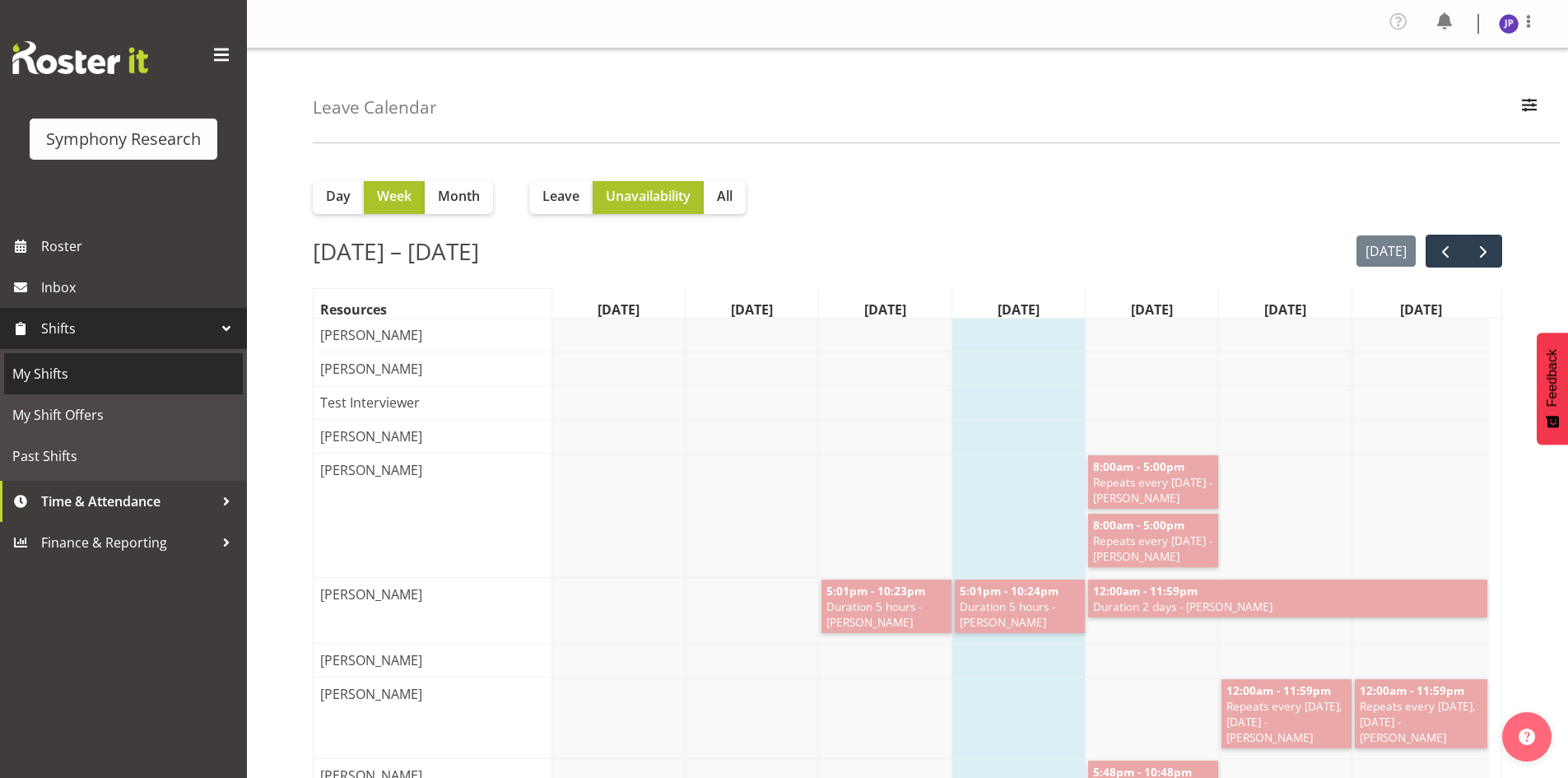
click at [69, 370] on span "My Shifts" at bounding box center [123, 374] width 222 height 25
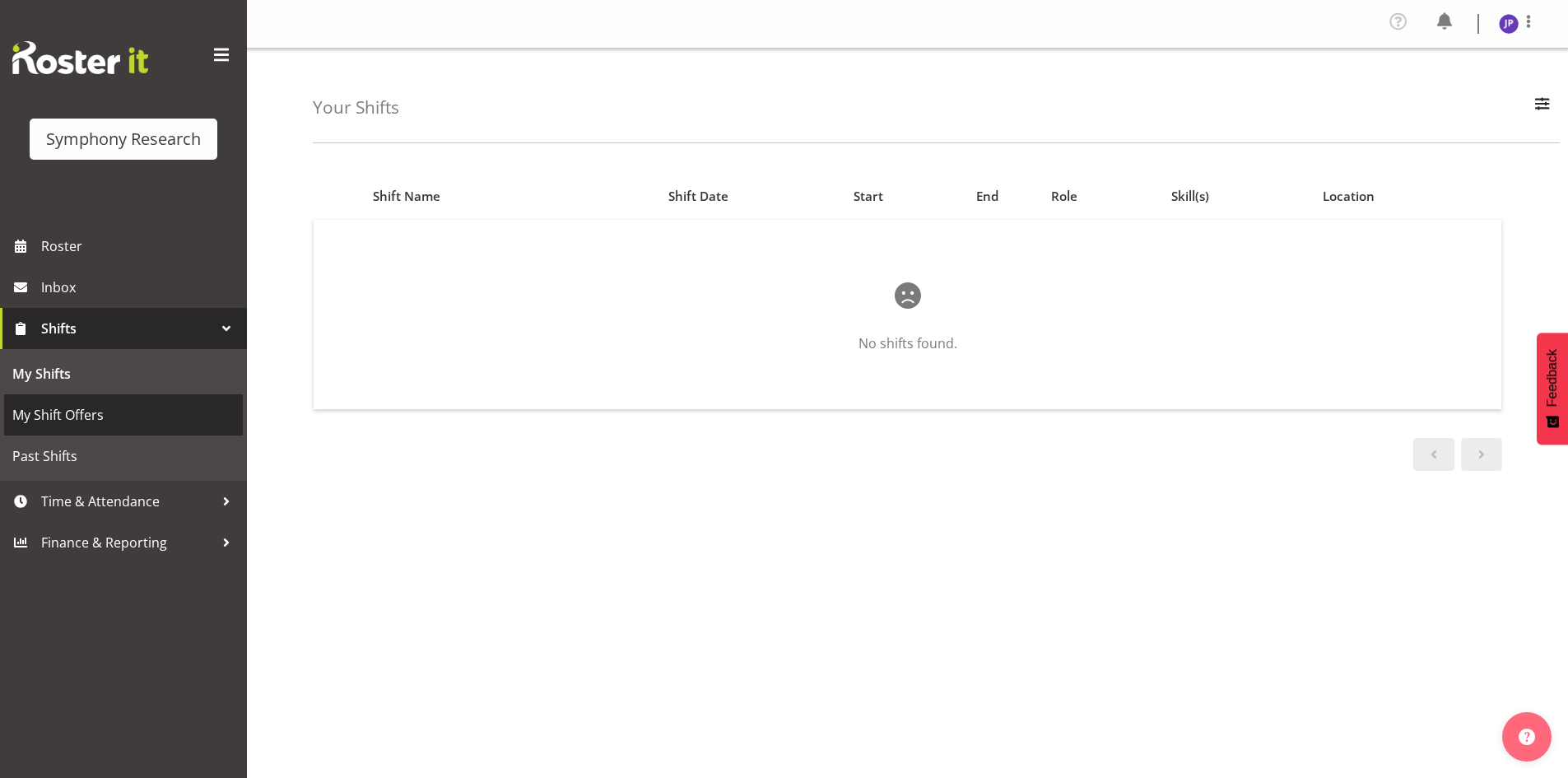
click at [37, 416] on span "My Shift Offers" at bounding box center [123, 414] width 222 height 25
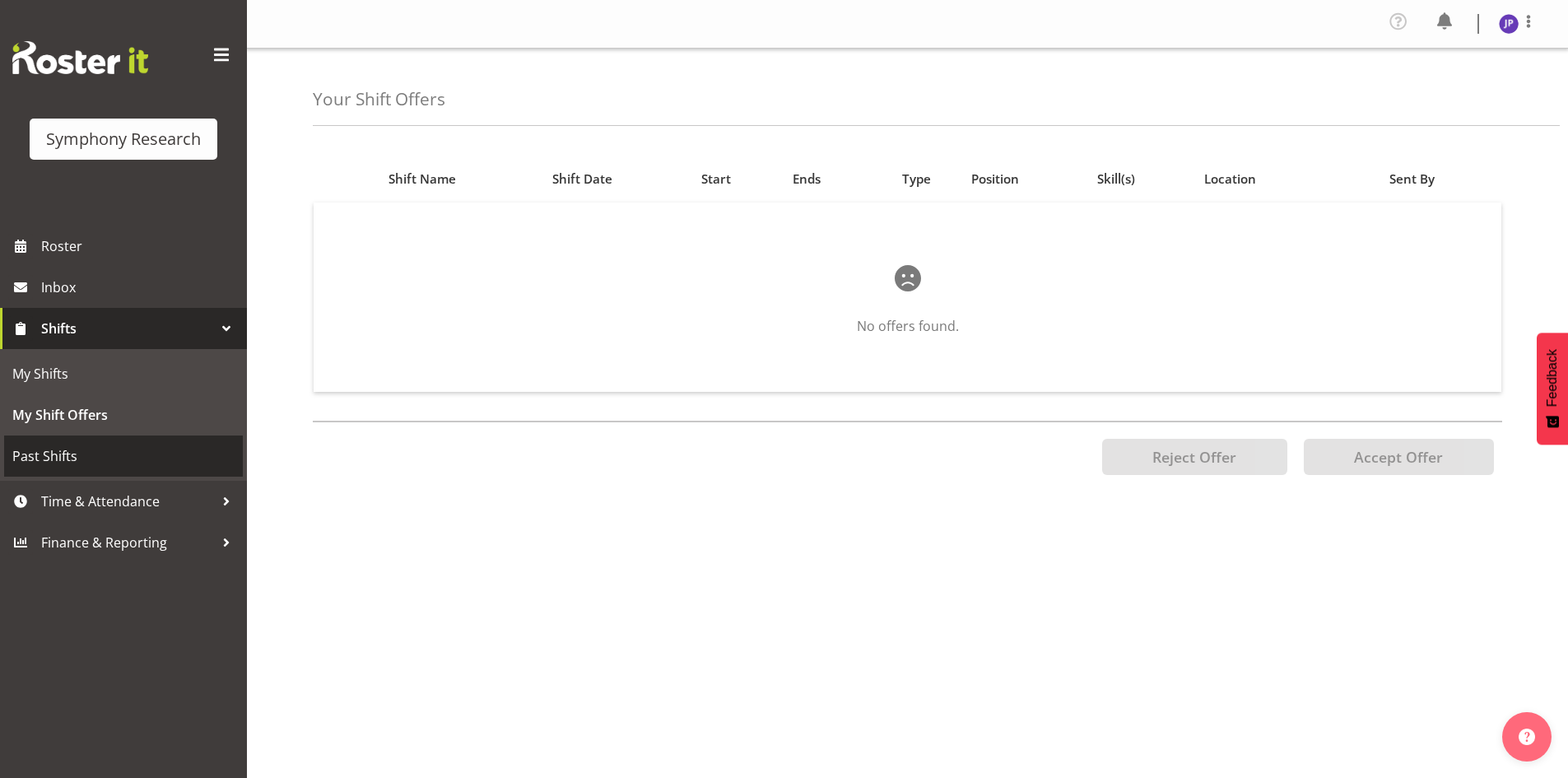
click at [36, 454] on span "Past Shifts" at bounding box center [123, 456] width 222 height 25
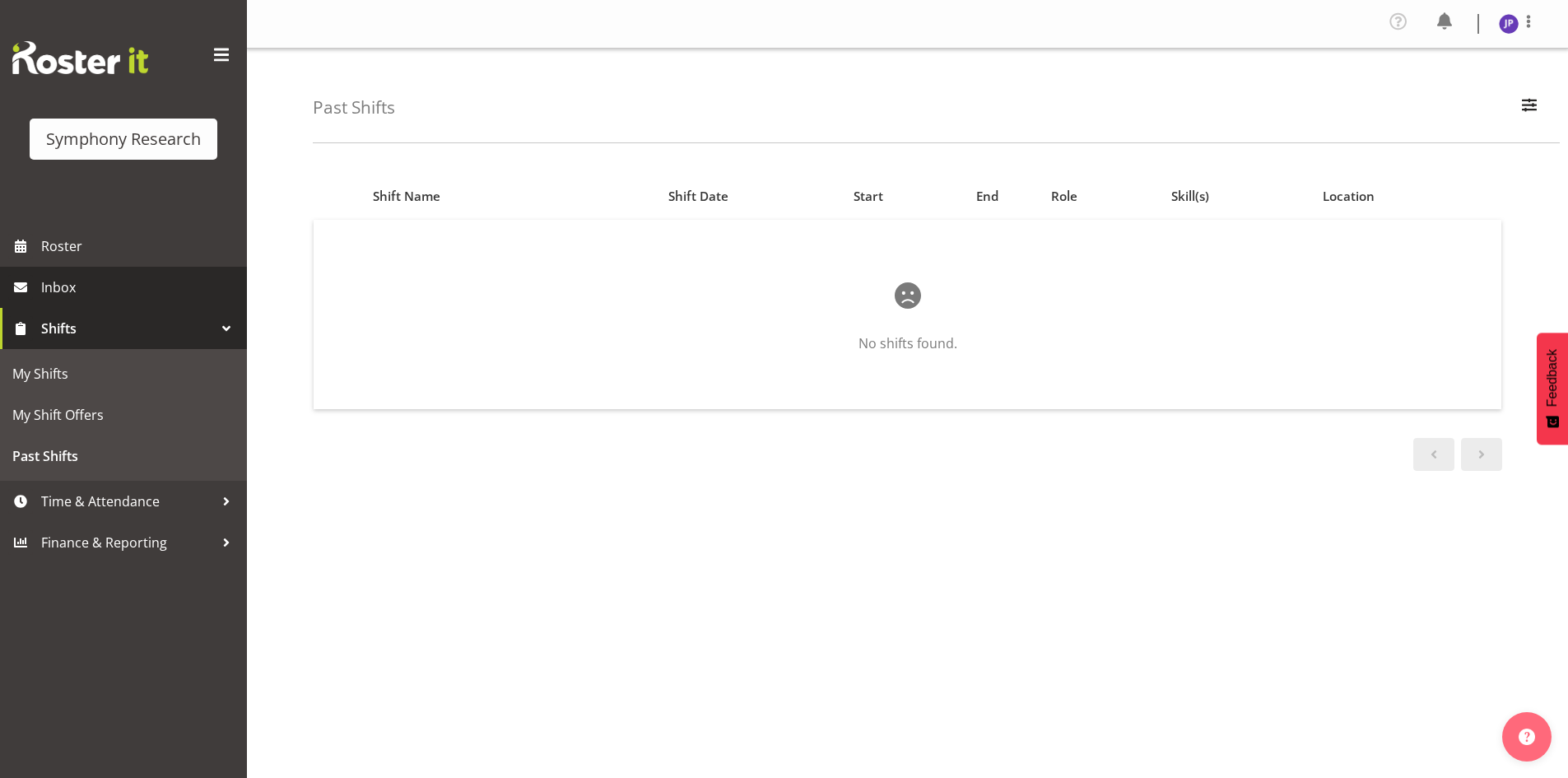
click at [47, 285] on span "Inbox" at bounding box center [139, 287] width 198 height 25
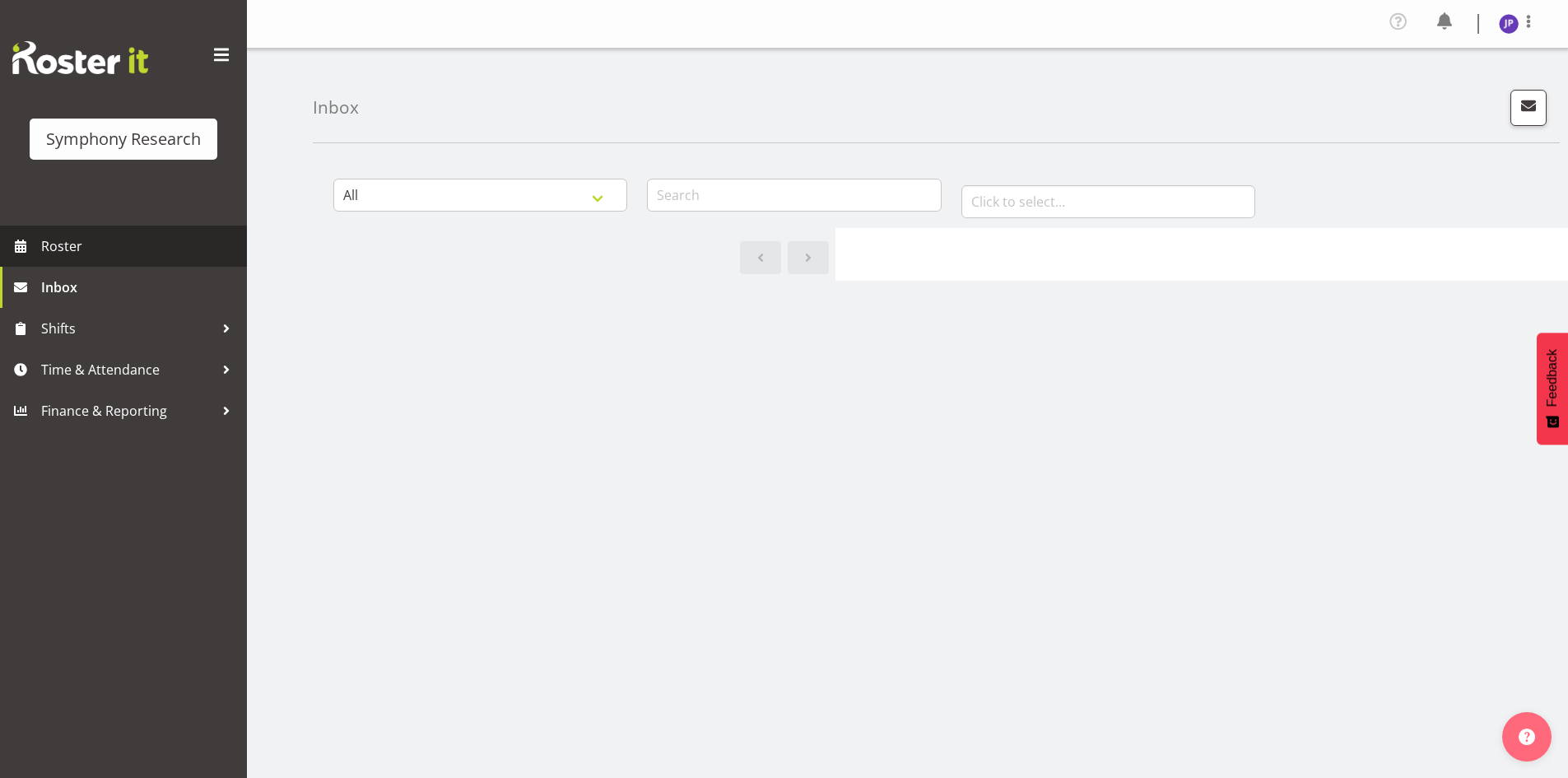
click at [57, 243] on span "Roster" at bounding box center [139, 245] width 198 height 25
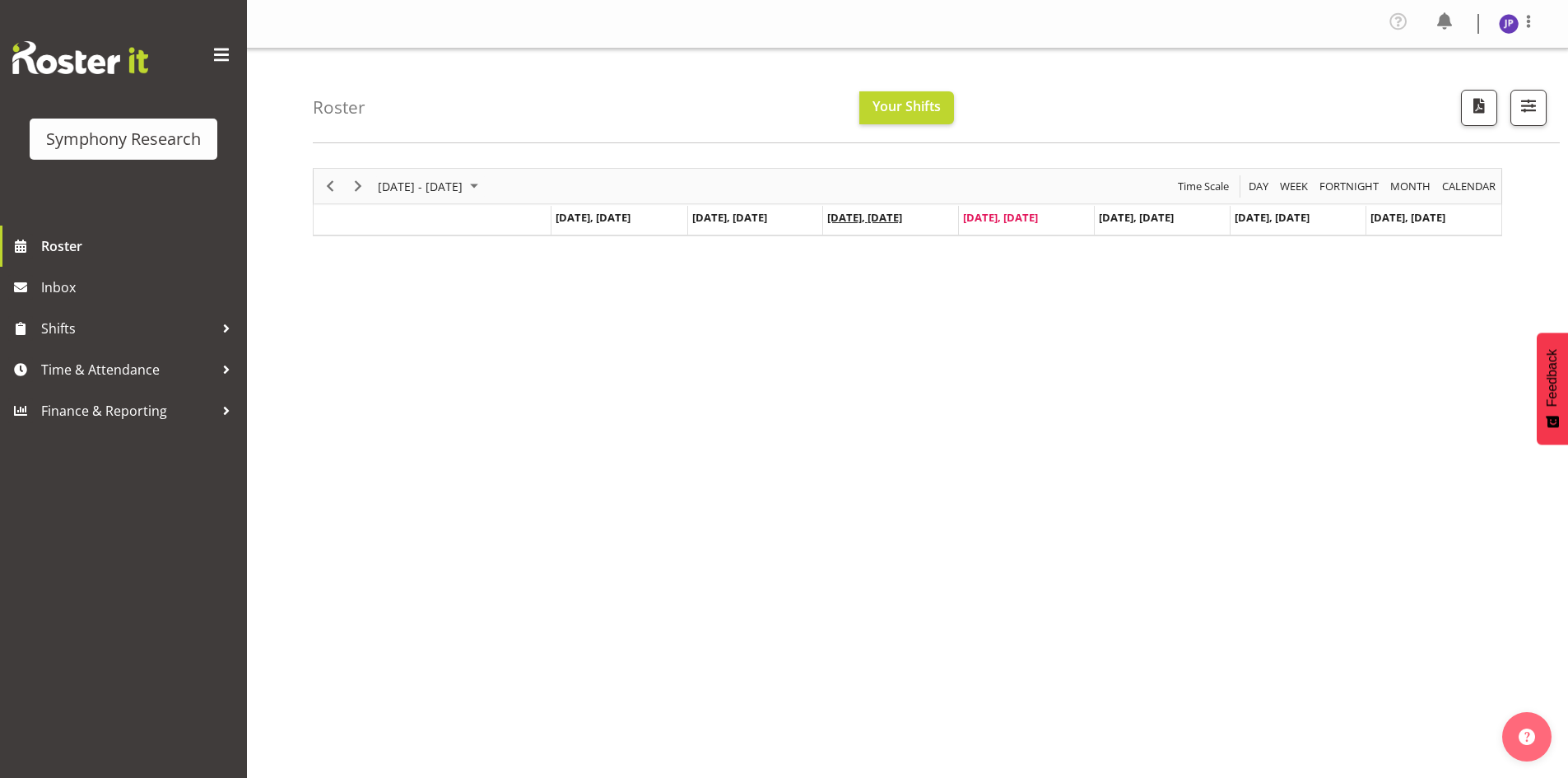
click at [878, 219] on span "[DATE], [DATE]" at bounding box center [864, 217] width 74 height 15
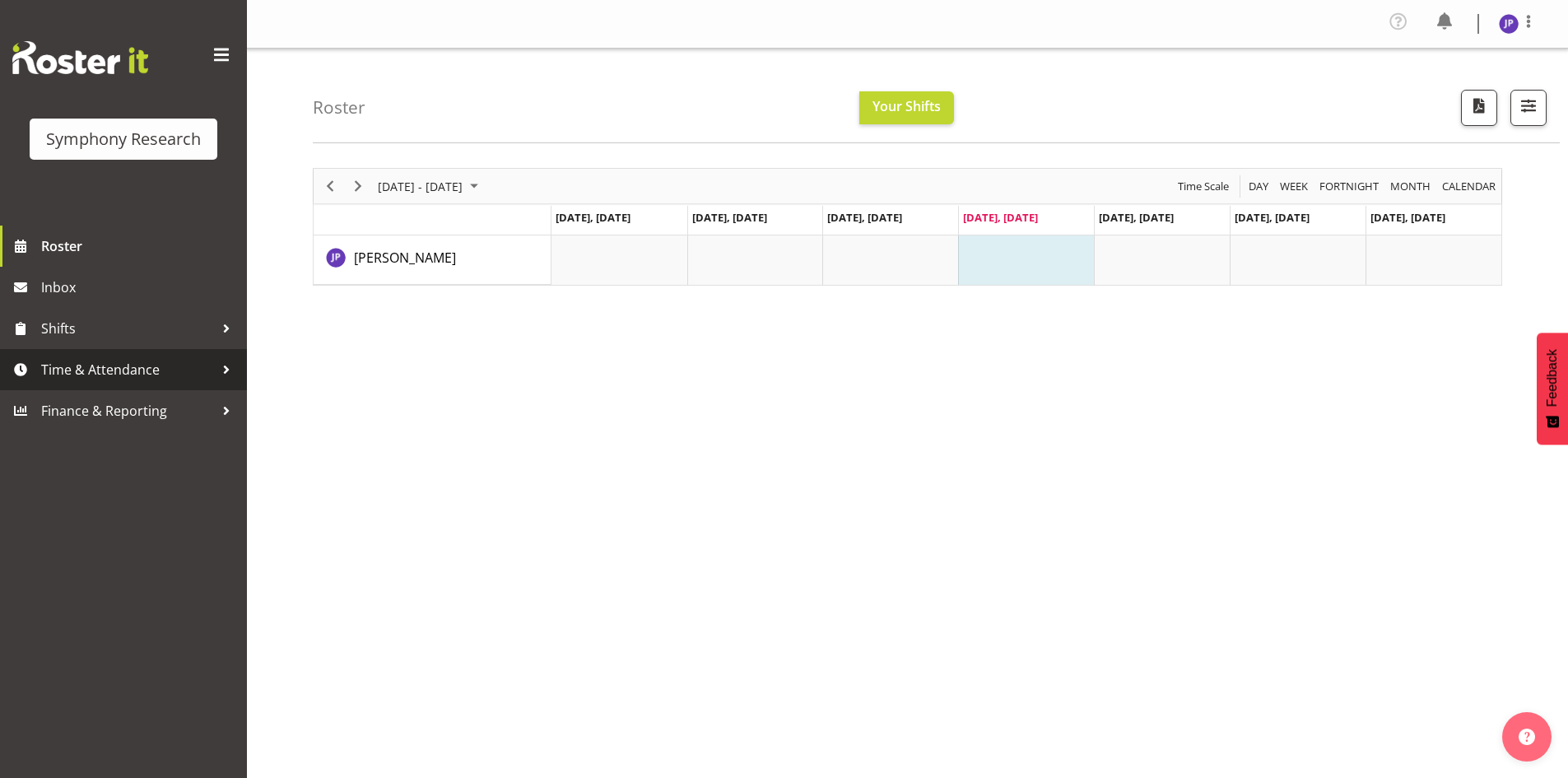
click at [109, 369] on span "Time & Attendance" at bounding box center [127, 370] width 173 height 25
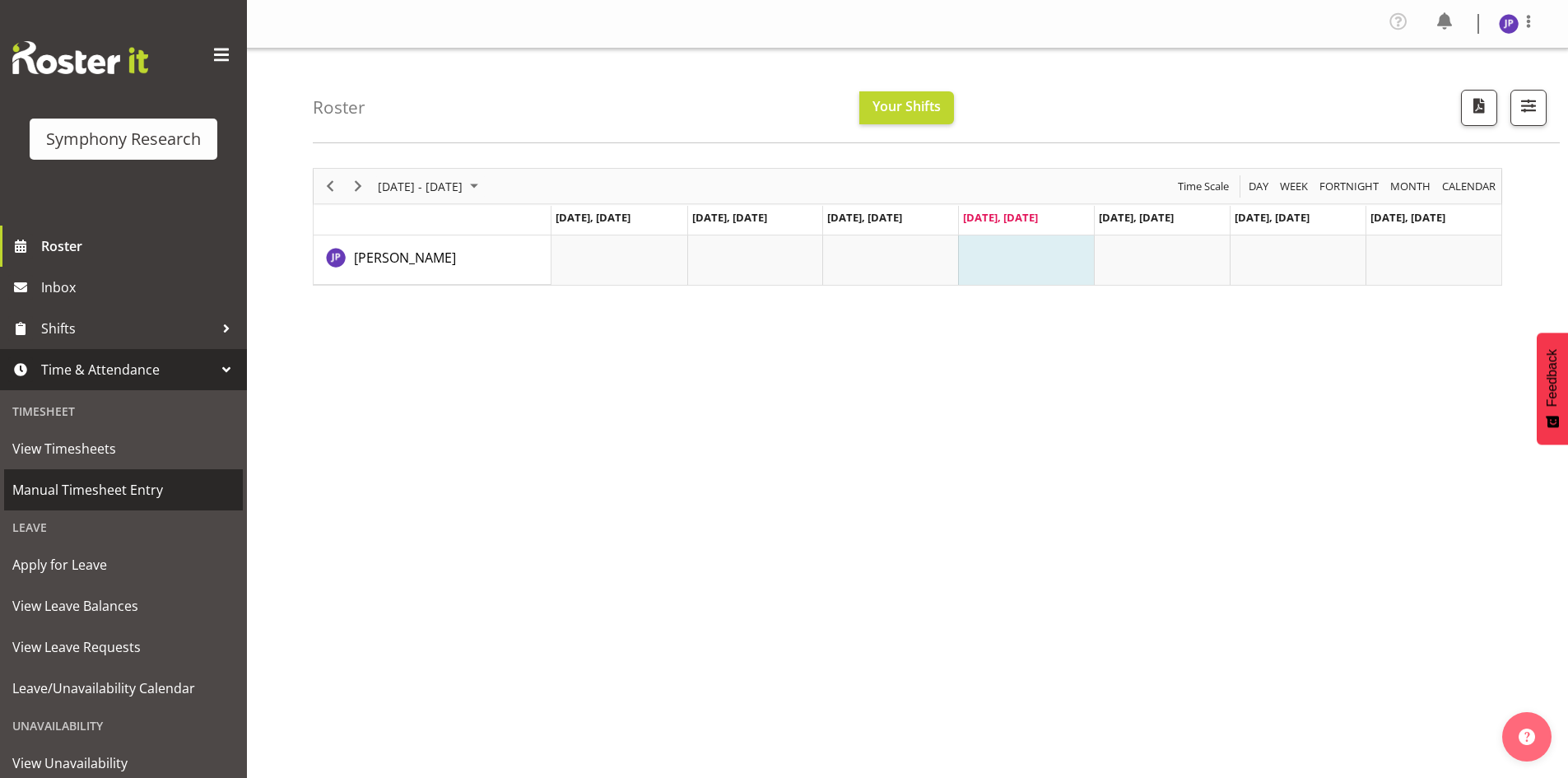
click at [89, 486] on span "Manual Timesheet Entry" at bounding box center [123, 490] width 222 height 25
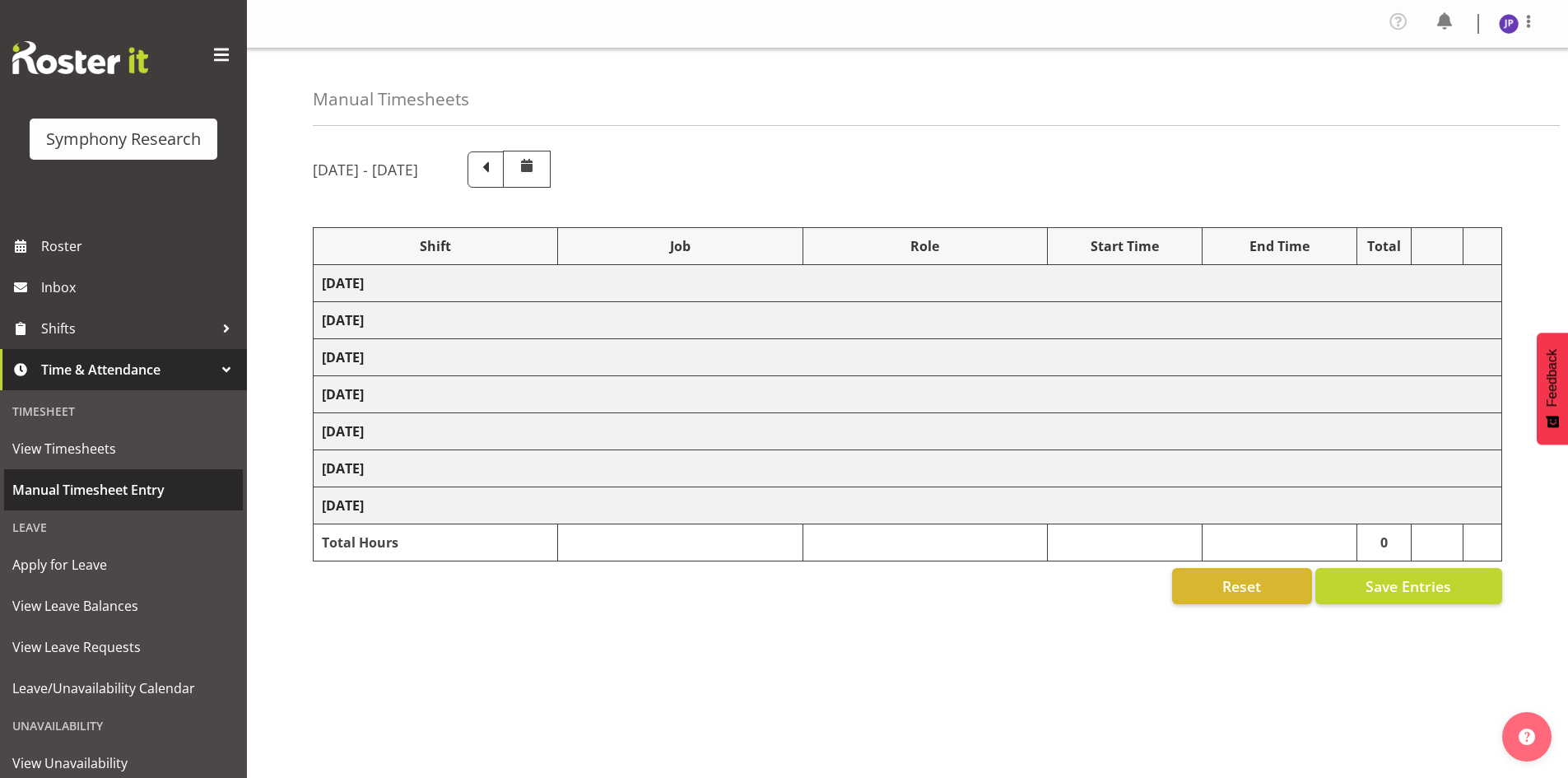
select select "48116"
select select "7759"
select select "47"
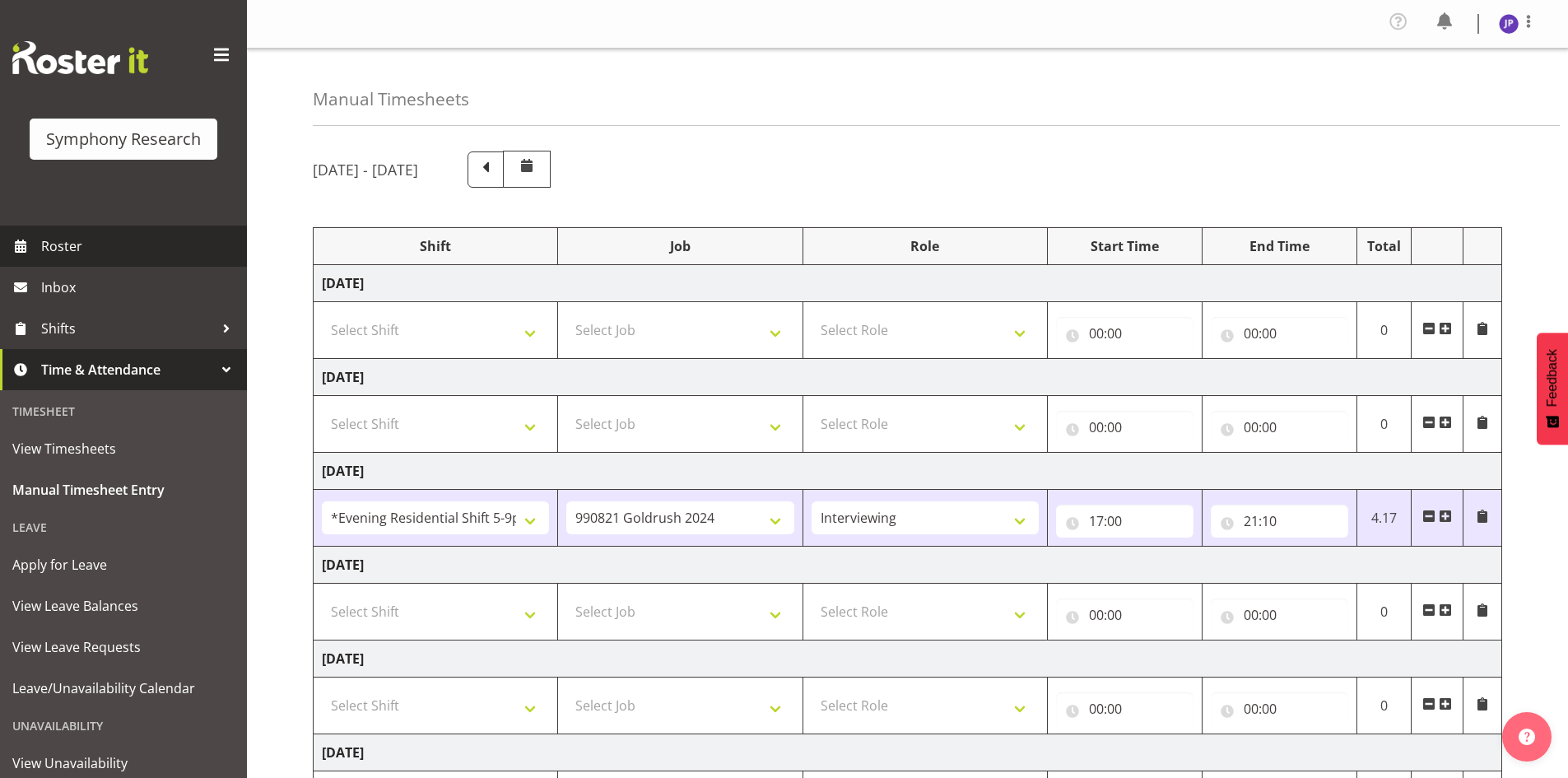
click at [56, 247] on span "Roster" at bounding box center [139, 245] width 198 height 25
